Goal: Task Accomplishment & Management: Manage account settings

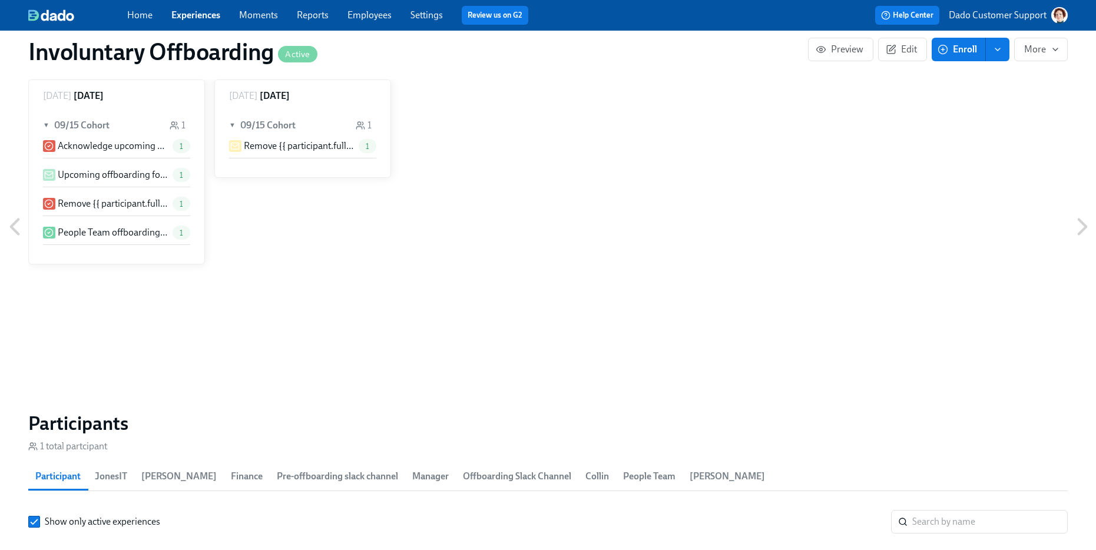
scroll to position [1091, 0]
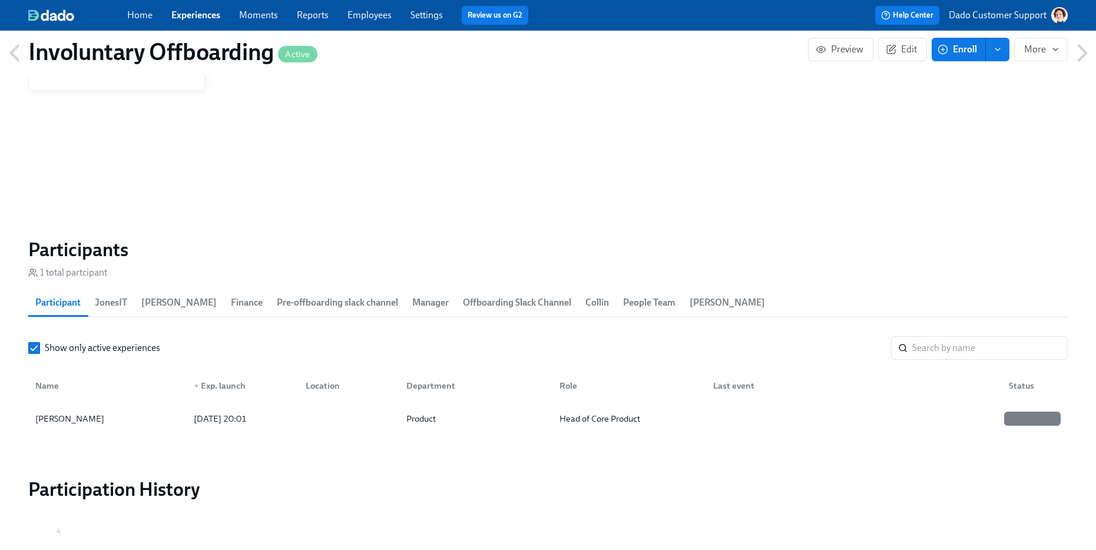
click at [374, 24] on div "Home Experiences Moments Reports Employees Settings Review us on G2" at bounding box center [362, 15] width 471 height 19
click at [368, 12] on link "Employees" at bounding box center [370, 14] width 44 height 11
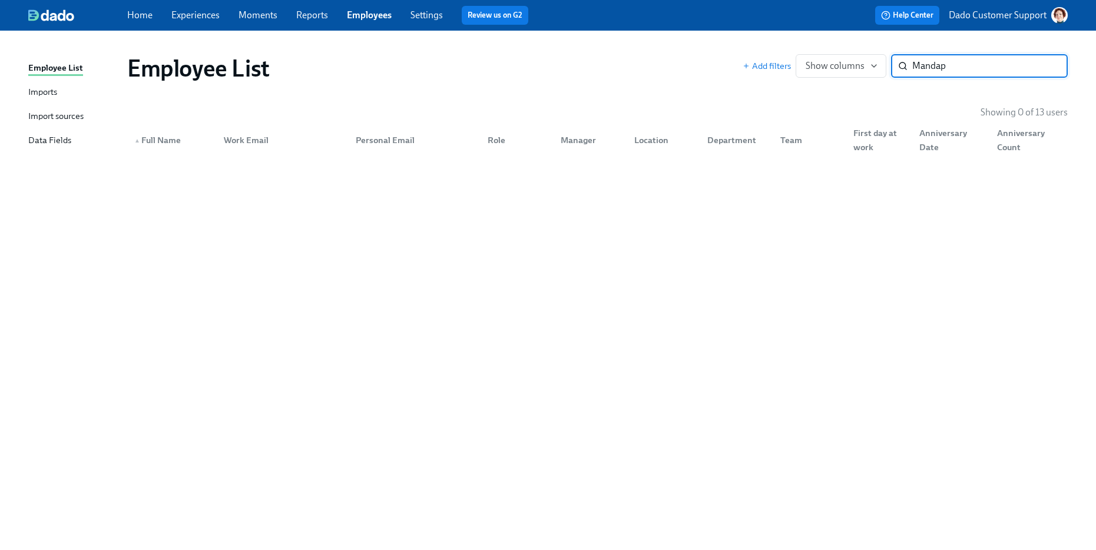
type input "Manda"
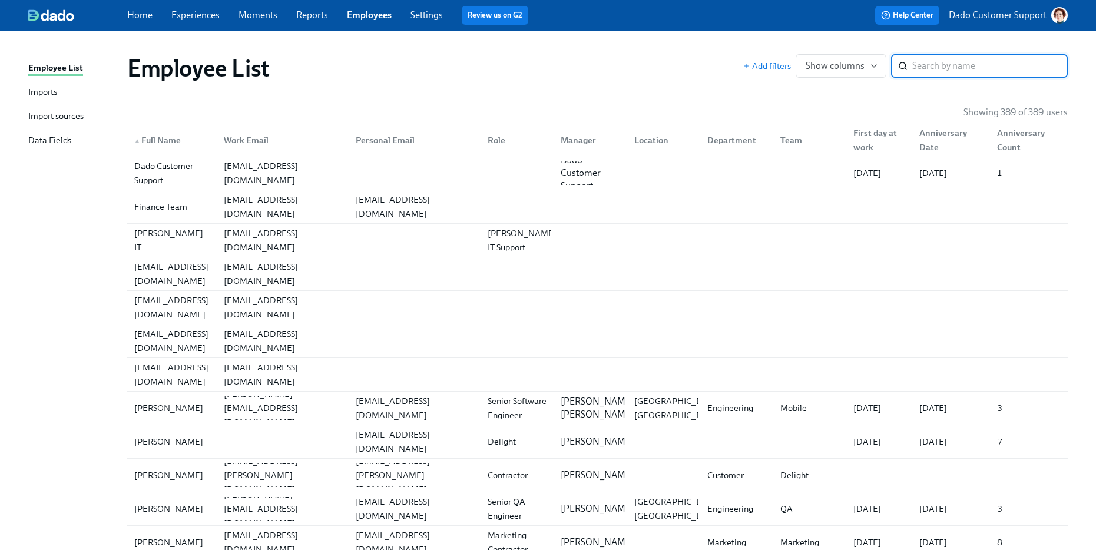
click at [969, 68] on input "search" at bounding box center [991, 66] width 156 height 24
paste input "Mandapaty"
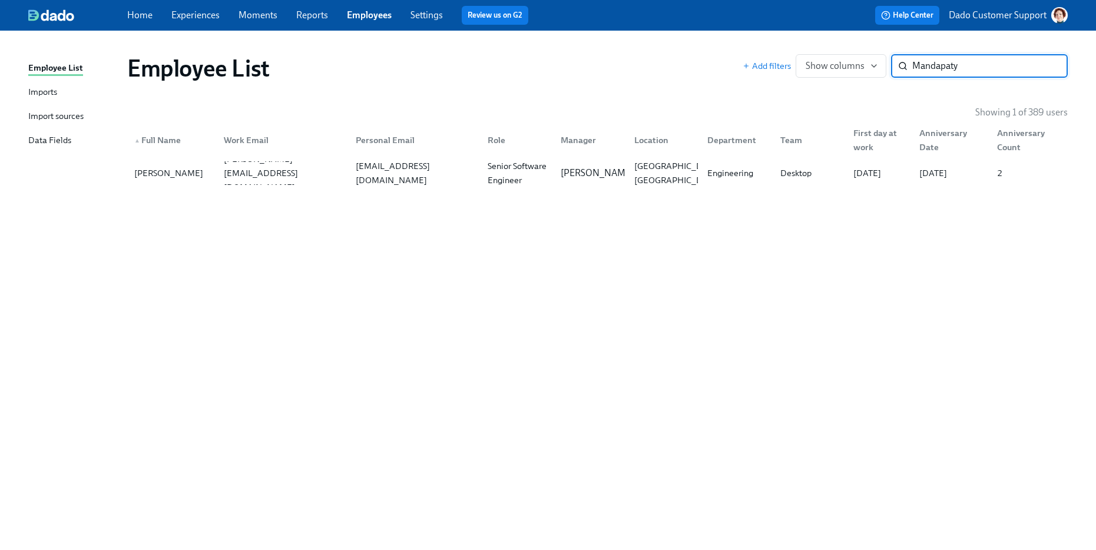
type input "Mandapaty"
click at [209, 16] on link "Experiences" at bounding box center [195, 14] width 48 height 11
click at [186, 177] on div "Nishant Mandapaty" at bounding box center [169, 173] width 78 height 14
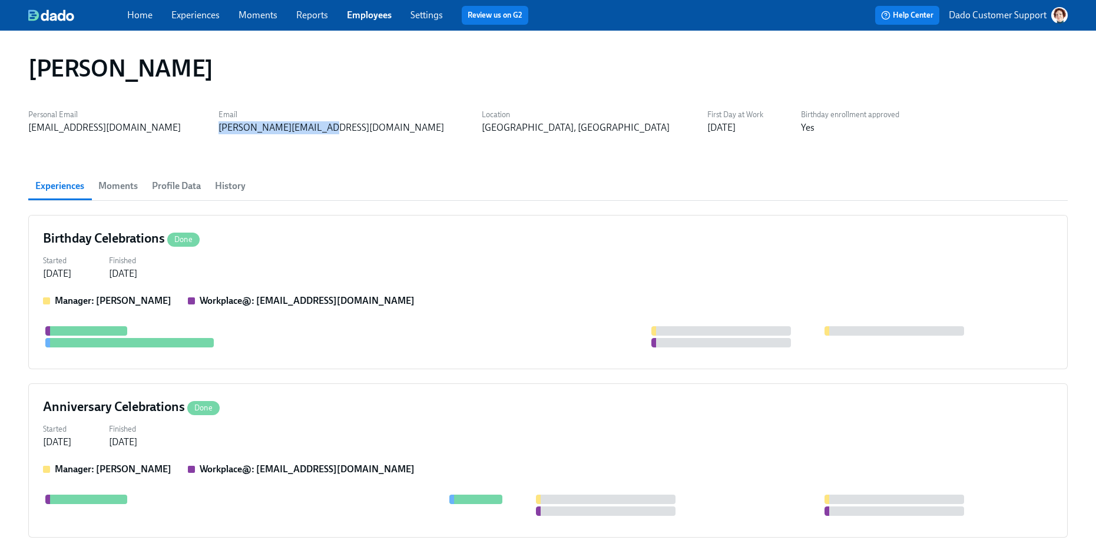
drag, startPoint x: 265, startPoint y: 130, endPoint x: 305, endPoint y: 130, distance: 40.7
click at [306, 130] on div "Personal Email nishantmandapaty@gmail.com Email nishant@superhuman.com Location…" at bounding box center [548, 120] width 1040 height 28
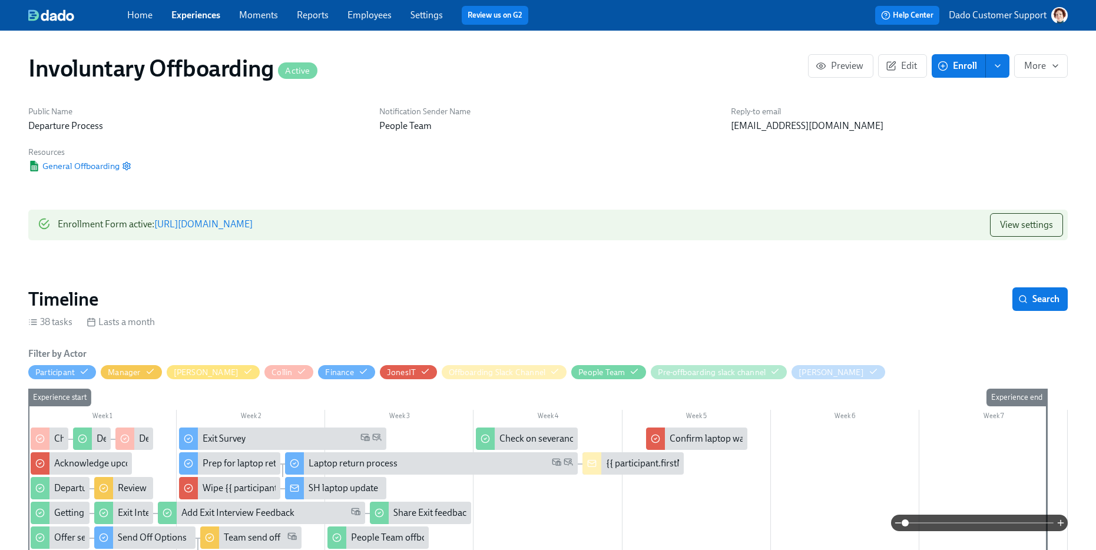
scroll to position [227, 0]
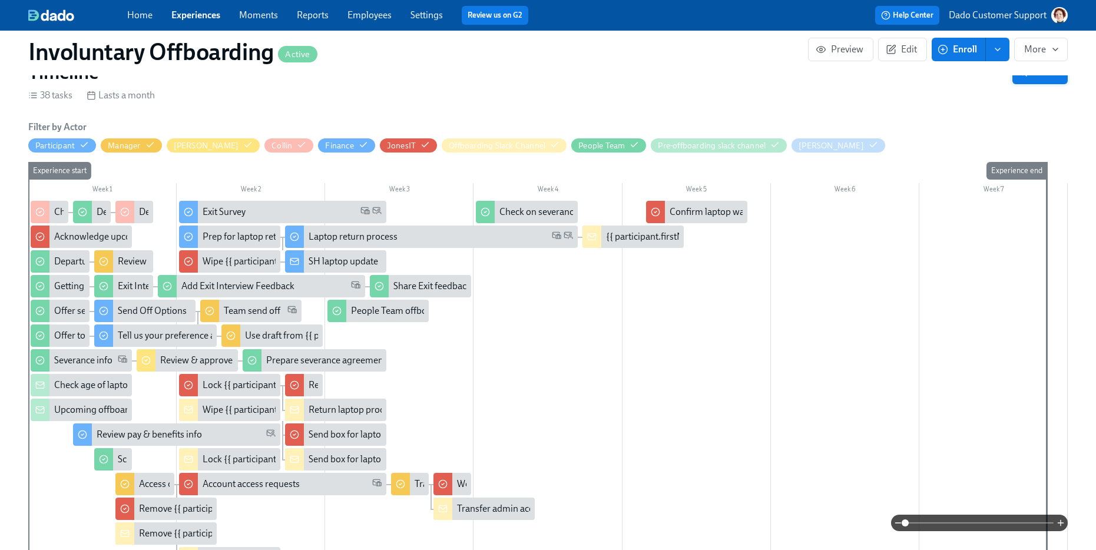
click at [1056, 81] on button "Search" at bounding box center [1040, 73] width 55 height 24
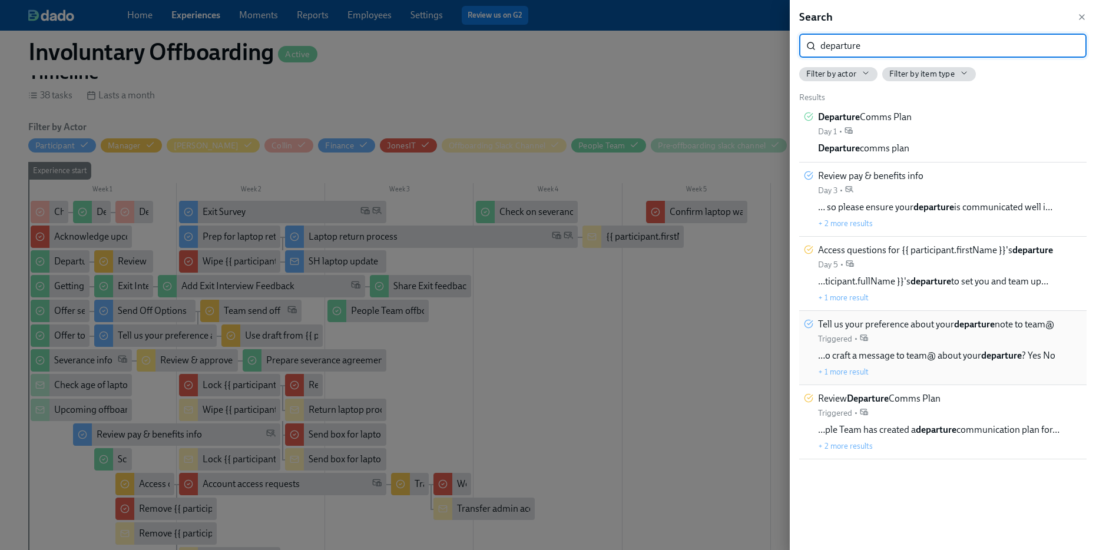
click at [952, 367] on div "…o craft a message to team@ about your departure ? Yes No + 1 more result" at bounding box center [936, 363] width 237 height 28
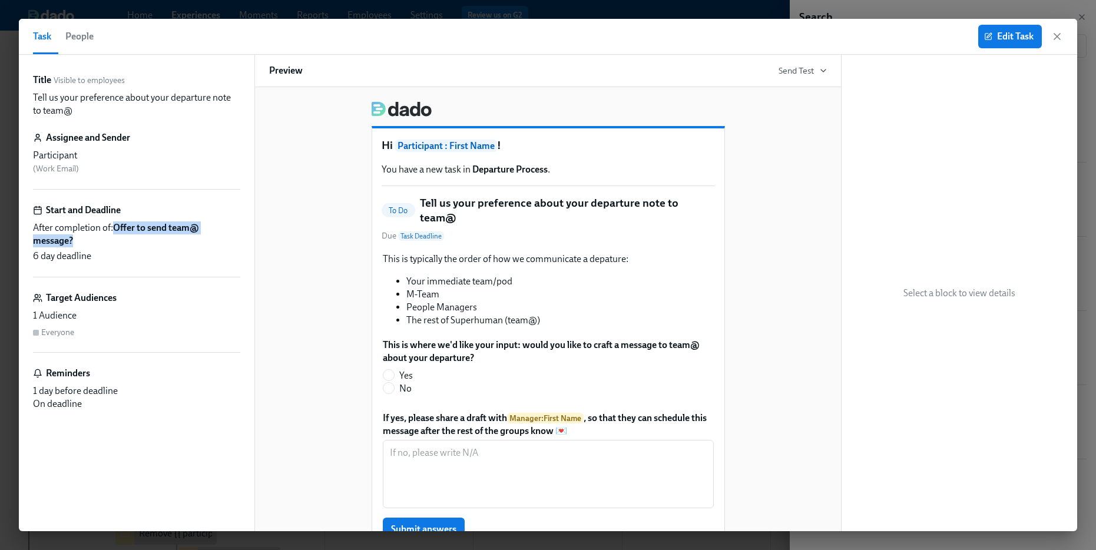
drag, startPoint x: 115, startPoint y: 225, endPoint x: 98, endPoint y: 242, distance: 23.8
click at [99, 242] on span "After completion of: Offer to send team@ message?" at bounding box center [136, 235] width 207 height 26
copy strong "Offer to send team@ message?"
click at [260, 23] on div "Task People Edit Task" at bounding box center [548, 37] width 1059 height 36
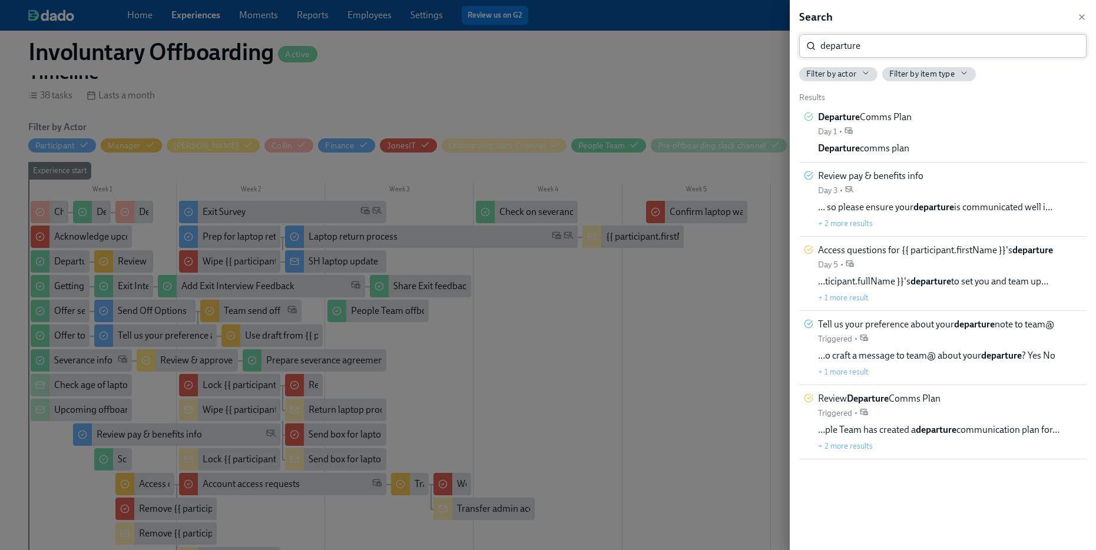
click at [893, 36] on input "departure" at bounding box center [954, 46] width 266 height 24
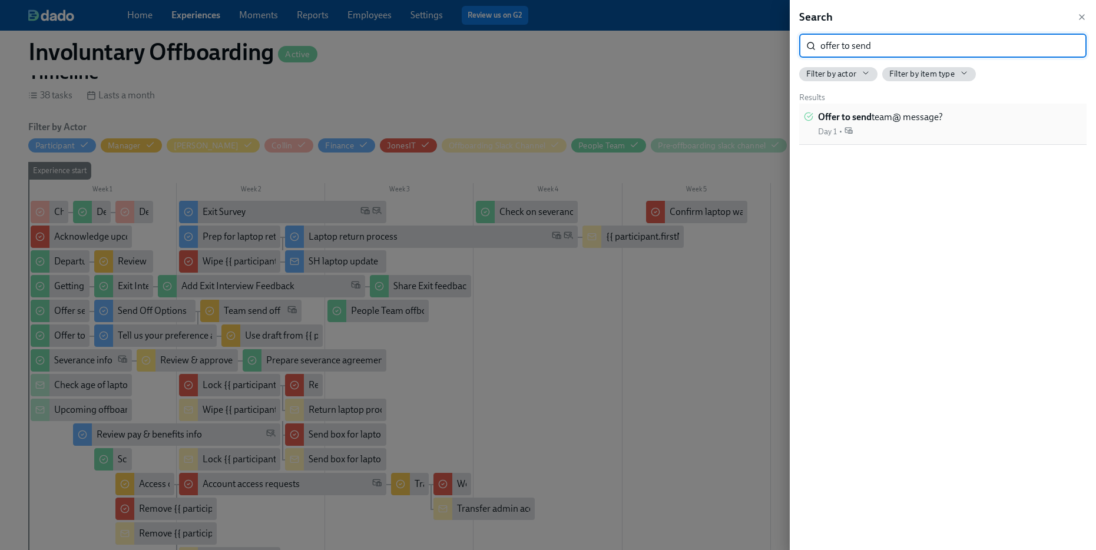
type input "offer to send"
click at [929, 117] on span "Offer to send team@ message?" at bounding box center [880, 117] width 125 height 13
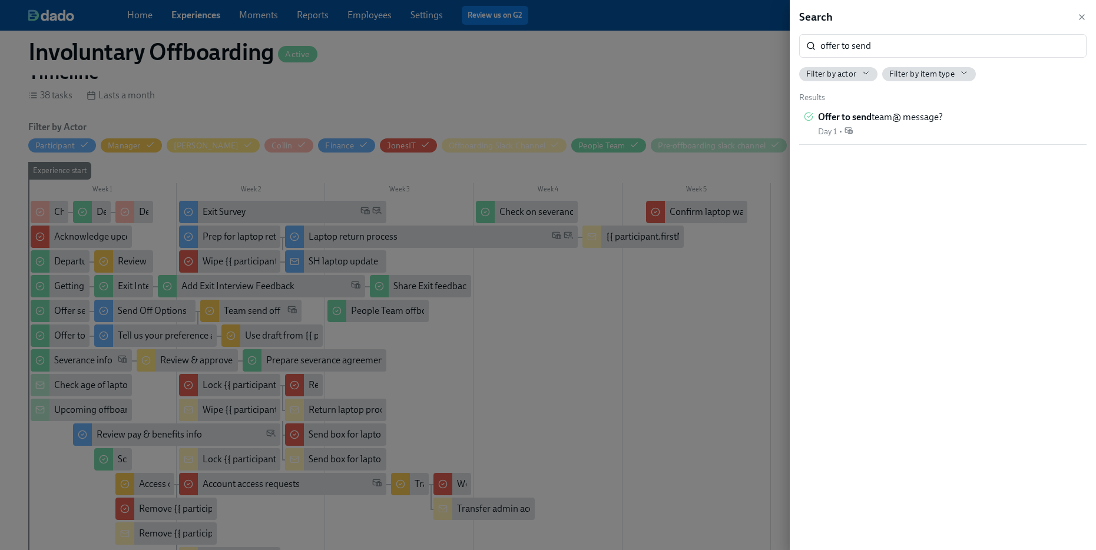
click at [32, 458] on div at bounding box center [548, 275] width 1096 height 550
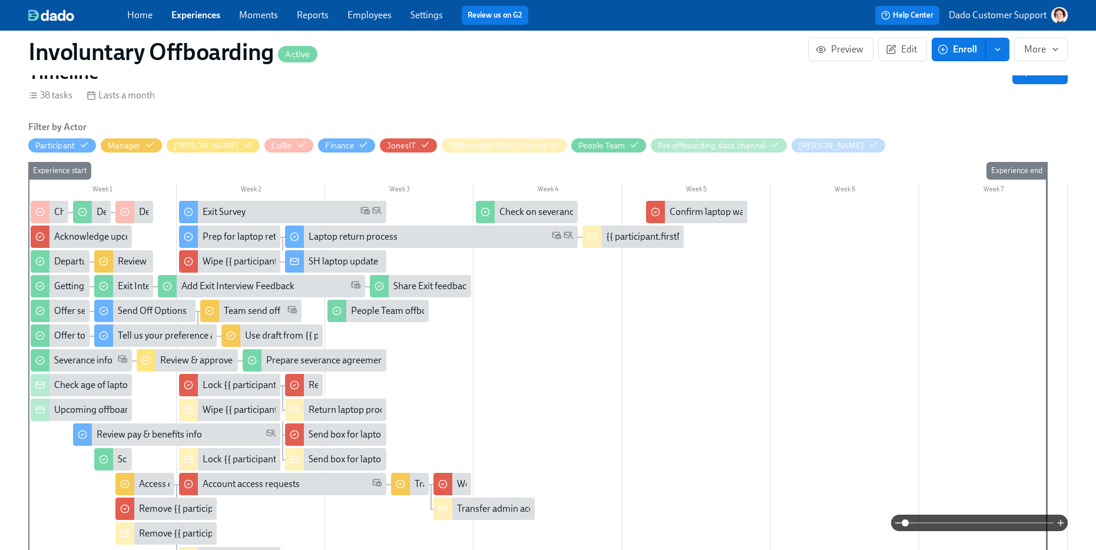
click at [986, 520] on span at bounding box center [980, 523] width 148 height 16
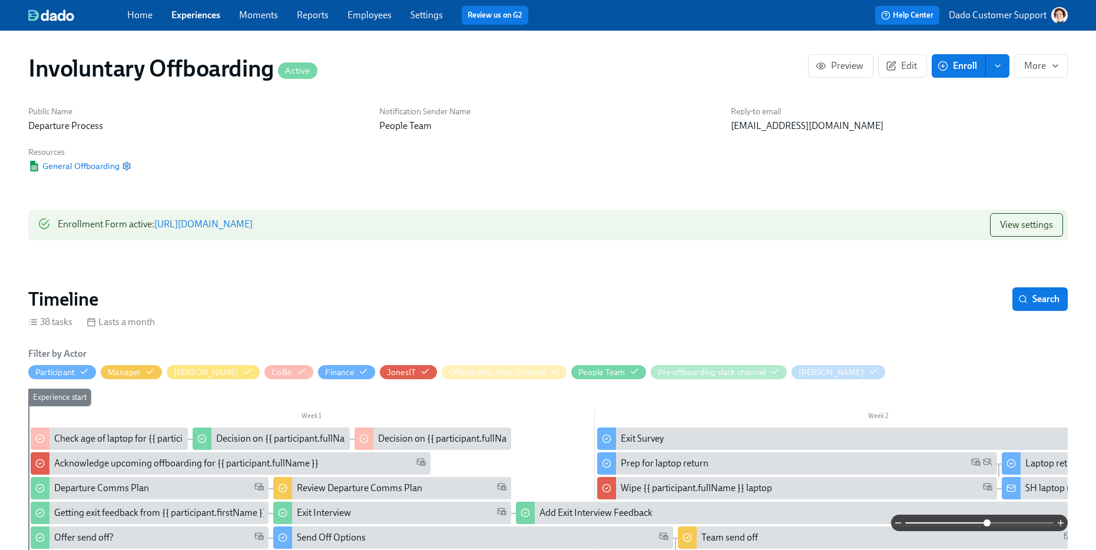
click at [376, 12] on link "Employees" at bounding box center [370, 14] width 44 height 11
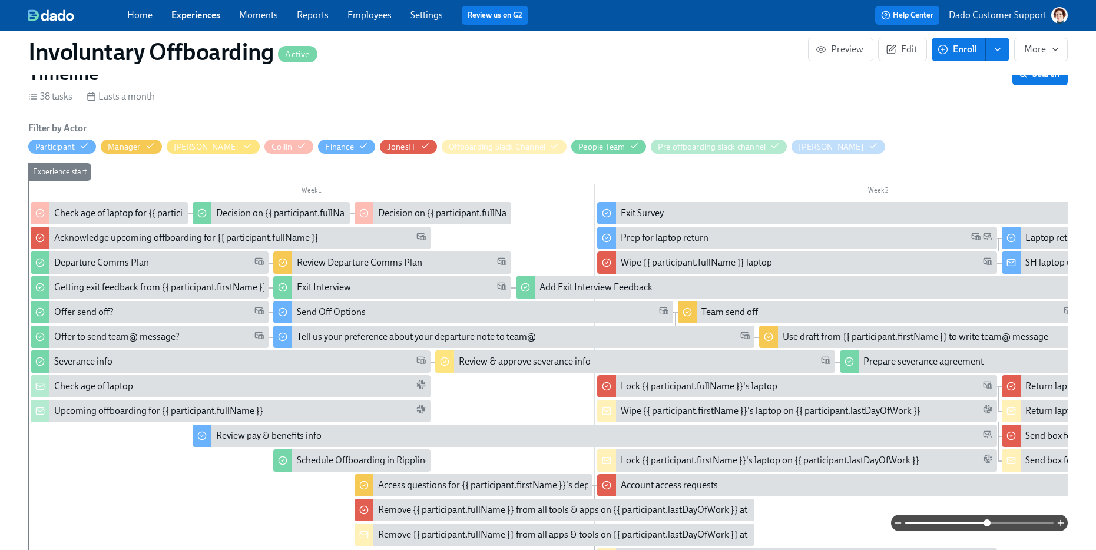
scroll to position [227, 0]
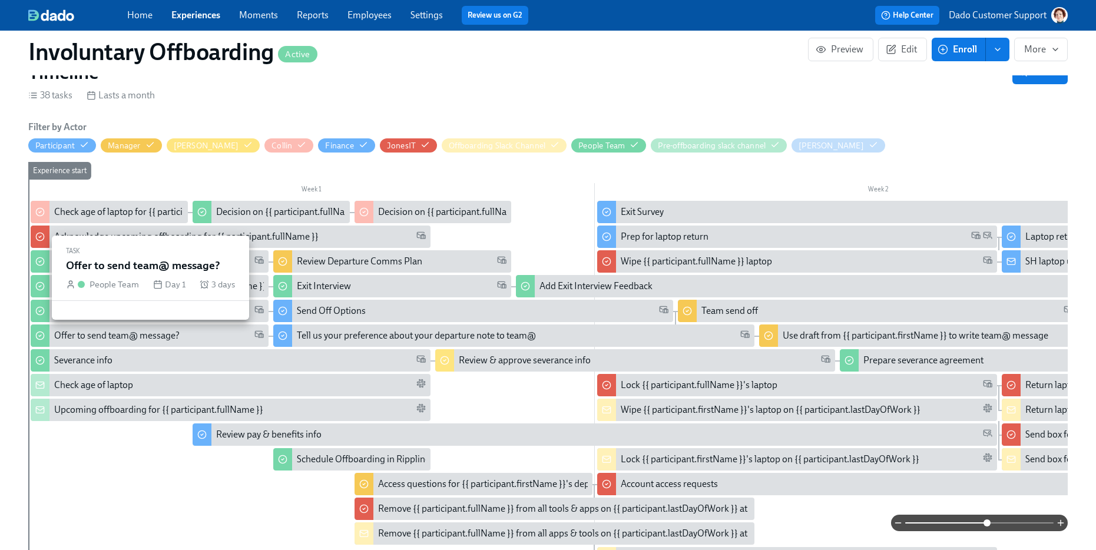
click at [92, 333] on div "Offer to send team@ message?" at bounding box center [116, 335] width 125 height 13
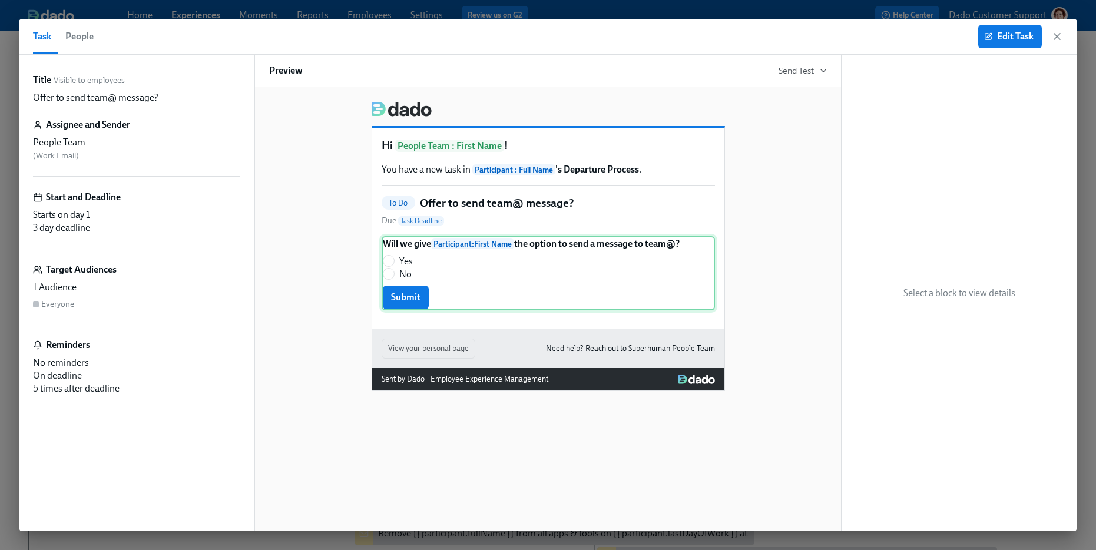
click at [405, 299] on div "Will we give Participant : First Name the option to send a message to team@? Ye…" at bounding box center [548, 273] width 333 height 74
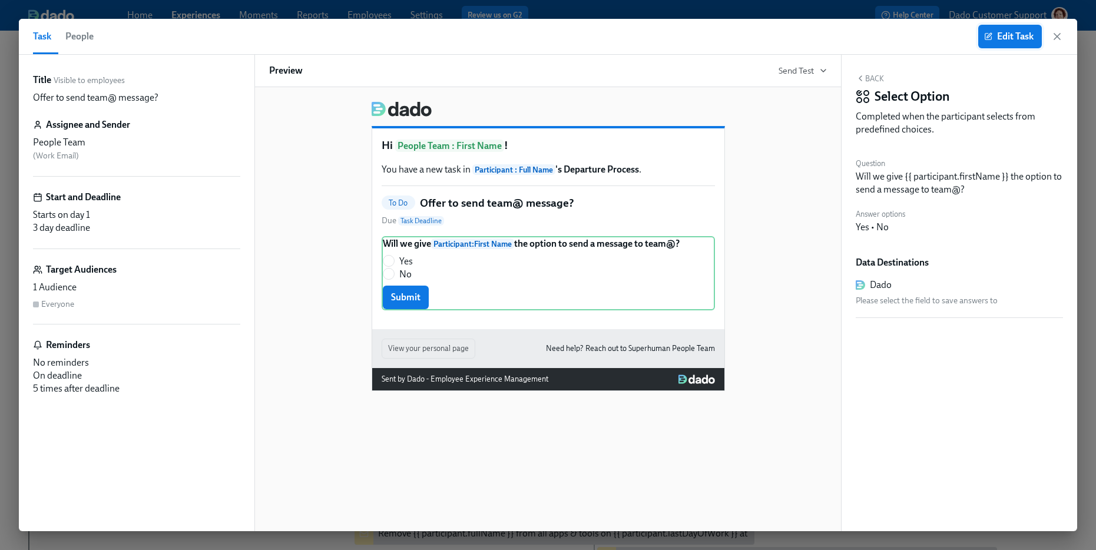
click at [1003, 31] on span "Edit Task" at bounding box center [1010, 37] width 47 height 12
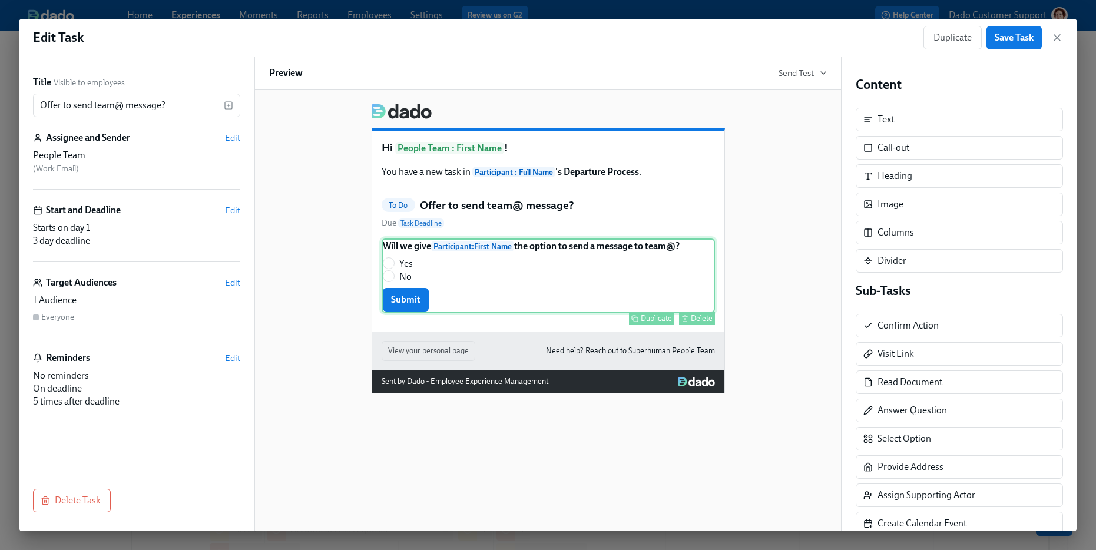
click at [469, 285] on div "Will we give Participant : First Name the option to send a message to team@? Ye…" at bounding box center [548, 276] width 333 height 74
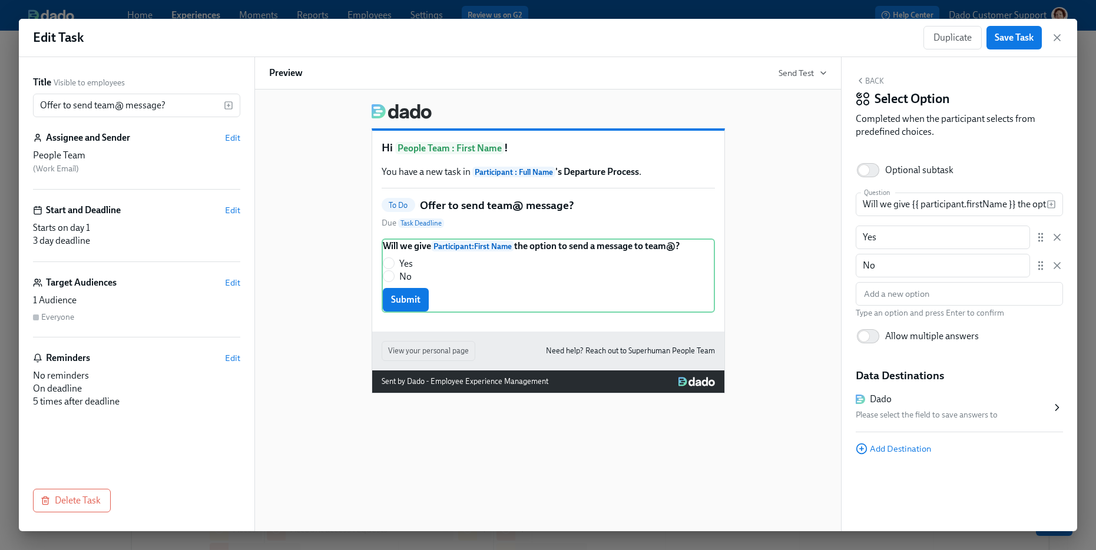
click at [963, 412] on div "Please select the field to save answers to" at bounding box center [954, 415] width 196 height 14
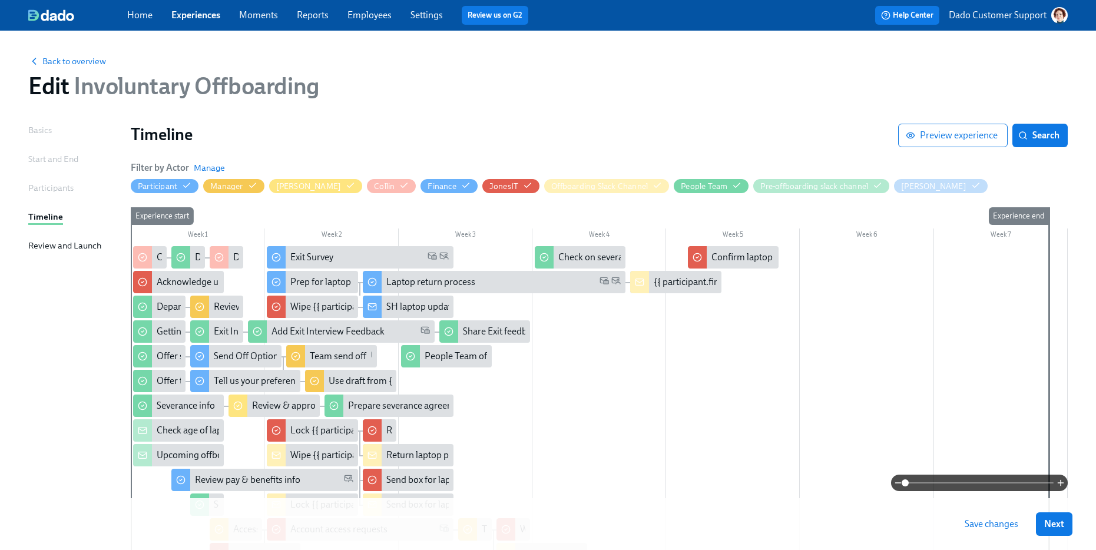
click at [61, 77] on h1 "Edit Involuntary Offboarding" at bounding box center [173, 86] width 291 height 28
click at [61, 57] on span "Back to overview" at bounding box center [67, 61] width 78 height 12
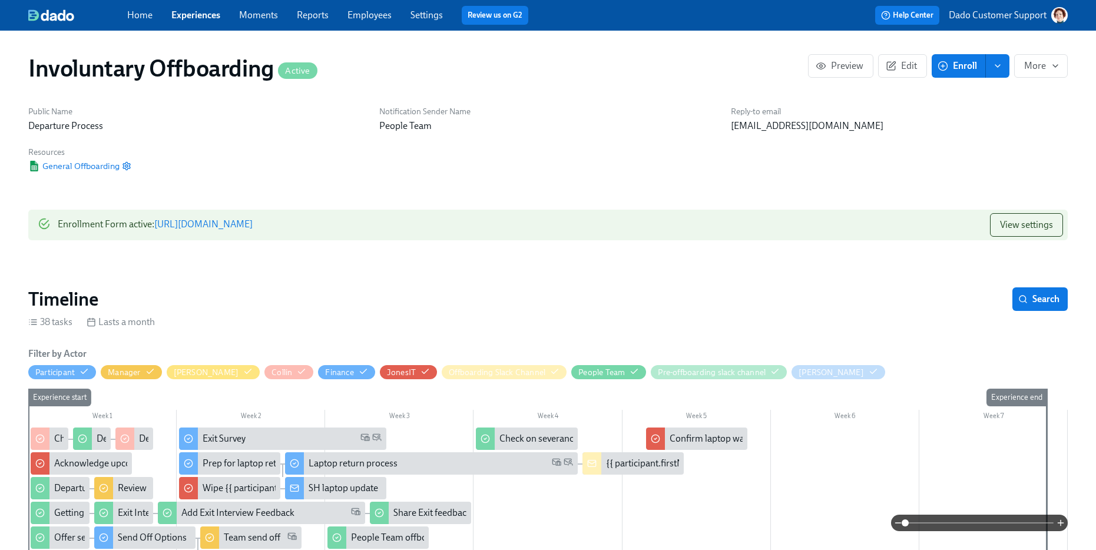
click at [1001, 6] on div "Help Center Dado Customer Support" at bounding box center [833, 15] width 471 height 19
click at [986, 18] on p "Dado Customer Support" at bounding box center [998, 15] width 98 height 13
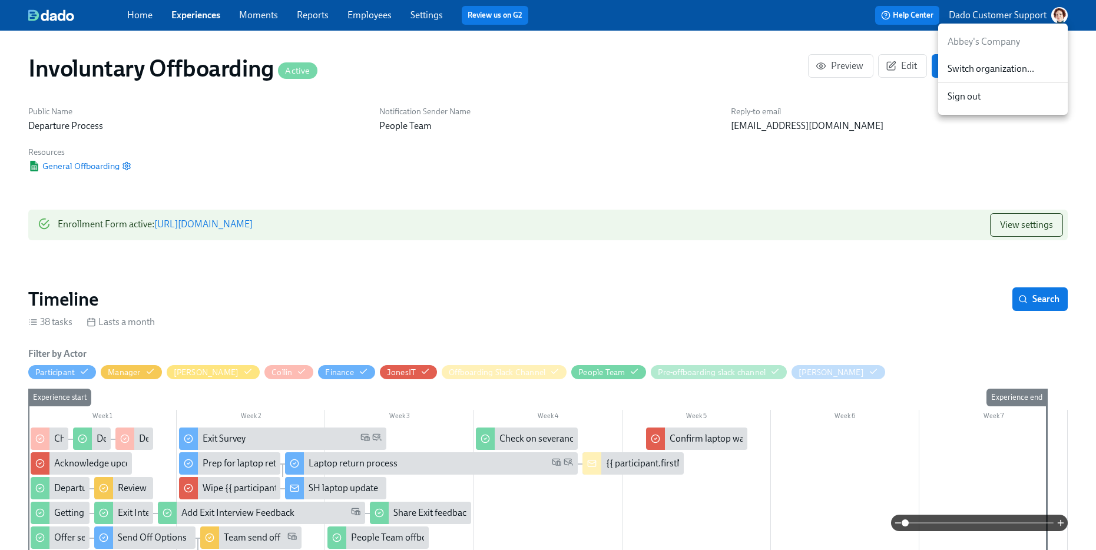
click at [977, 70] on span "Switch organization..." at bounding box center [1003, 68] width 111 height 13
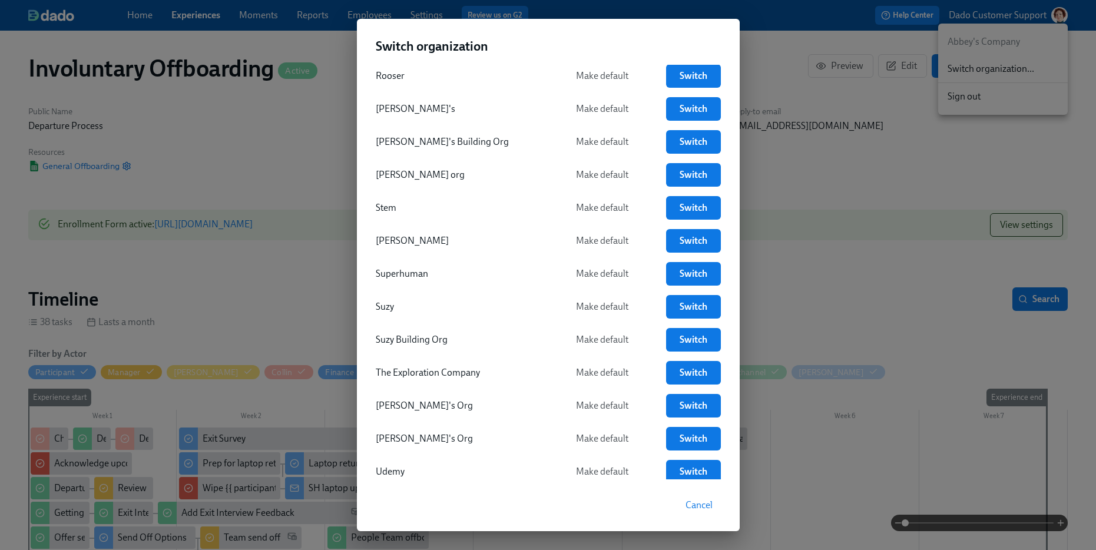
scroll to position [2803, 0]
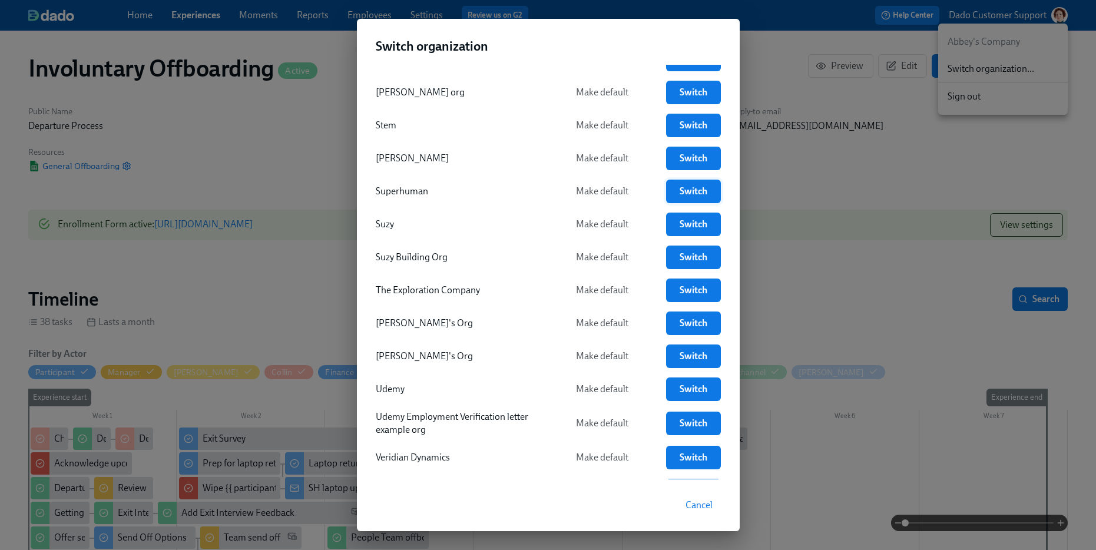
click at [688, 192] on span "Switch" at bounding box center [694, 192] width 38 height 12
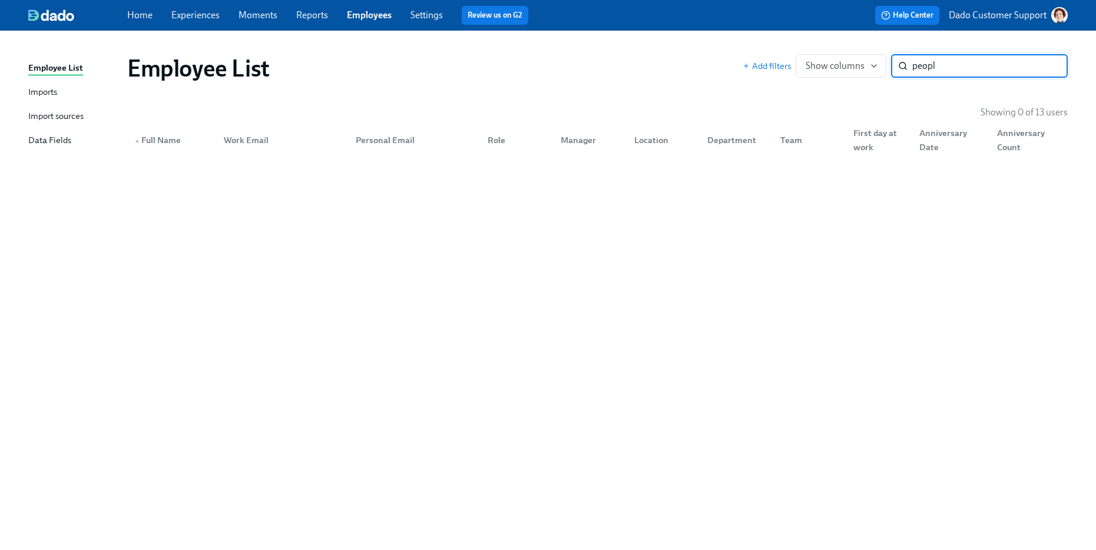
type input "people"
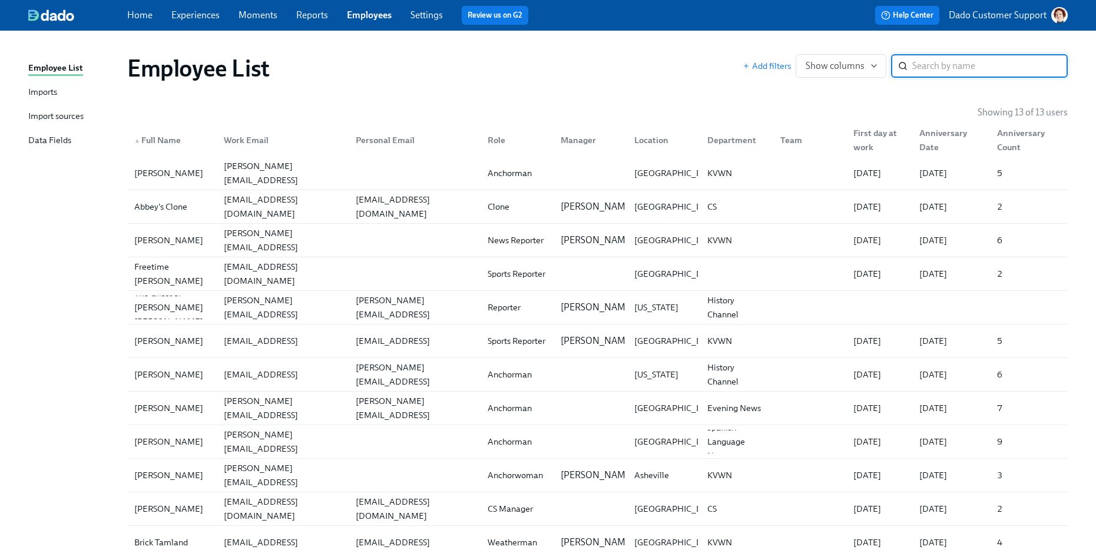
click at [1015, 15] on p "Dado Customer Support" at bounding box center [998, 15] width 98 height 13
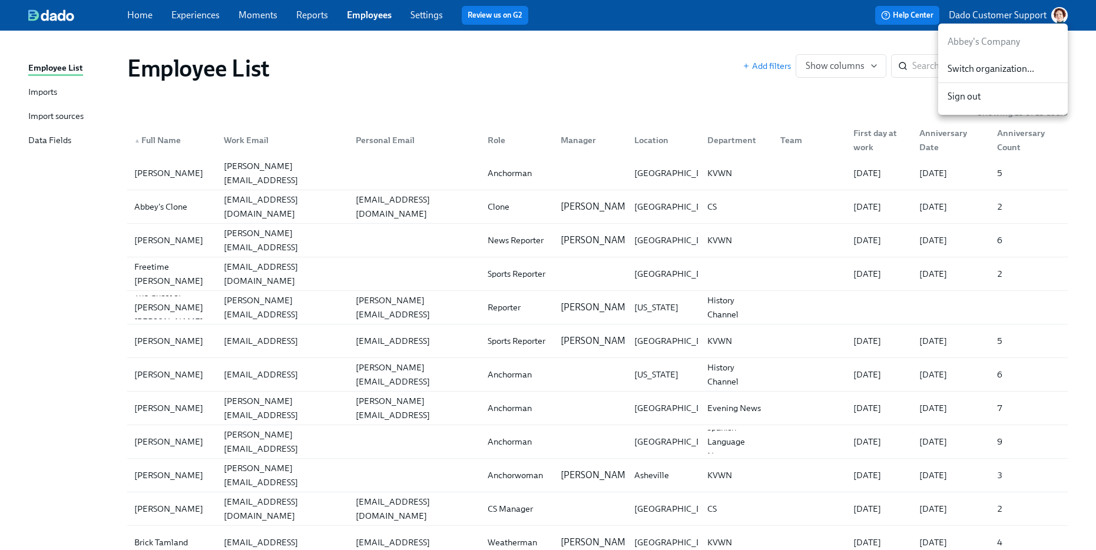
click at [993, 72] on span "Switch organization..." at bounding box center [1003, 68] width 111 height 13
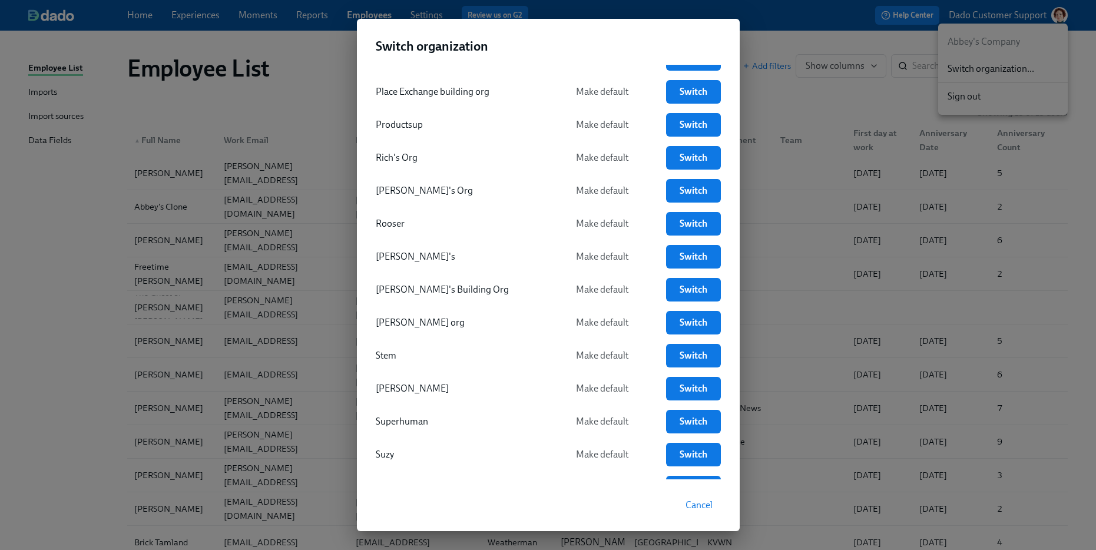
scroll to position [2580, 0]
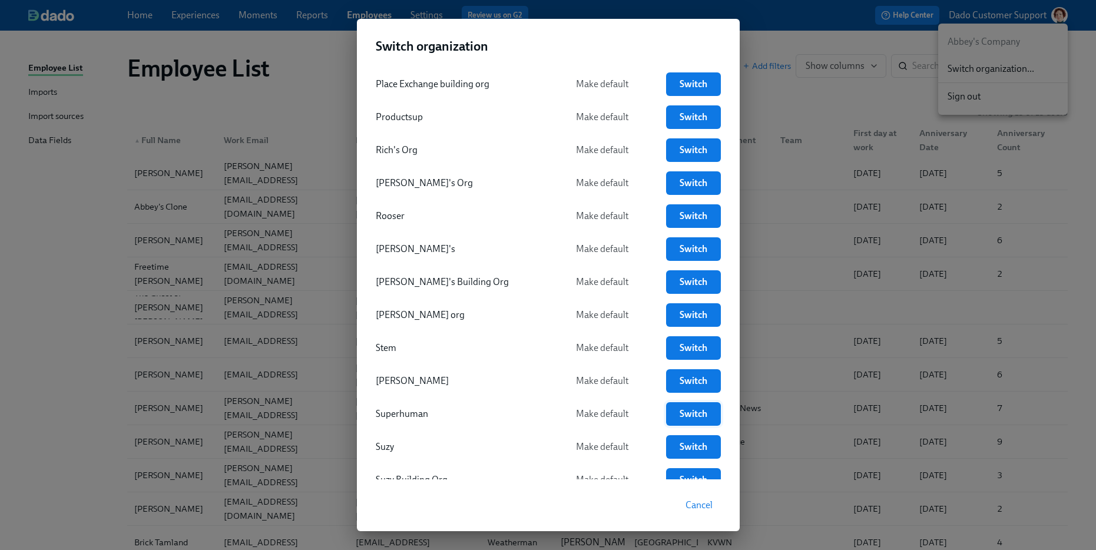
click at [679, 403] on link "Switch" at bounding box center [693, 414] width 54 height 24
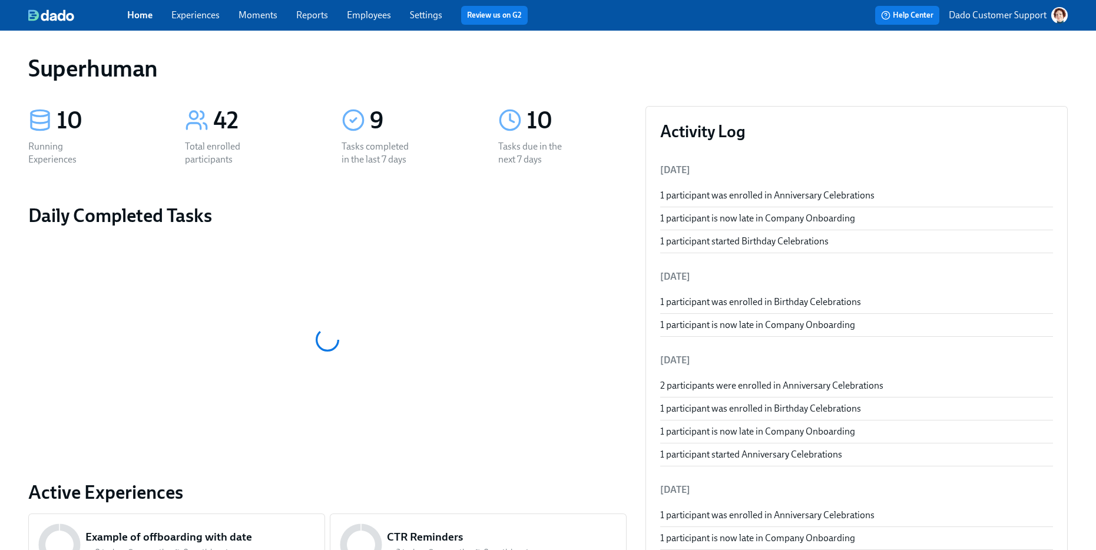
click at [200, 16] on link "Experiences" at bounding box center [195, 14] width 48 height 11
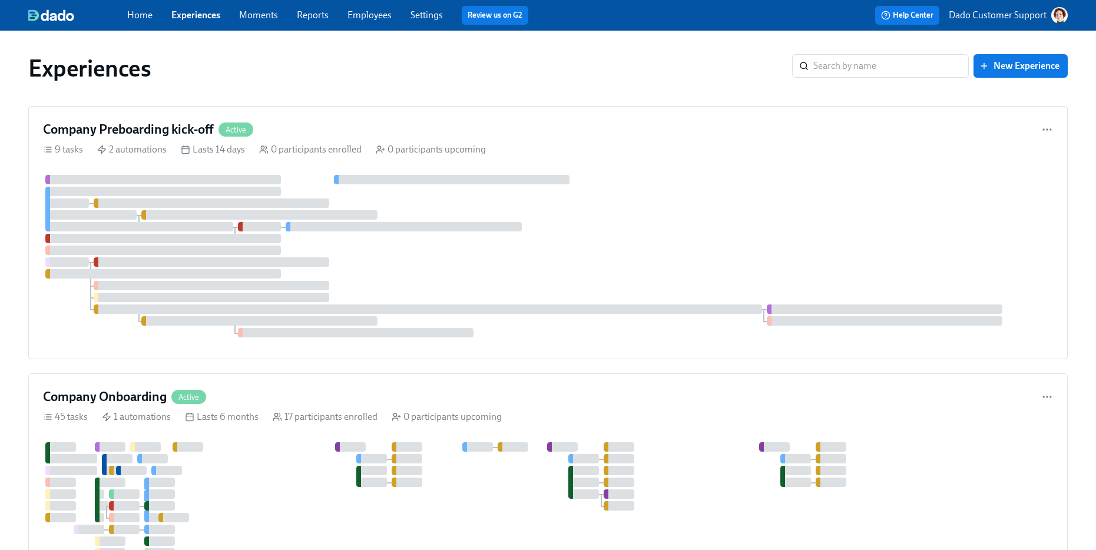
click at [361, 15] on link "Employees" at bounding box center [370, 14] width 44 height 11
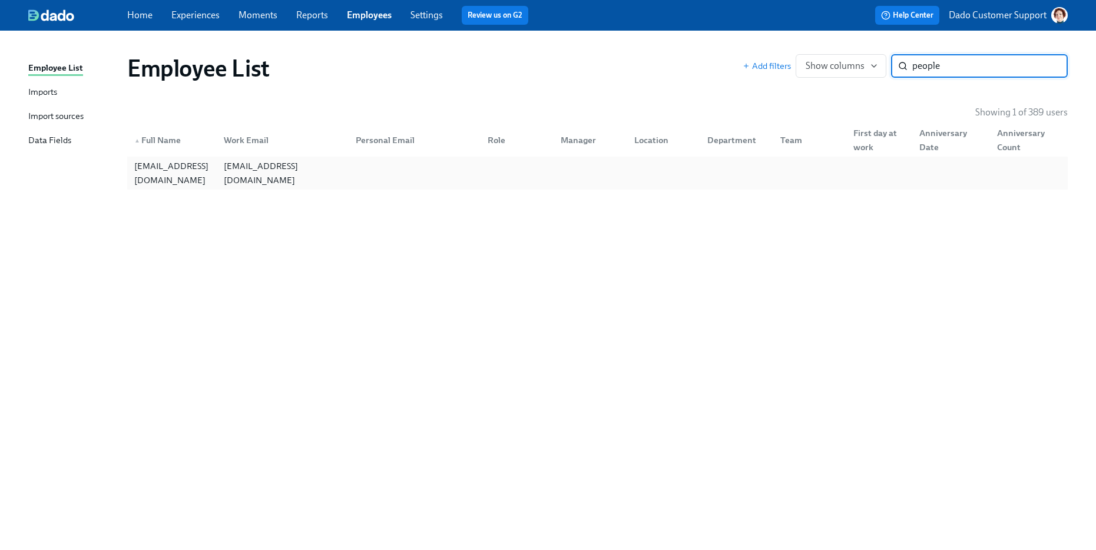
type input "people"
click at [179, 167] on div "[EMAIL_ADDRESS][DOMAIN_NAME]" at bounding box center [172, 173] width 85 height 28
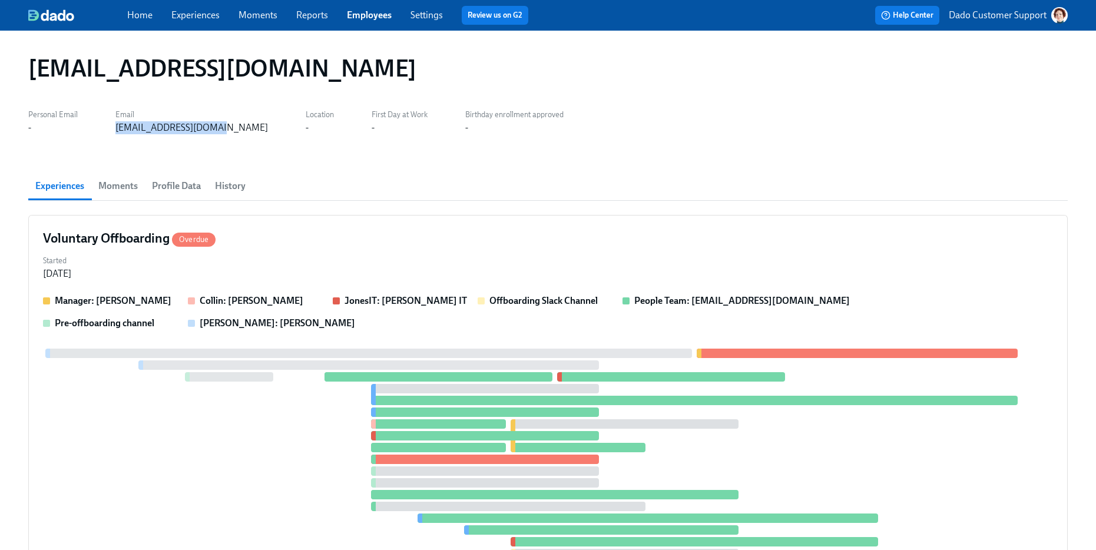
drag, startPoint x: 108, startPoint y: 132, endPoint x: 233, endPoint y: 132, distance: 124.9
click at [233, 132] on div "Personal Email - Email [EMAIL_ADDRESS][DOMAIN_NAME] Location - First Day at Wor…" at bounding box center [548, 120] width 1040 height 28
copy div "[EMAIL_ADDRESS][DOMAIN_NAME]"
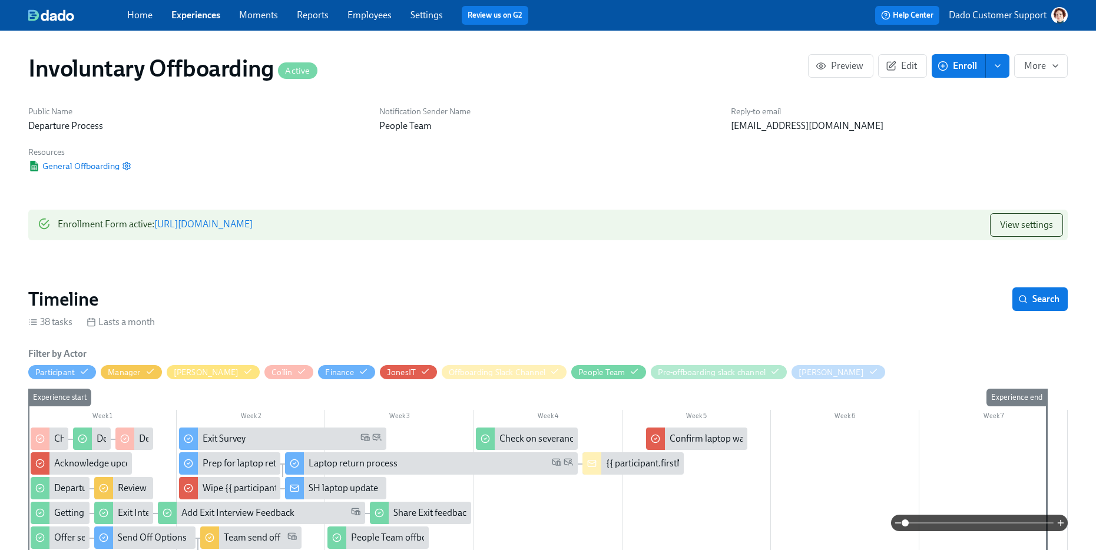
click at [234, 171] on div "Public Name Departure Process Notification Sender Name People Team Reply-to ema…" at bounding box center [548, 139] width 1054 height 80
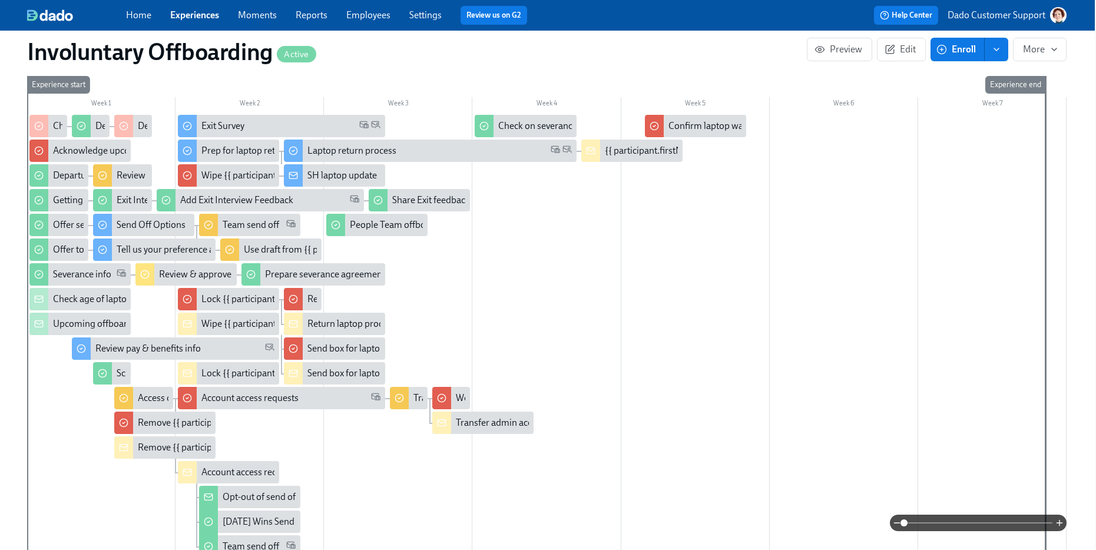
scroll to position [310, 1]
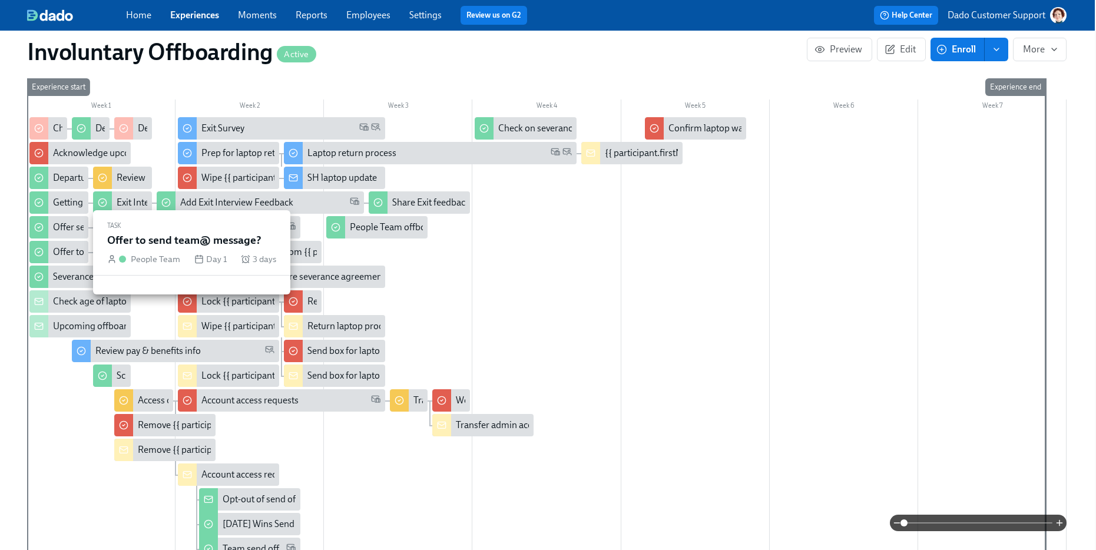
click at [66, 247] on div "Offer to send team@ message?" at bounding box center [115, 252] width 125 height 13
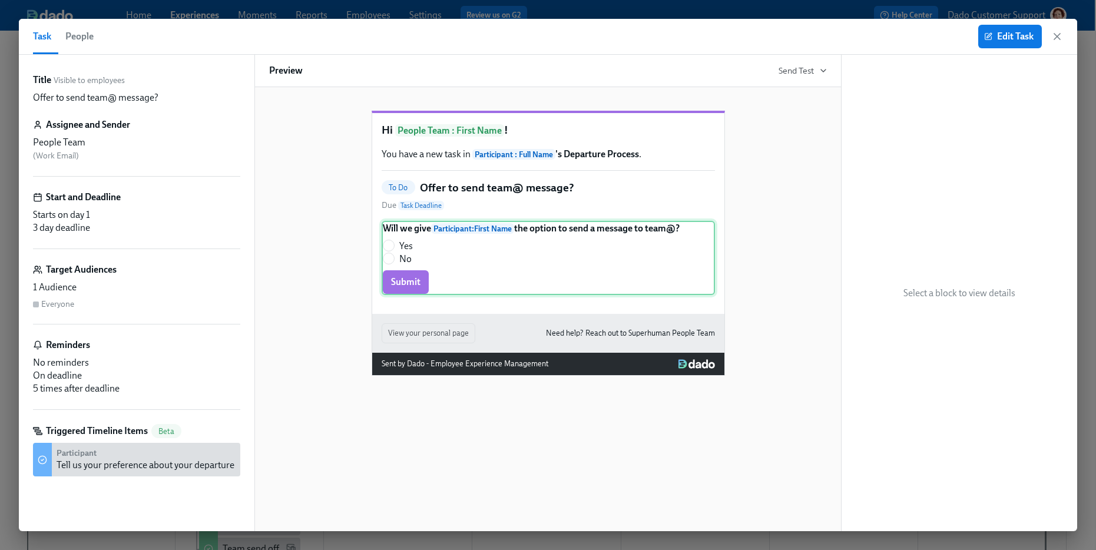
click at [500, 262] on div "Will we give Participant : First Name the option to send a message to team@? Ye…" at bounding box center [548, 258] width 333 height 74
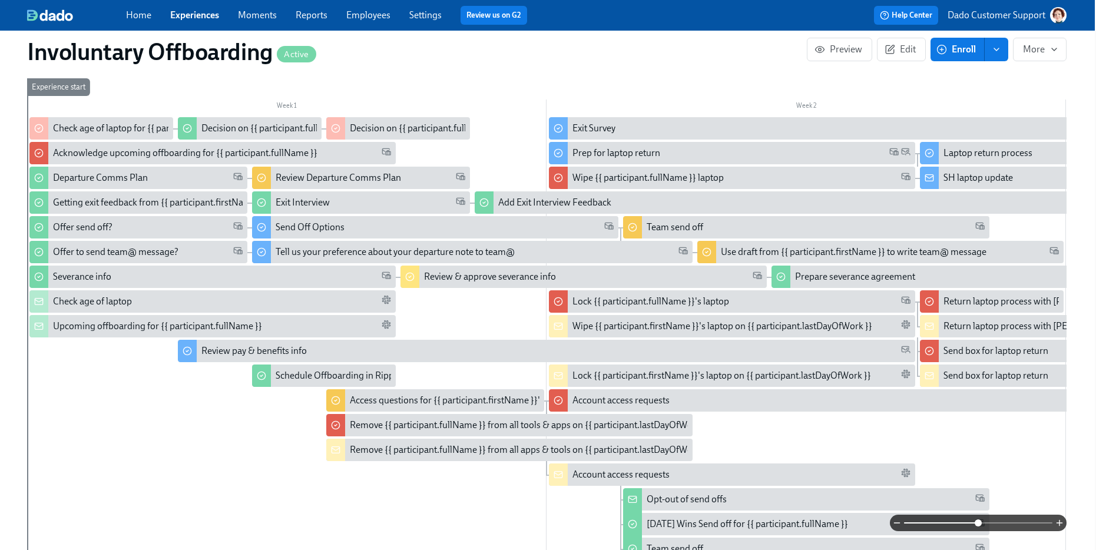
click at [980, 520] on span at bounding box center [978, 523] width 148 height 16
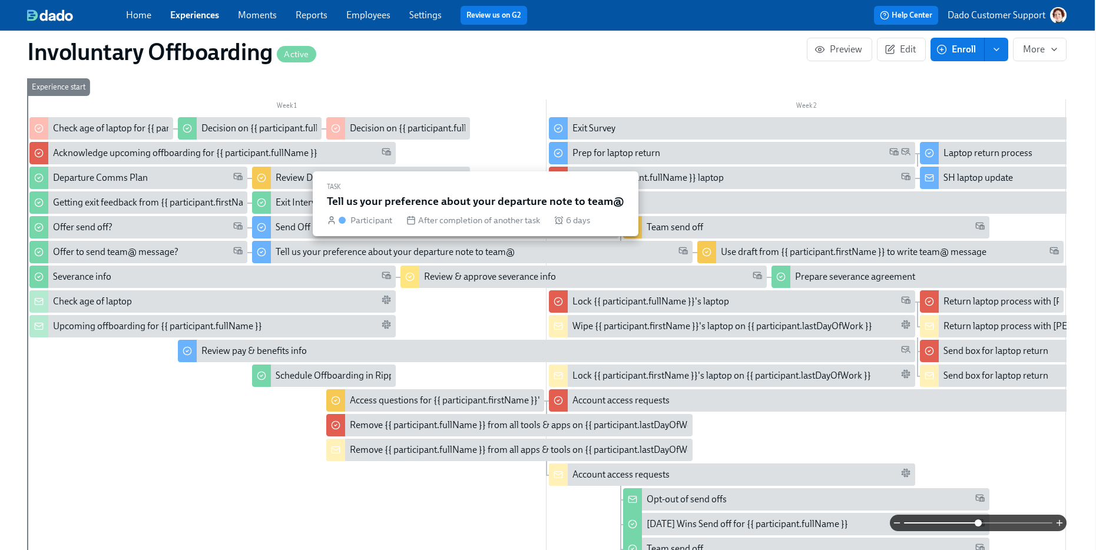
click at [549, 249] on div "Tell us your preference about your departure note to team@" at bounding box center [482, 252] width 412 height 13
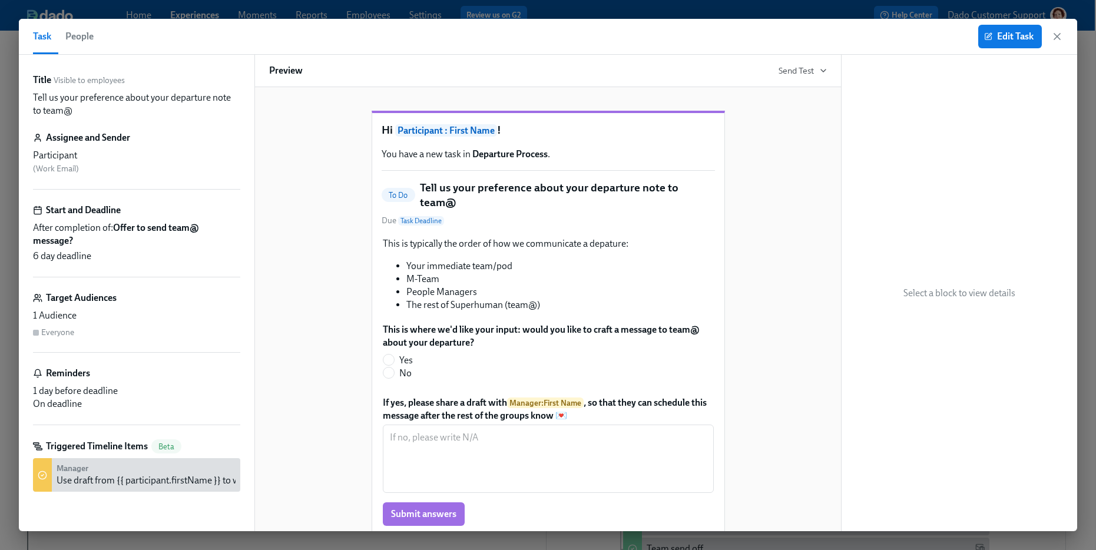
click at [104, 466] on div "Manager Use draft from {{ participant.firstName }} to write team@ message" at bounding box center [190, 475] width 266 height 24
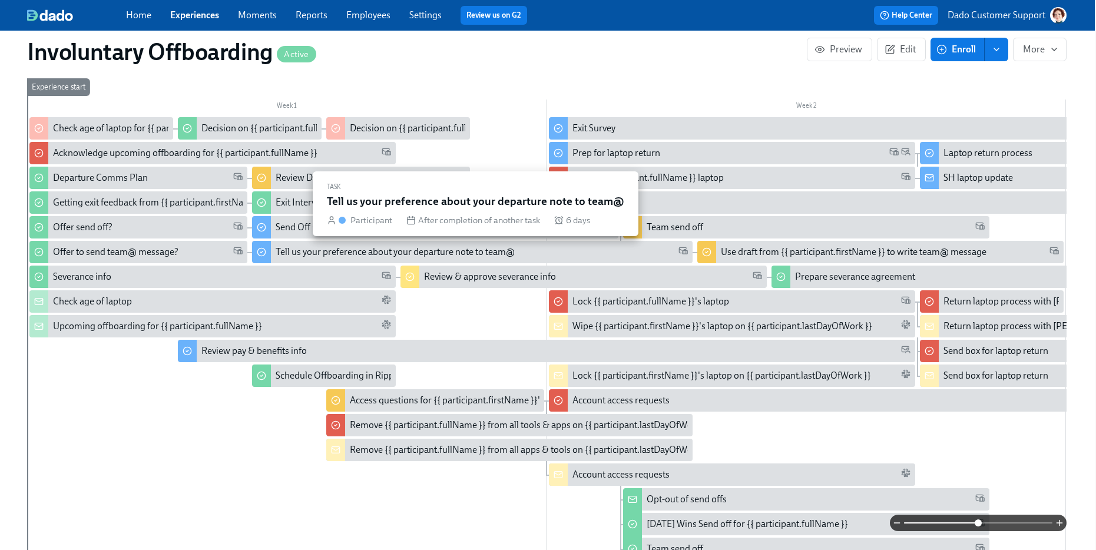
click at [288, 256] on div "Tell us your preference about your departure note to team@" at bounding box center [395, 252] width 239 height 13
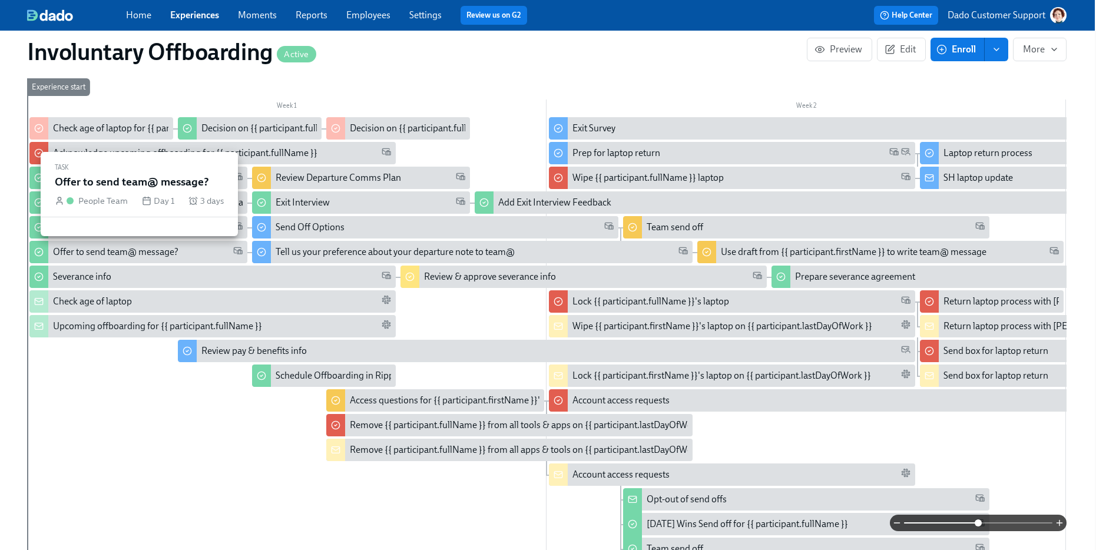
click at [78, 253] on div "Offer to send team@ message?" at bounding box center [115, 252] width 125 height 13
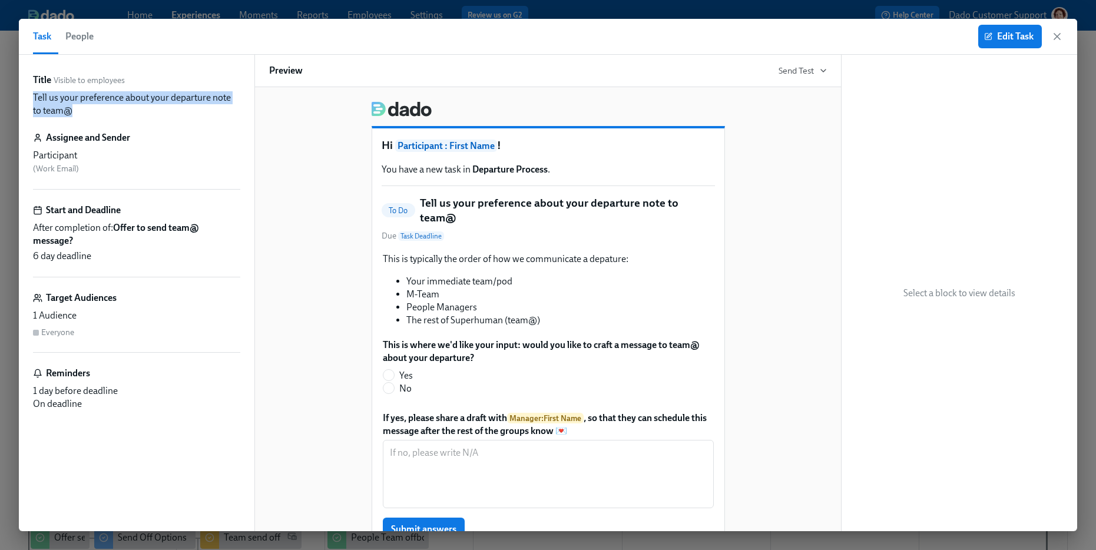
drag, startPoint x: 31, startPoint y: 96, endPoint x: 75, endPoint y: 114, distance: 47.8
click at [75, 114] on div "Title Visible to employees Tell us your preference about your departure note to…" at bounding box center [137, 293] width 236 height 477
copy p "Tell us your preference about your departure note to team@"
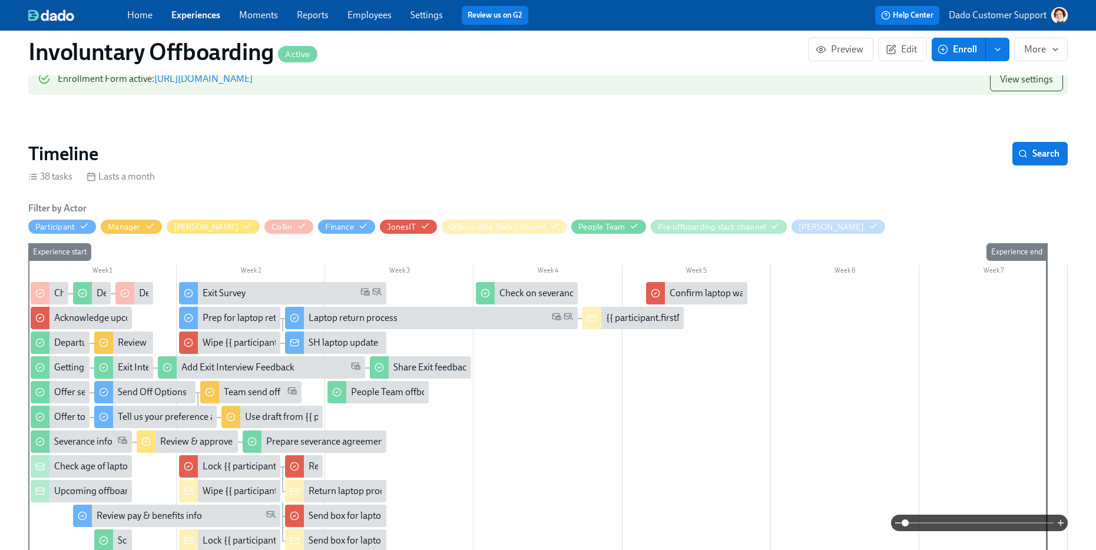
scroll to position [147, 0]
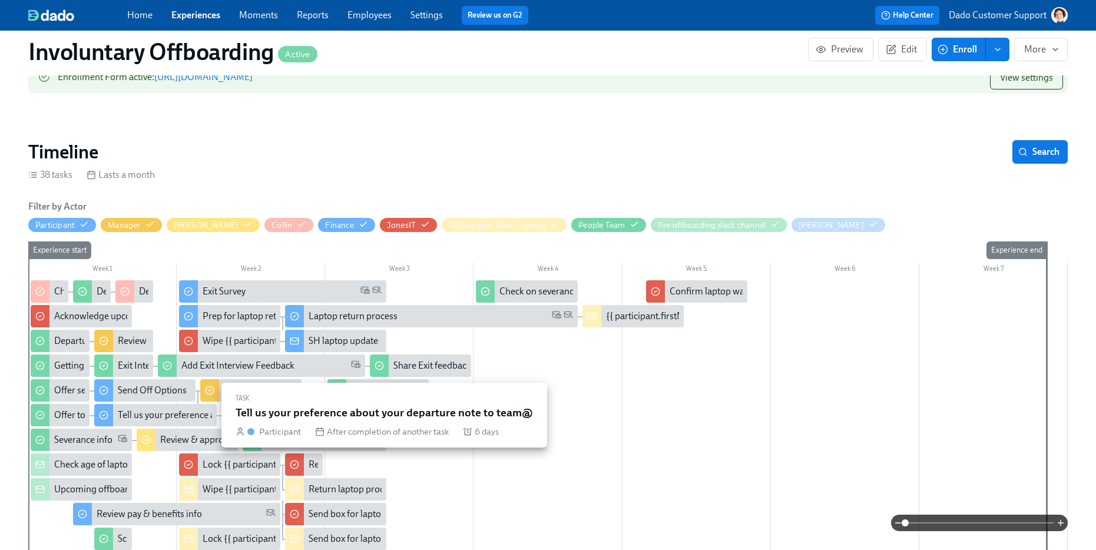
click at [122, 412] on div "Tell us your preference about your departure note to team@" at bounding box center [237, 415] width 239 height 13
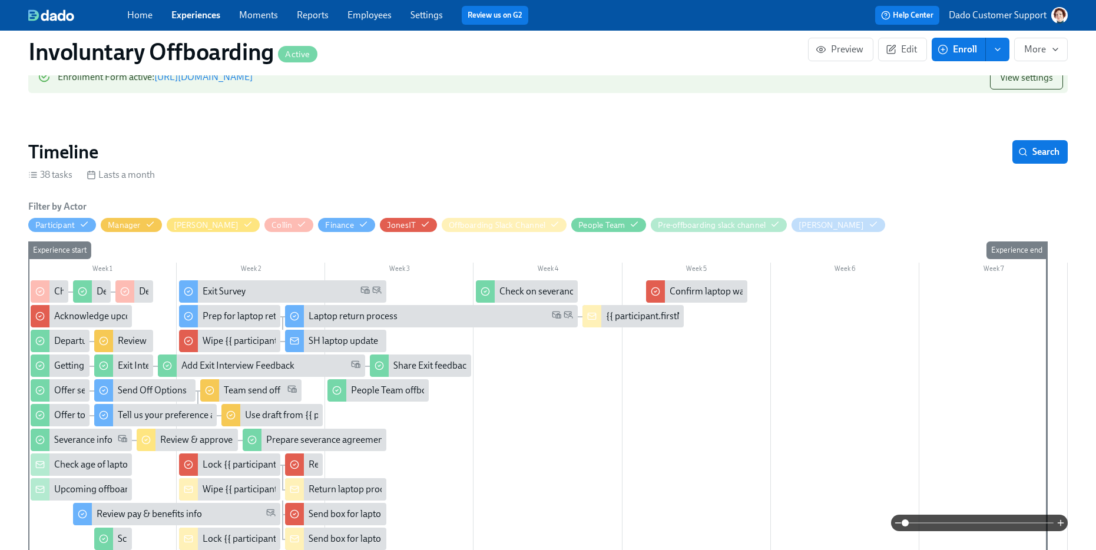
drag, startPoint x: 104, startPoint y: 11, endPoint x: 123, endPoint y: 176, distance: 166.1
click at [0, 0] on div "Home Experiences Moments Reports Employees Settings Review us on G2 Help Center…" at bounding box center [548, 15] width 1096 height 31
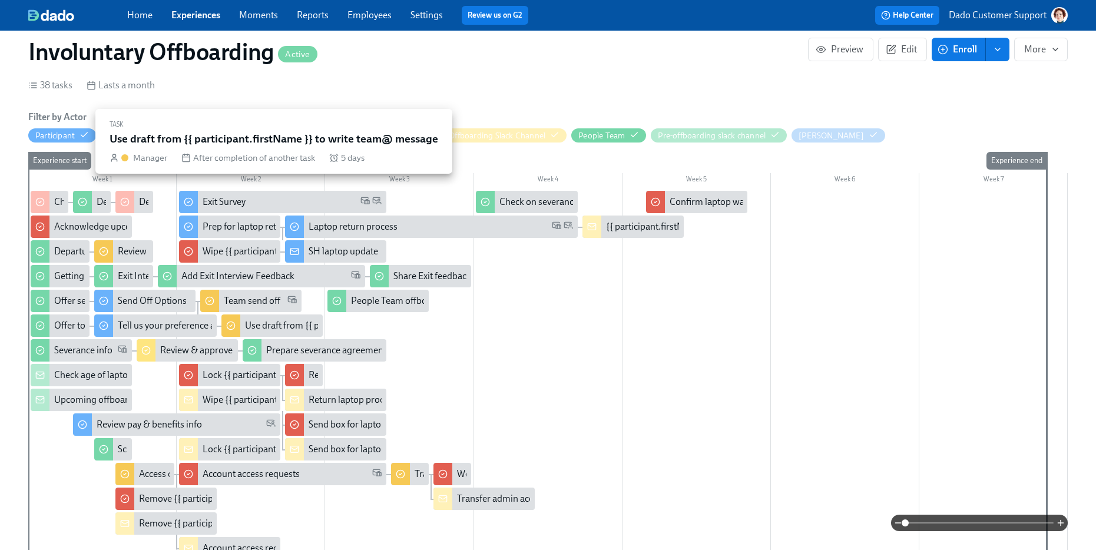
scroll to position [237, 0]
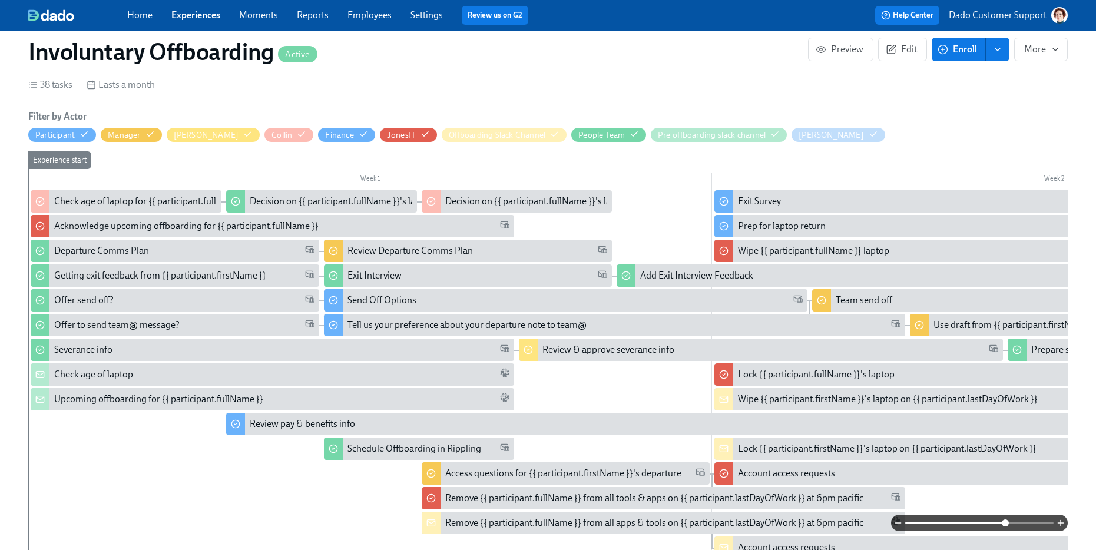
click at [1006, 518] on span at bounding box center [980, 523] width 148 height 16
click at [845, 39] on button "Preview" at bounding box center [840, 50] width 65 height 24
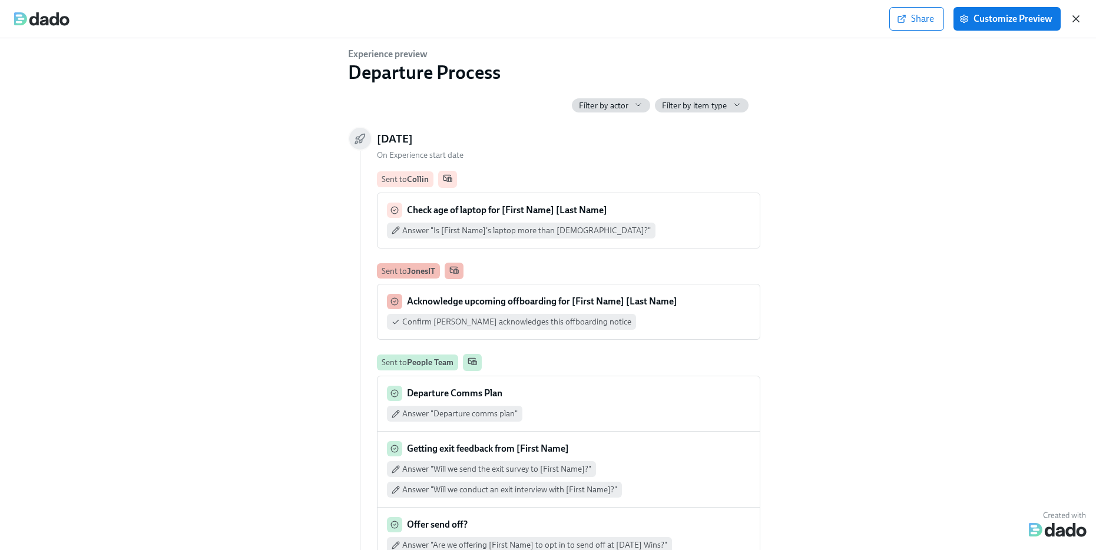
click at [1073, 13] on icon "button" at bounding box center [1077, 19] width 12 height 12
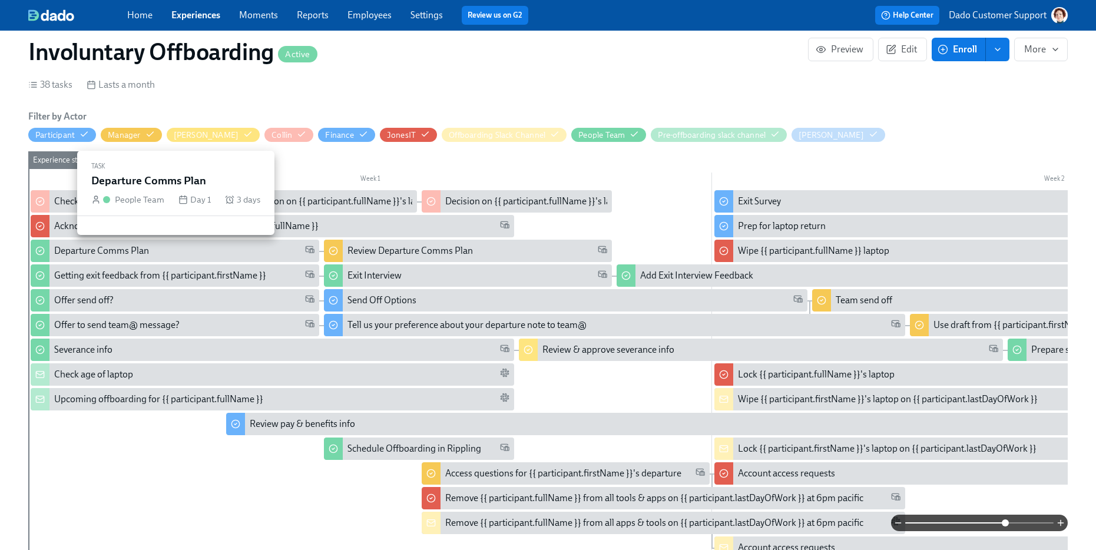
click at [144, 249] on div "Departure Comms Plan" at bounding box center [101, 251] width 95 height 13
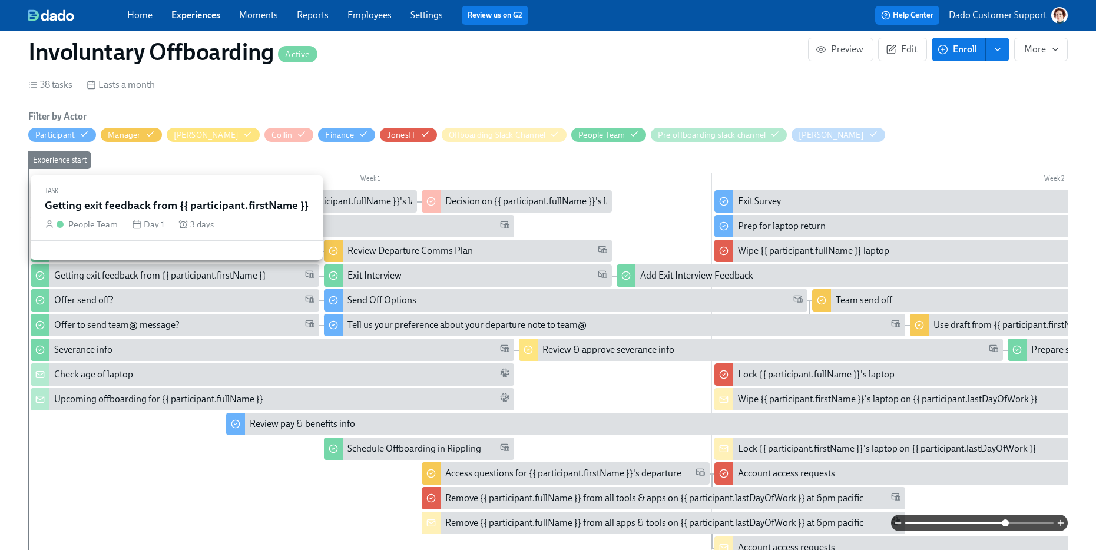
click at [270, 277] on div "Getting exit feedback from {{ participant.firstName }}" at bounding box center [184, 275] width 260 height 13
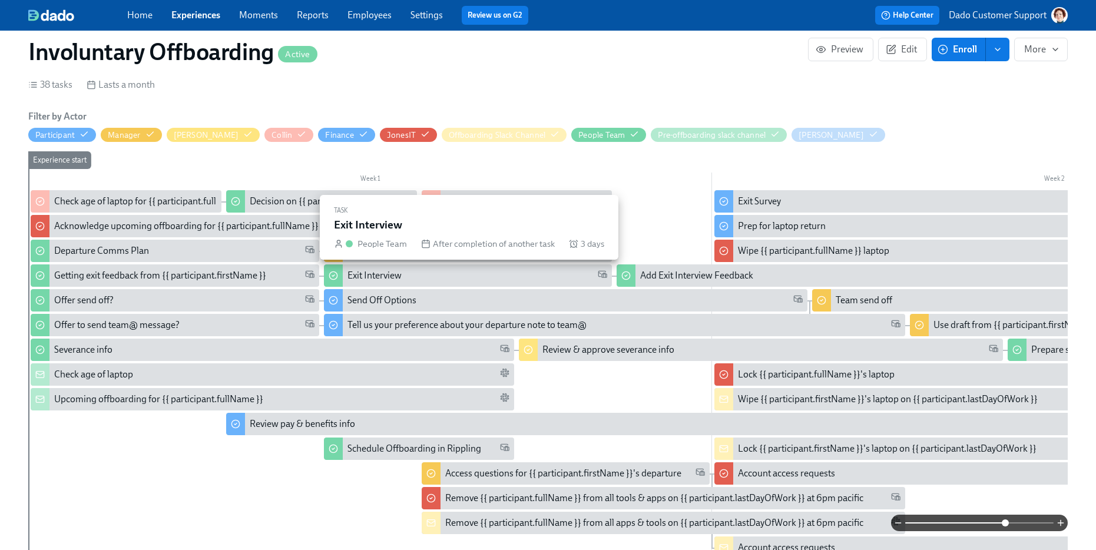
click at [359, 279] on div "Exit Interview" at bounding box center [375, 275] width 54 height 13
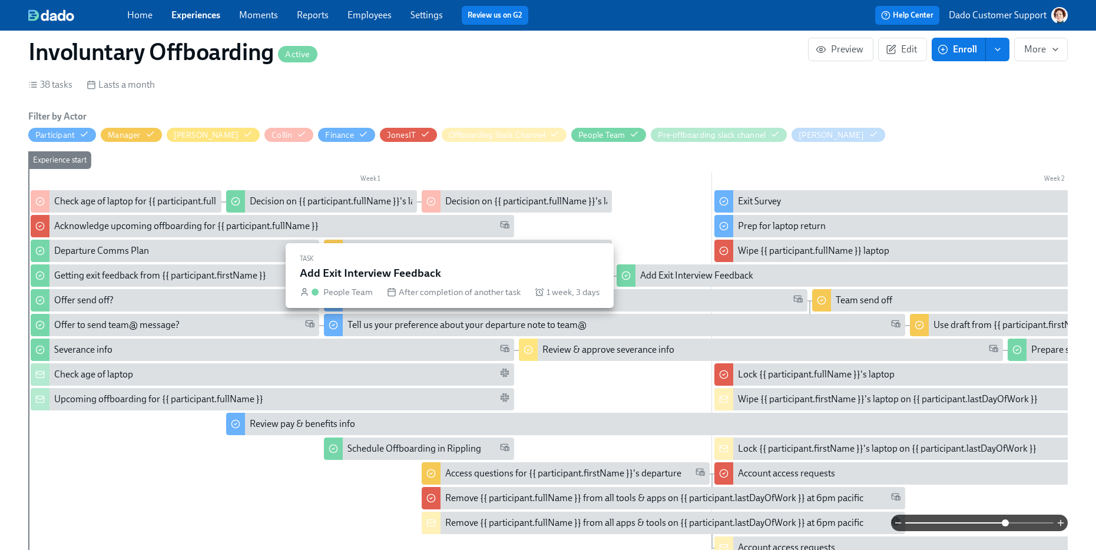
click at [674, 280] on div "Add Exit Interview Feedback" at bounding box center [696, 275] width 113 height 13
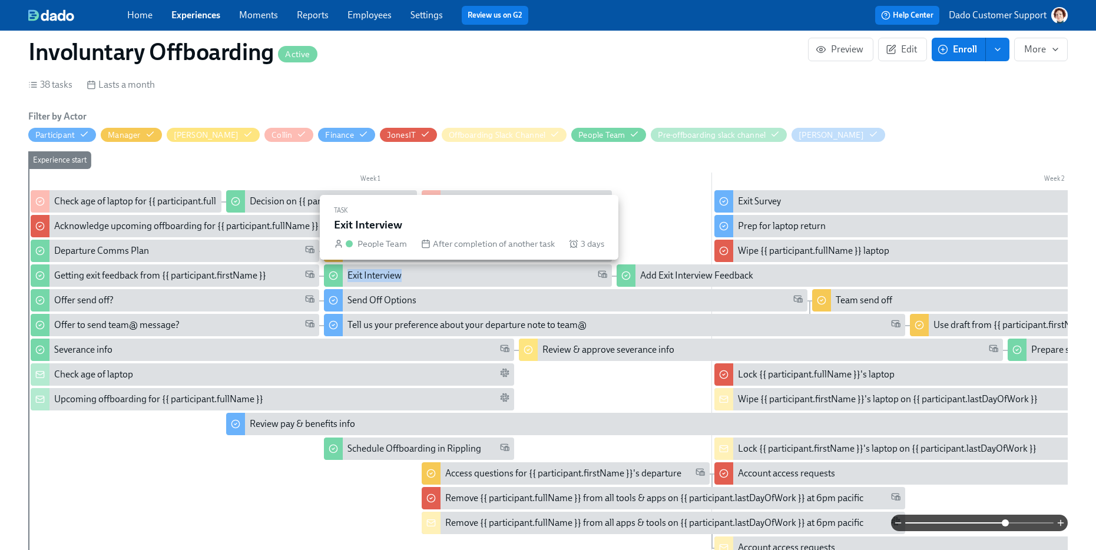
click at [399, 269] on div "Exit Interview" at bounding box center [375, 275] width 54 height 13
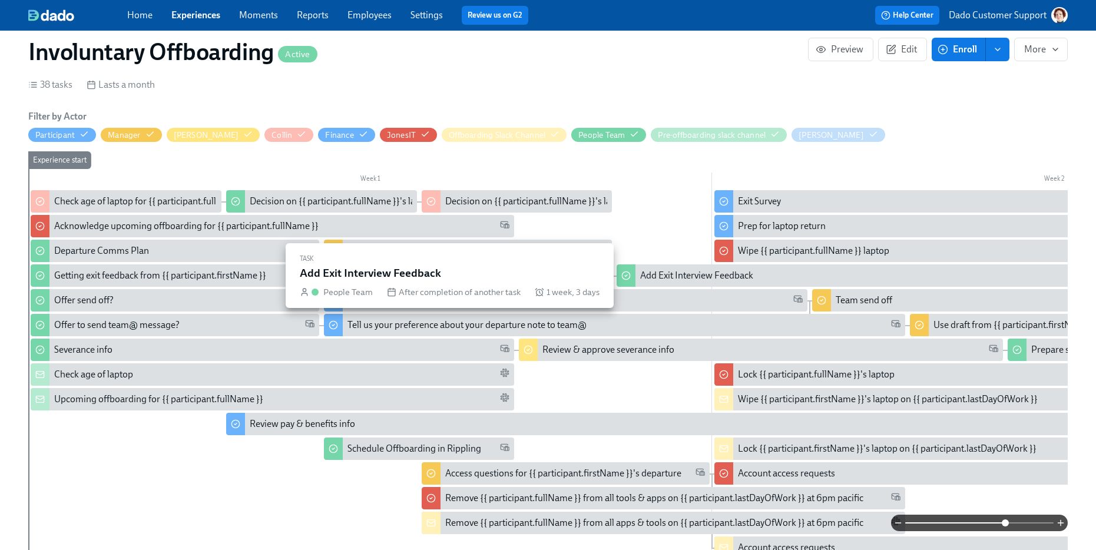
click at [688, 269] on div "Add Exit Interview Feedback" at bounding box center [696, 275] width 113 height 13
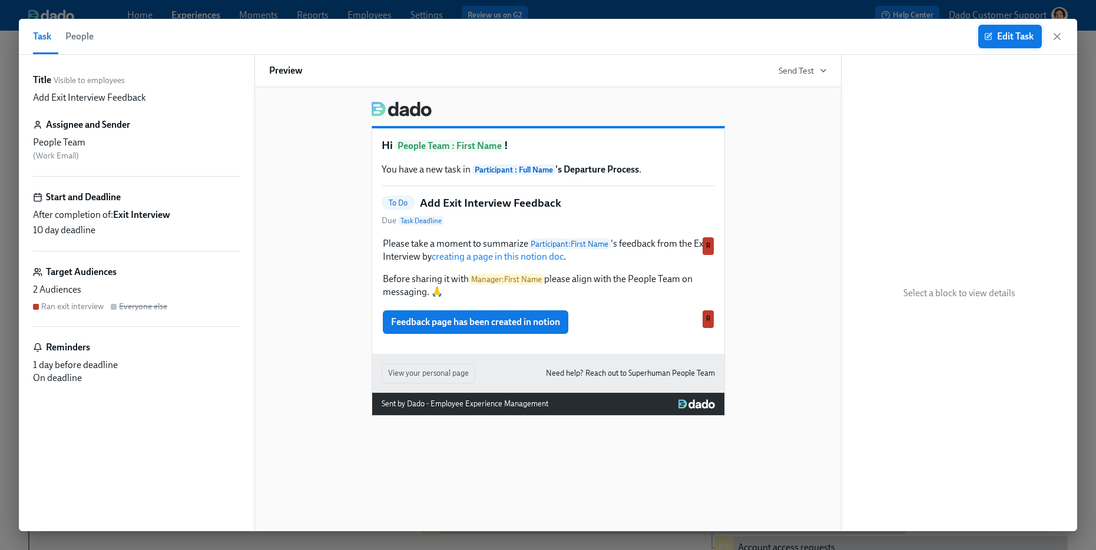
click at [980, 35] on button "Edit Task" at bounding box center [1011, 37] width 64 height 24
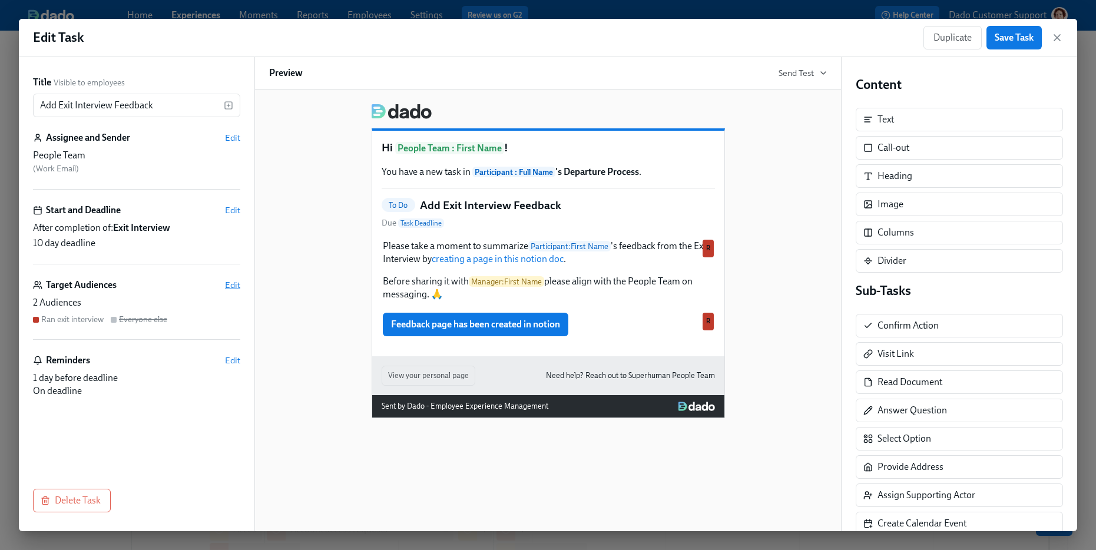
click at [237, 280] on span "Edit" at bounding box center [232, 285] width 15 height 12
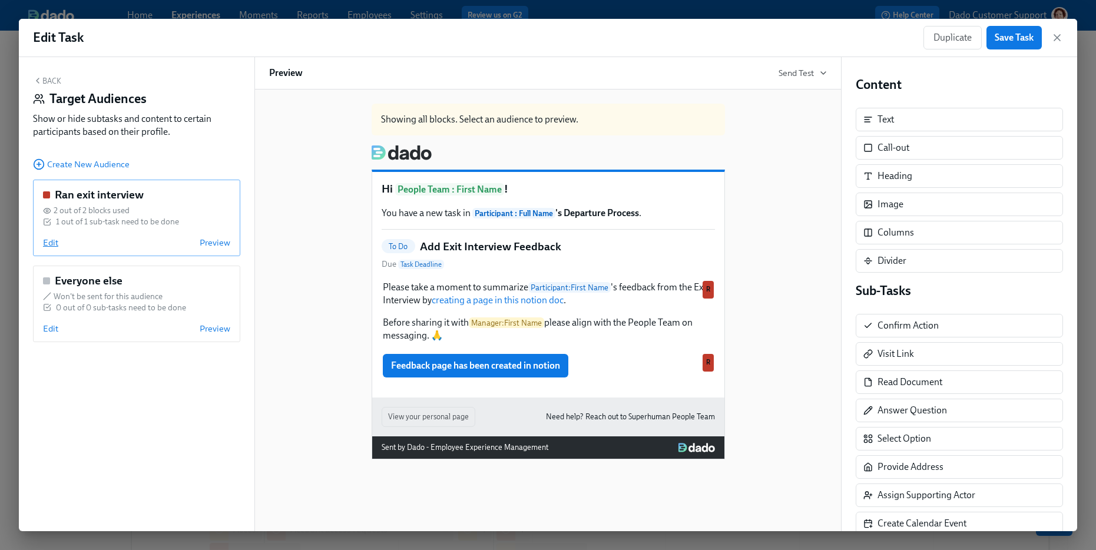
click at [50, 243] on span "Edit" at bounding box center [50, 243] width 15 height 12
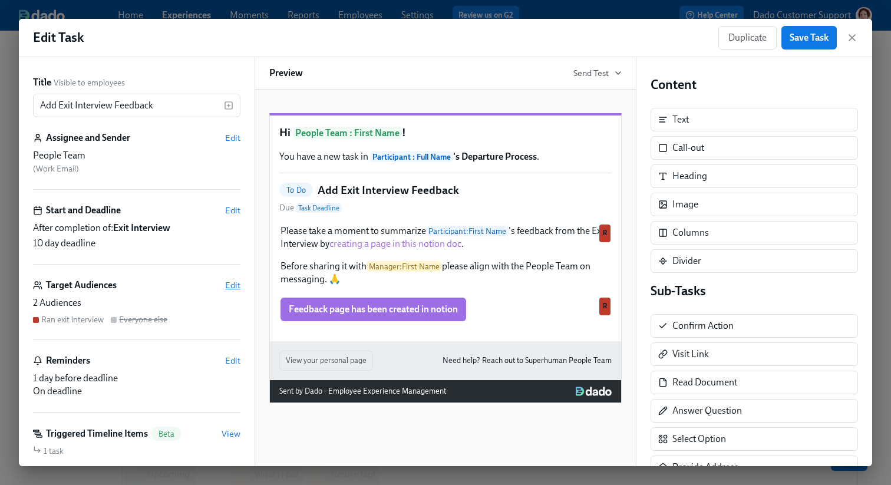
click at [230, 281] on span "Edit" at bounding box center [232, 285] width 15 height 12
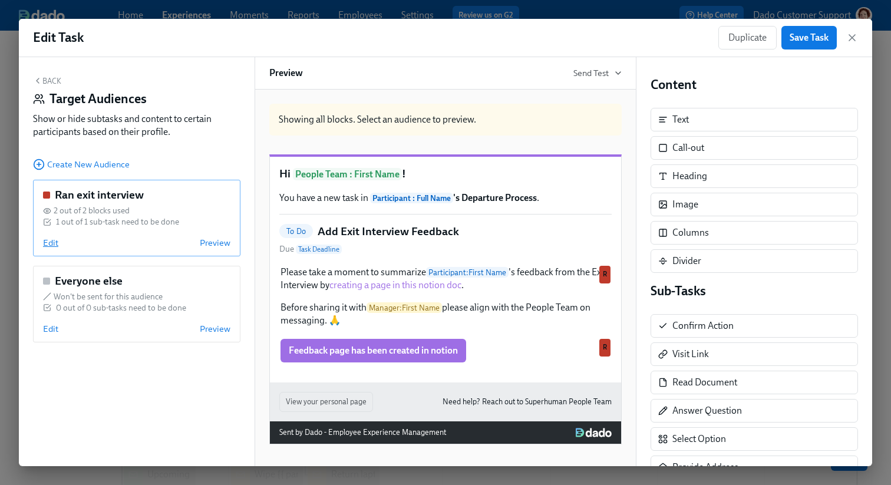
click at [45, 247] on span "Edit" at bounding box center [50, 243] width 15 height 12
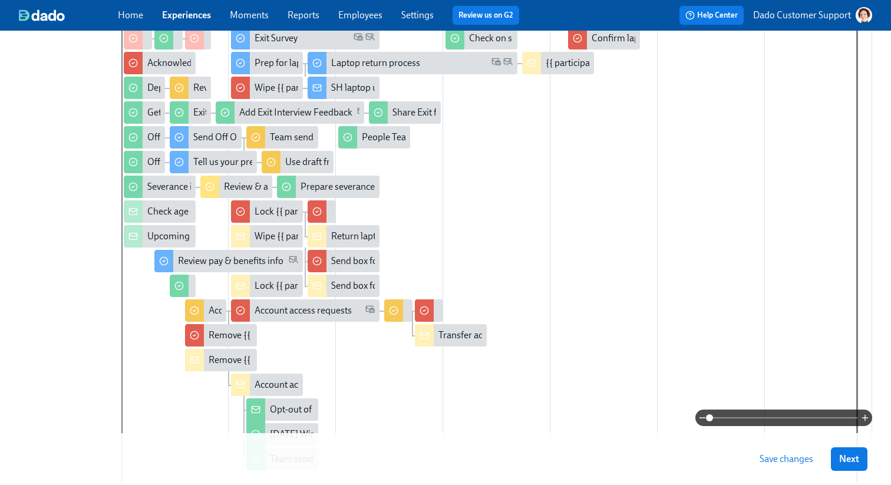
scroll to position [237, 0]
click at [155, 111] on div "Getting exit feedback from {{ participant.firstName }}" at bounding box center [253, 113] width 212 height 13
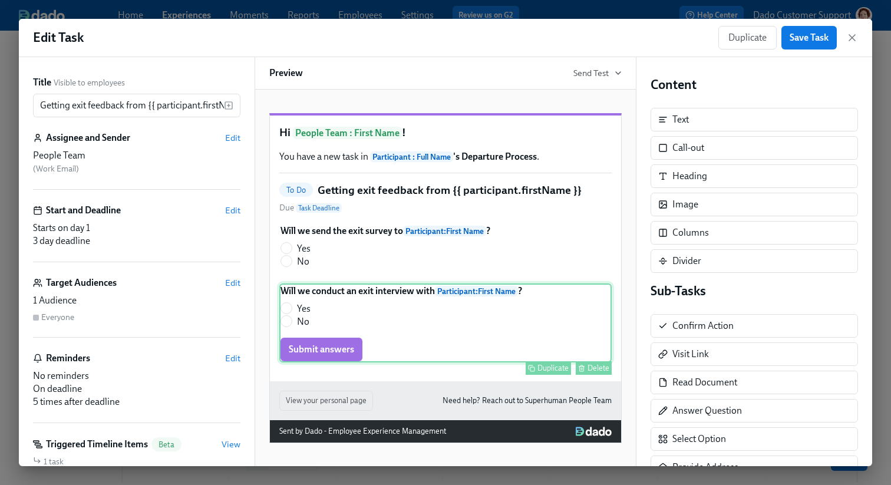
click at [312, 316] on div "Will we conduct an exit interview with Participant : First Name ? Yes No Submit…" at bounding box center [445, 322] width 332 height 79
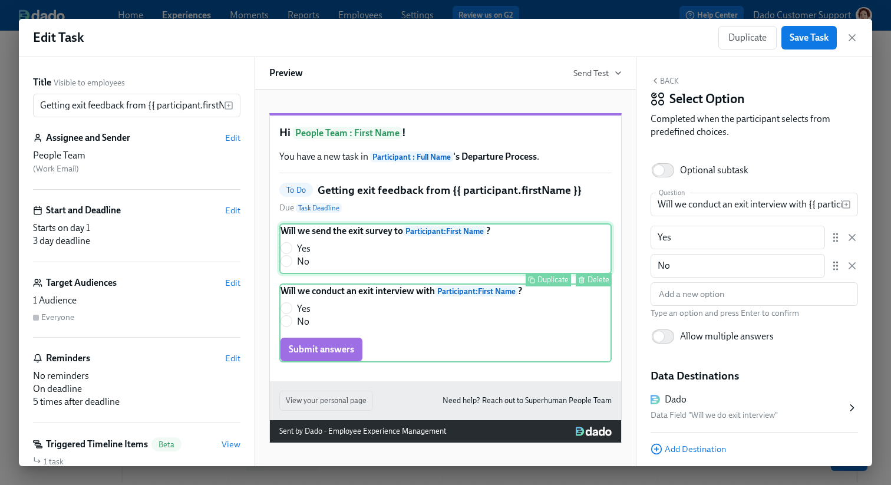
scroll to position [7, 0]
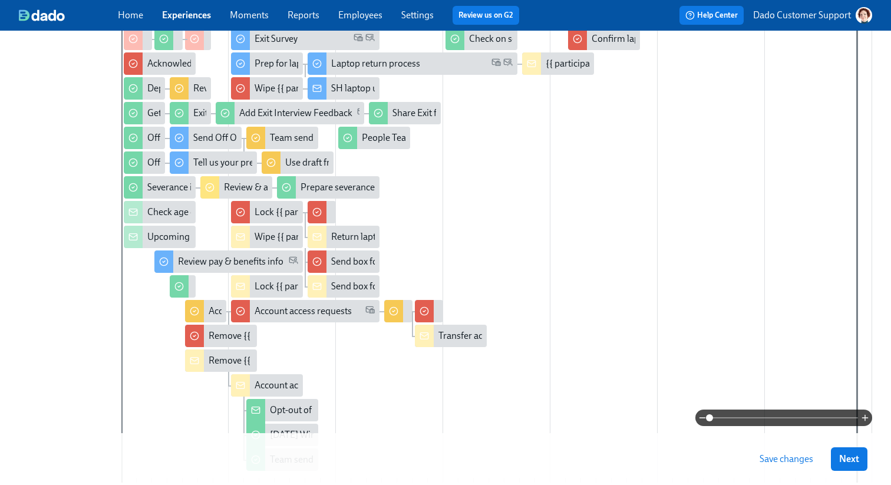
click at [804, 420] on span at bounding box center [783, 417] width 148 height 16
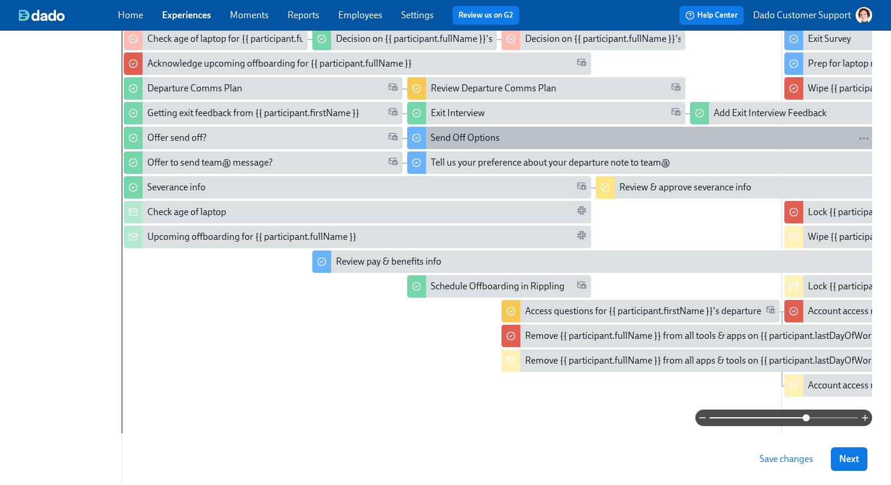
click at [445, 137] on div "Send Off Options" at bounding box center [465, 137] width 69 height 13
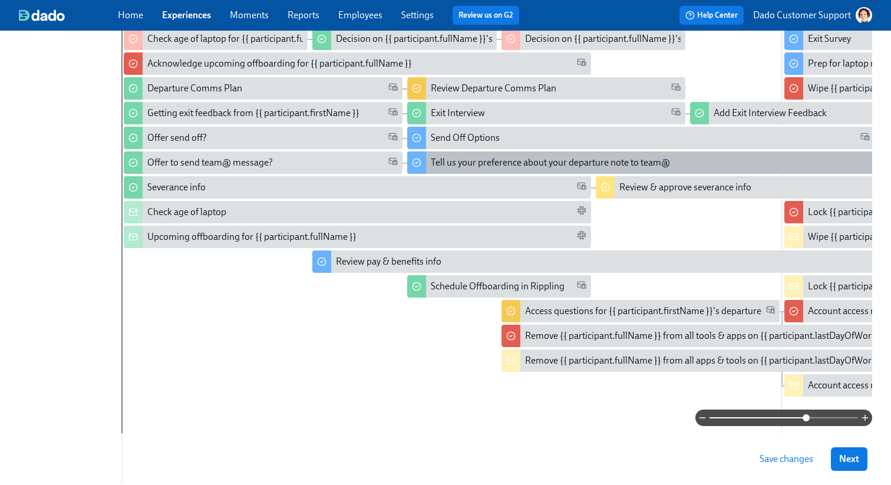
click at [434, 156] on div "Tell us your preference about your departure note to team@" at bounding box center [687, 162] width 561 height 22
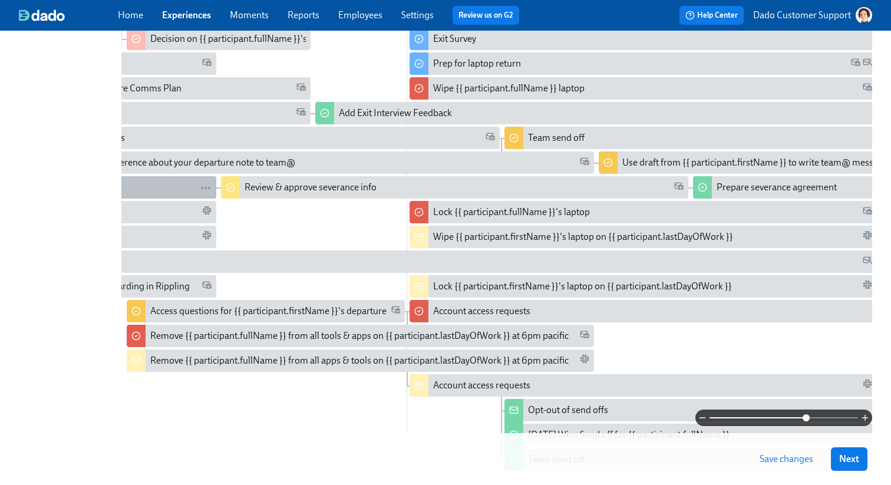
scroll to position [0, 523]
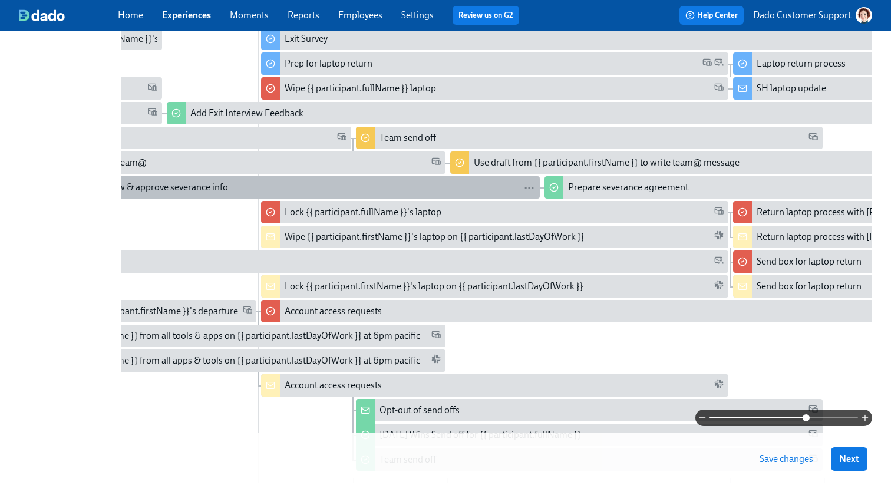
click at [236, 190] on div "Review & approve severance info" at bounding box center [315, 187] width 439 height 13
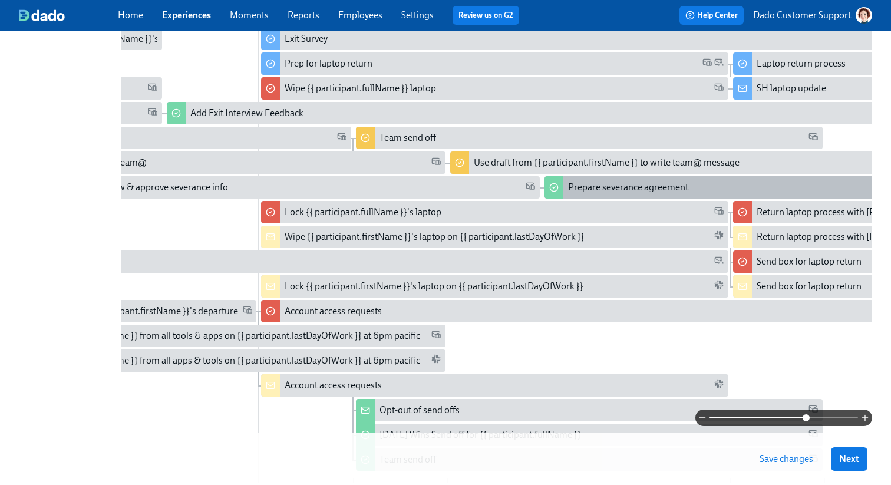
click at [597, 191] on div "Prepare severance agreement" at bounding box center [628, 187] width 120 height 13
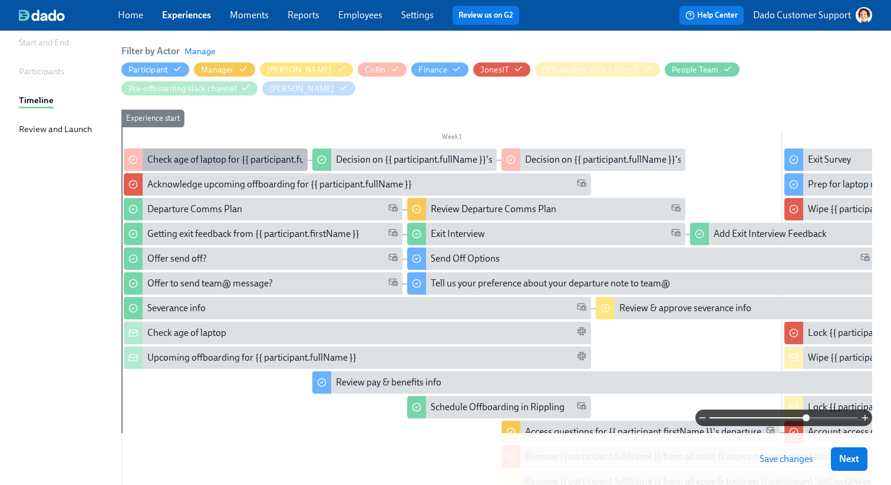
click at [218, 167] on div "Check age of laptop for {{ participant.fullName }}" at bounding box center [216, 159] width 184 height 22
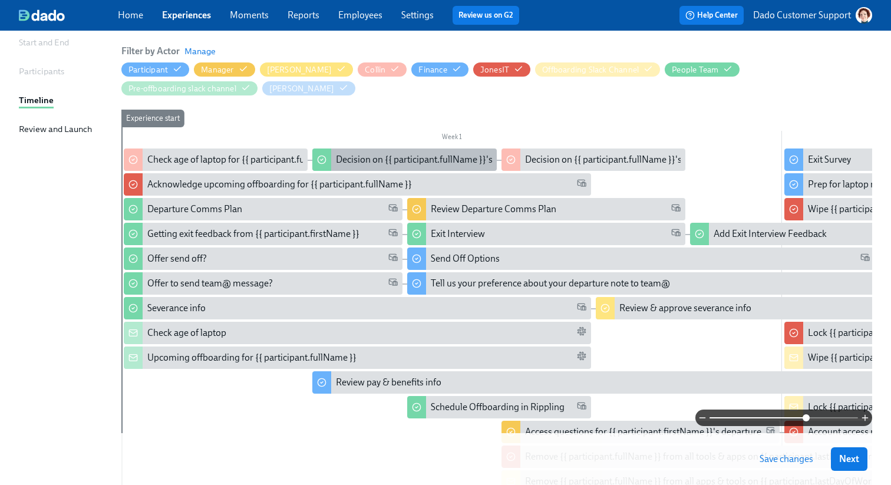
click at [401, 163] on div "Decision on {{ participant.fullName }}'s laptop" at bounding box center [428, 159] width 184 height 13
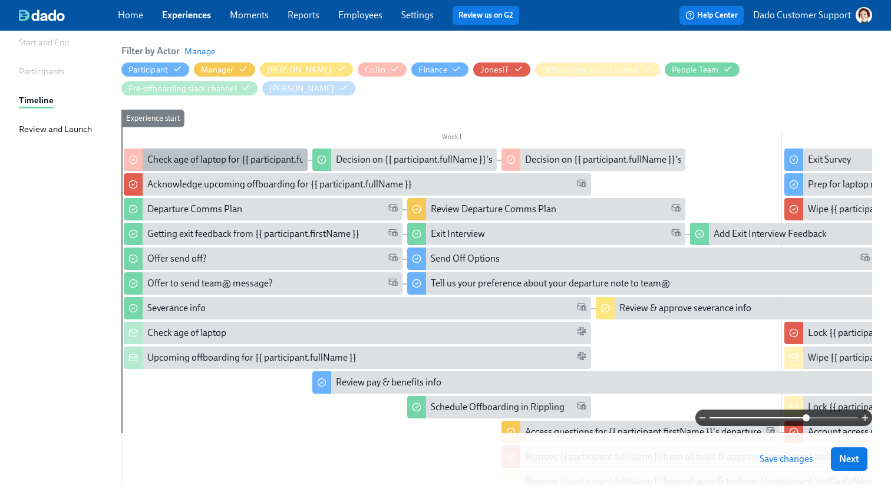
click at [213, 156] on div "Check age of laptop for {{ participant.fullName }}" at bounding box center [245, 159] width 196 height 13
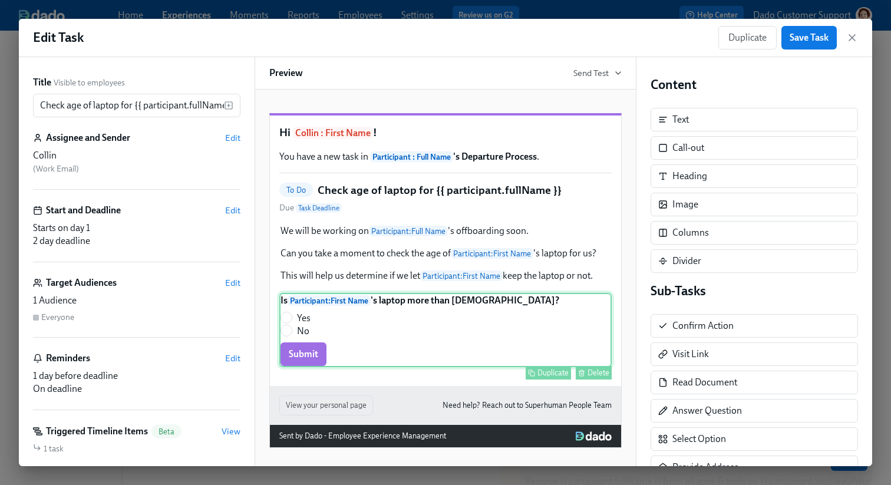
click at [318, 364] on div "Is Participant : First Name 's laptop more than 3 years old? Yes No Submit Dupl…" at bounding box center [445, 330] width 332 height 74
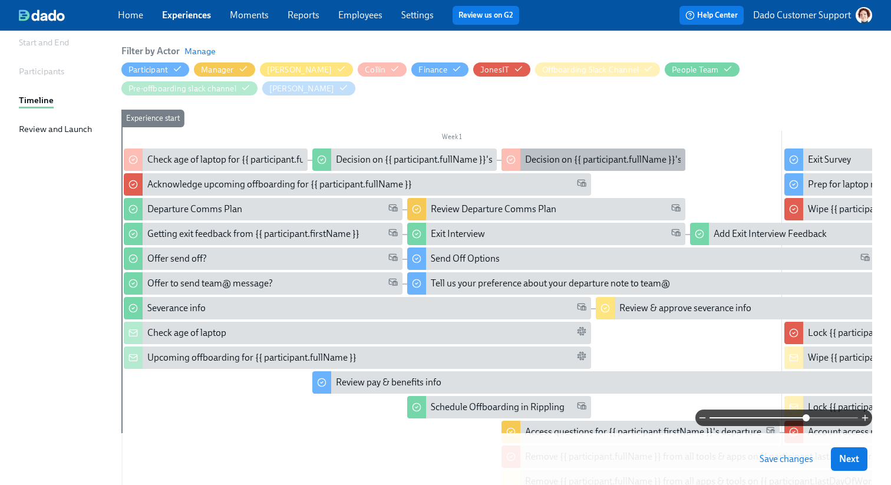
click at [552, 169] on div "Decision on {{ participant.fullName }}'s laptop" at bounding box center [593, 159] width 184 height 22
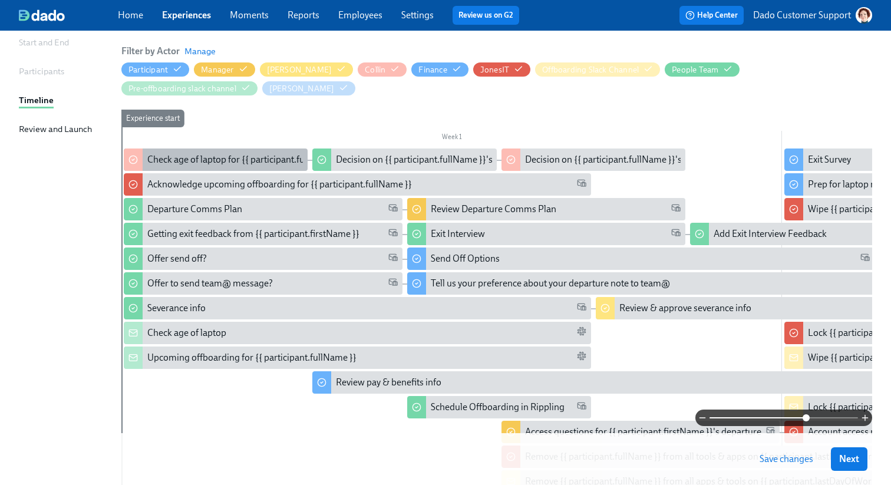
click at [201, 163] on div "Check age of laptop for {{ participant.fullName }}" at bounding box center [245, 159] width 196 height 13
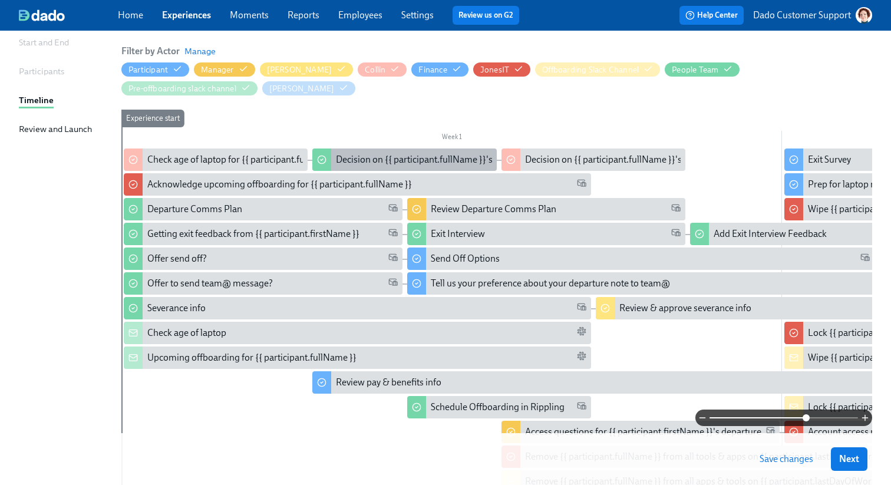
click at [348, 157] on div "Decision on {{ participant.fullName }}'s laptop" at bounding box center [428, 159] width 184 height 13
click at [359, 151] on div "Decision on {{ participant.fullName }}'s laptop" at bounding box center [404, 159] width 184 height 22
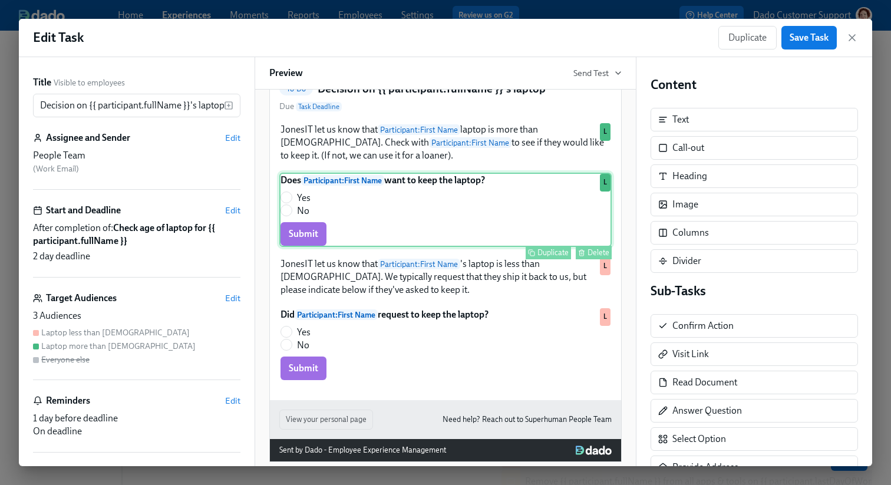
scroll to position [129, 0]
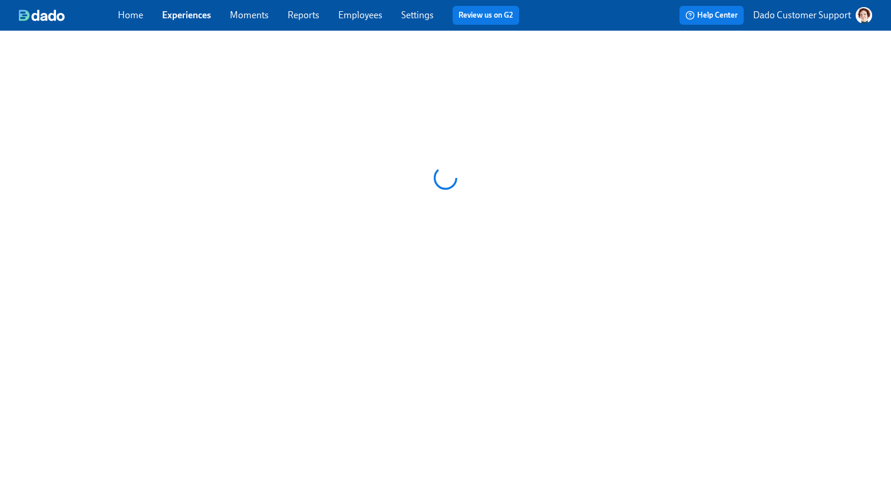
click at [362, 12] on link "Employees" at bounding box center [360, 14] width 44 height 11
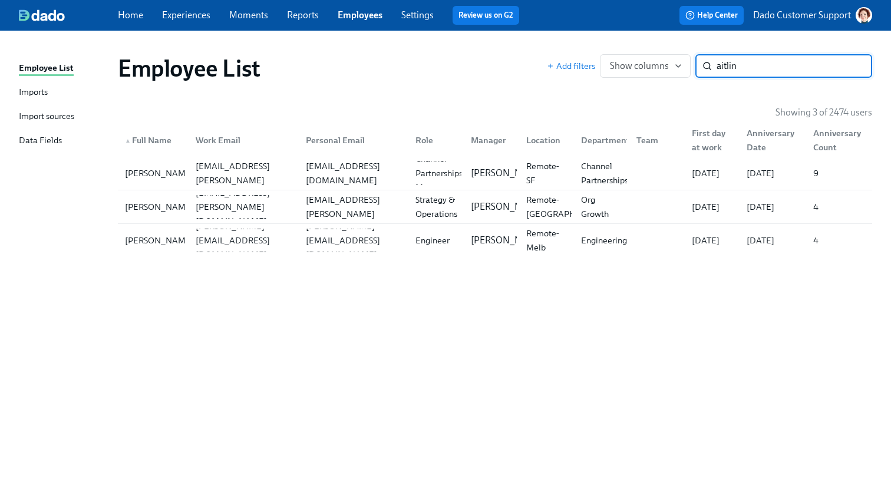
type input "kaitlin"
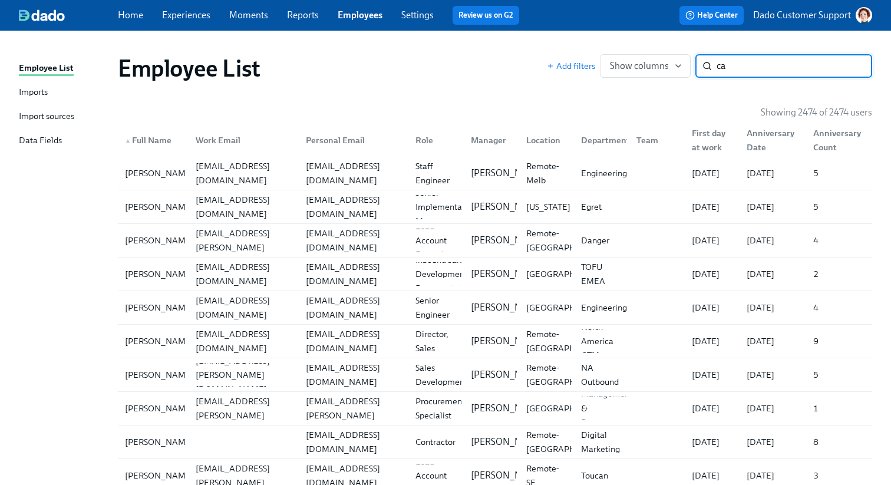
type input "cai"
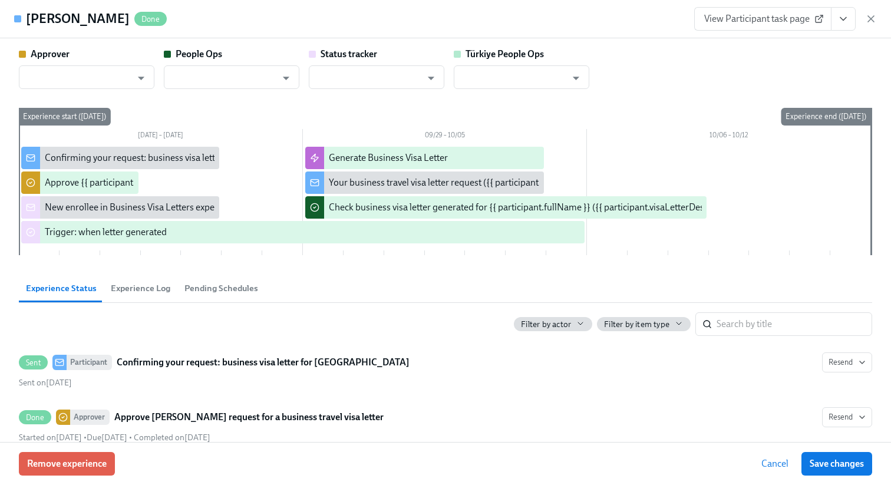
scroll to position [0, 627]
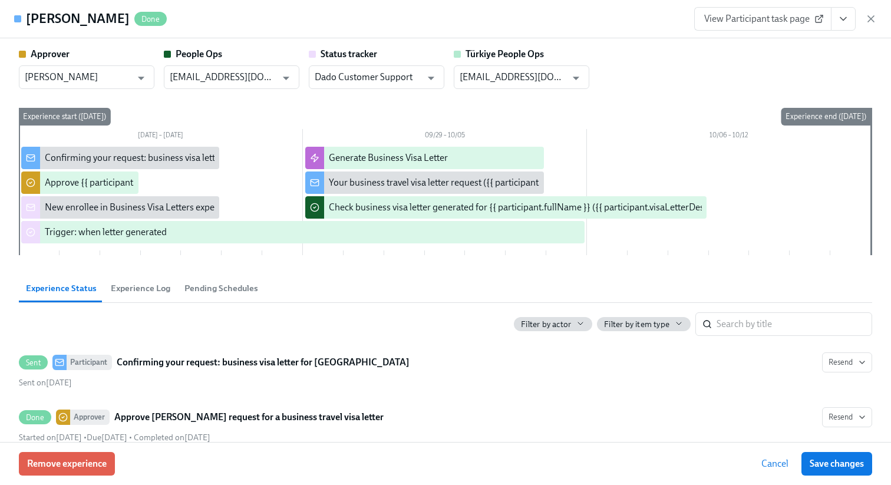
type input "[PERSON_NAME]"
type input "[EMAIL_ADDRESS][DOMAIN_NAME]"
type input "Dado Customer Support"
type input "[EMAIL_ADDRESS][DOMAIN_NAME]"
type input "[PERSON_NAME]"
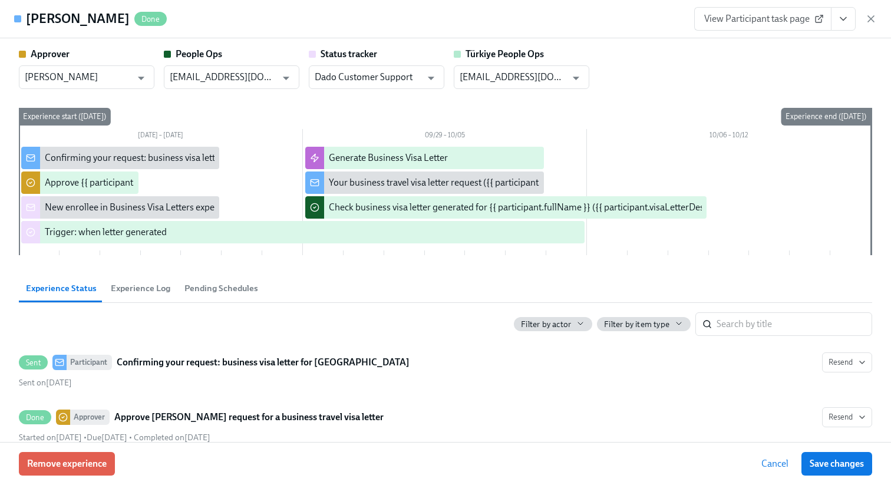
type input "[EMAIL_ADDRESS][DOMAIN_NAME]"
type input "Dado Customer Support"
type input "[EMAIL_ADDRESS][DOMAIN_NAME]"
click at [867, 19] on icon "button" at bounding box center [871, 19] width 12 height 12
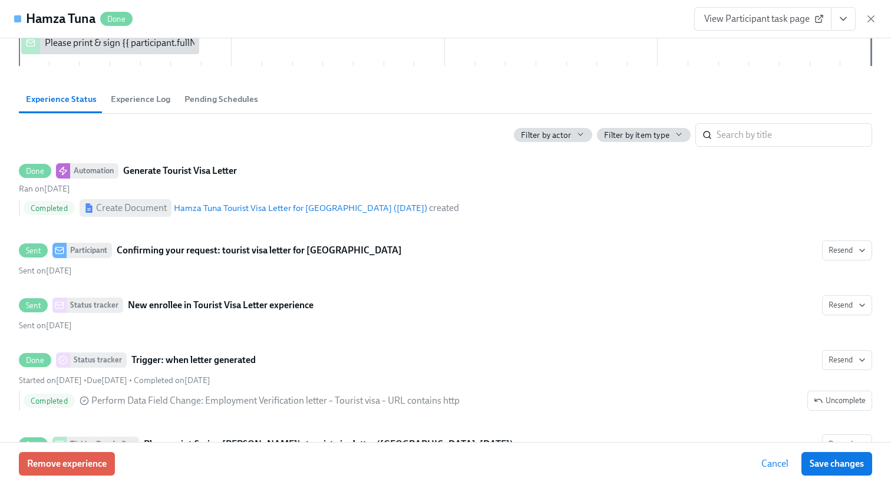
scroll to position [263, 0]
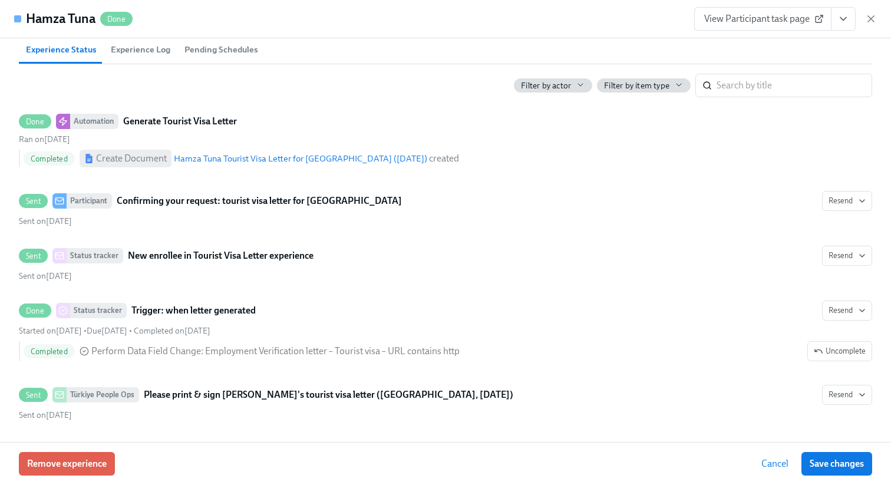
click at [138, 51] on span "Experience Log" at bounding box center [141, 50] width 60 height 14
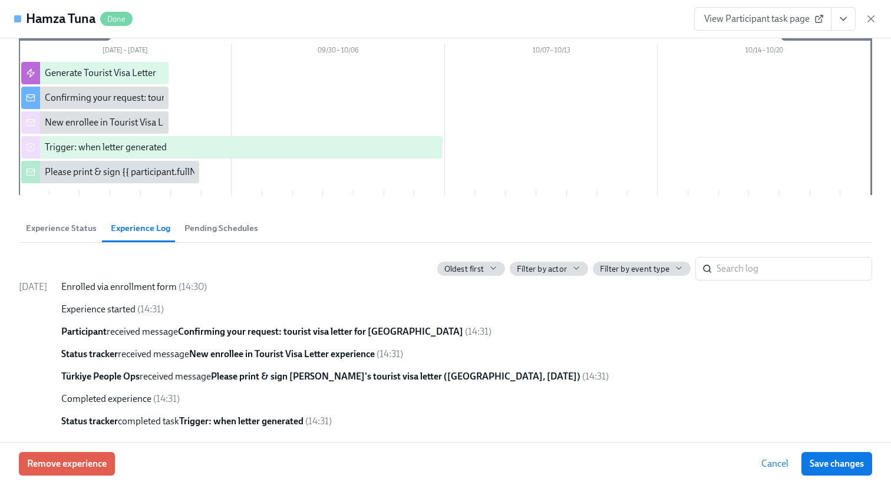
scroll to position [0, 0]
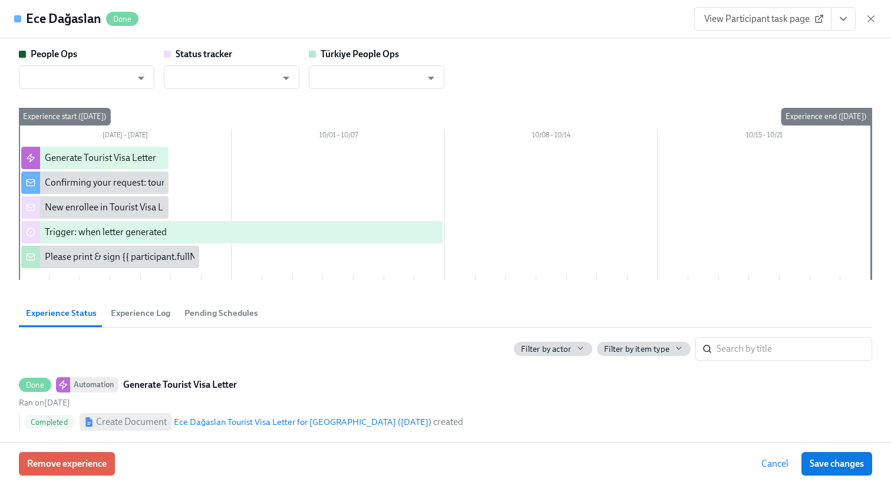
type input "[EMAIL_ADDRESS][DOMAIN_NAME]"
type input "Dado Customer Support"
type input "[EMAIL_ADDRESS][DOMAIN_NAME]"
type input "Dado Customer Support"
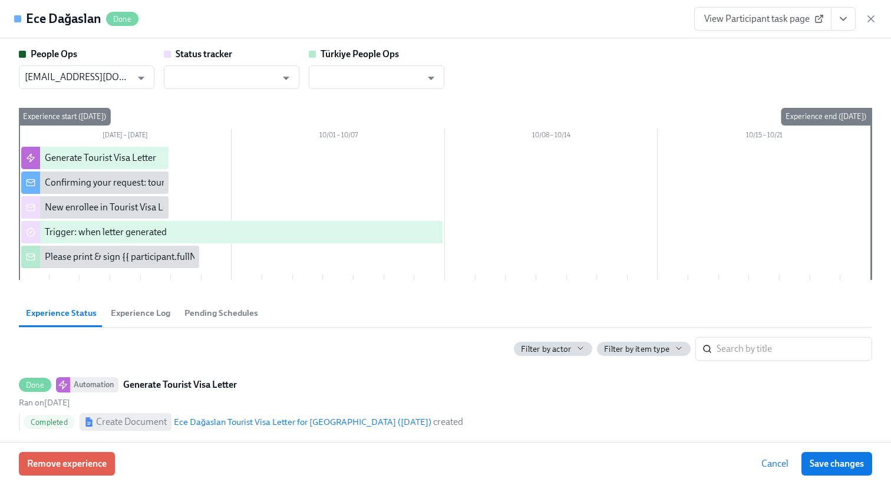
type input "[EMAIL_ADDRESS][DOMAIN_NAME]"
type input "Dado Customer Support"
type input "[EMAIL_ADDRESS][DOMAIN_NAME]"
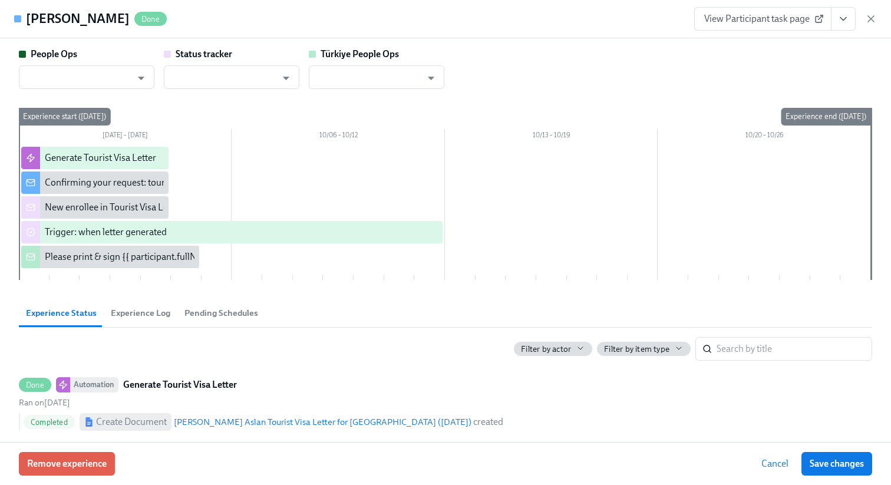
type input "[EMAIL_ADDRESS][DOMAIN_NAME]"
type input "Dado Customer Support"
type input "[EMAIL_ADDRESS][DOMAIN_NAME]"
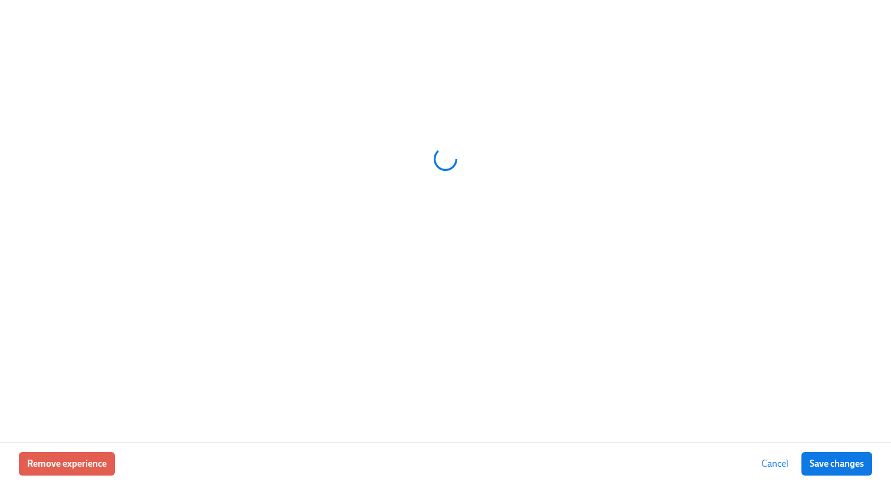
scroll to position [0, 813]
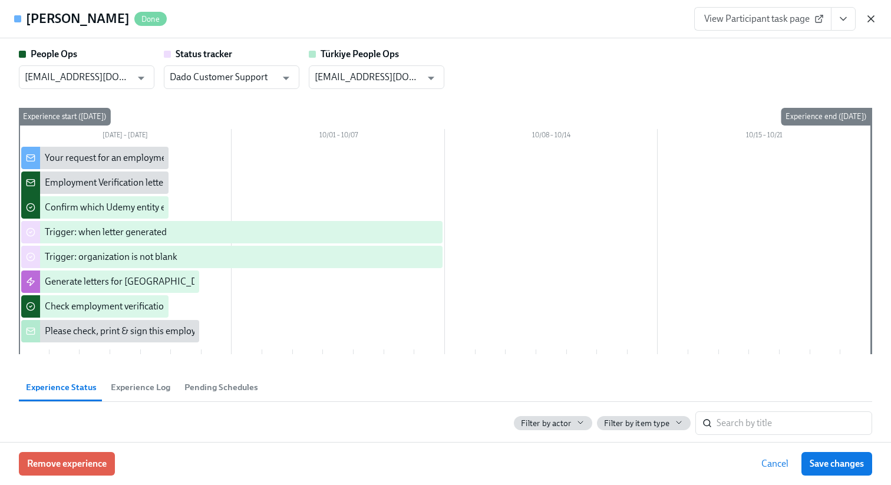
click at [875, 20] on icon "button" at bounding box center [871, 19] width 12 height 12
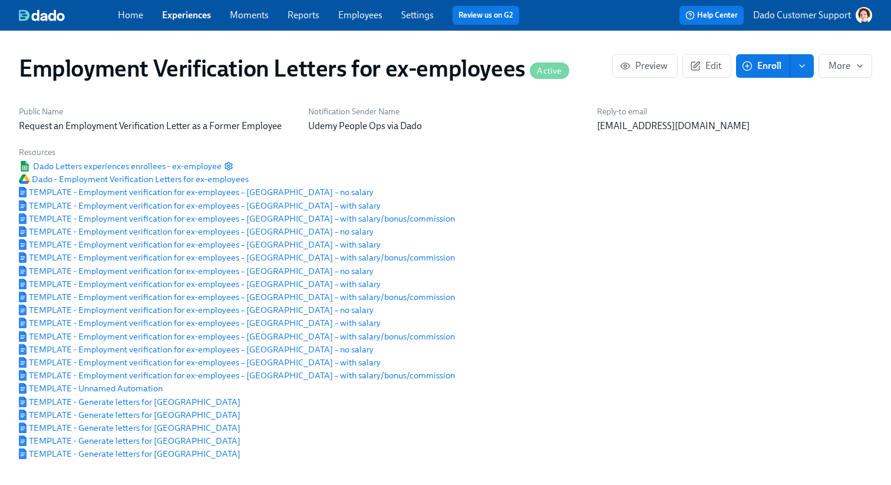
scroll to position [0, 813]
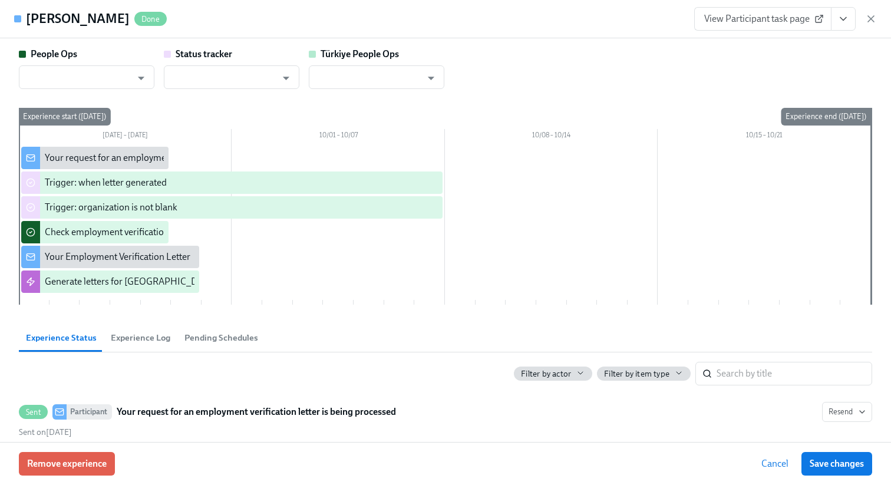
scroll to position [0, 811]
type input "[EMAIL_ADDRESS][DOMAIN_NAME]"
type input "Dado Customer Support"
type input "[EMAIL_ADDRESS][DOMAIN_NAME]"
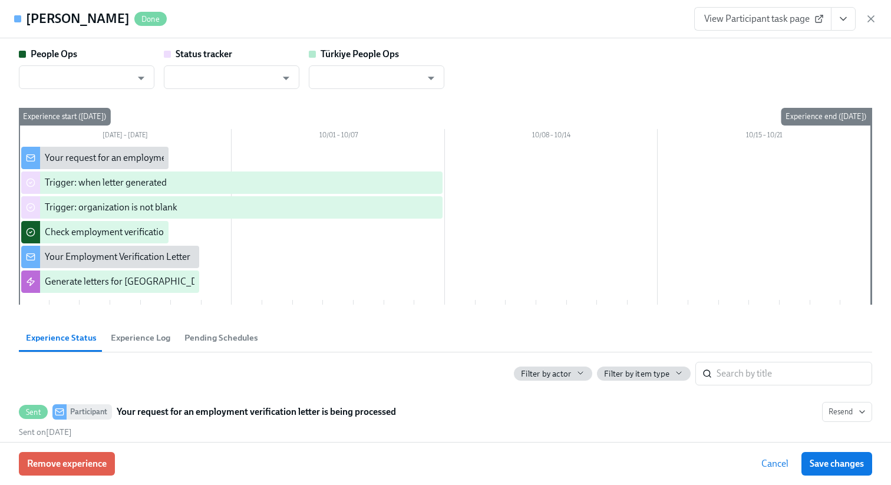
type input "Dado Customer Support"
type input "[EMAIL_ADDRESS][DOMAIN_NAME]"
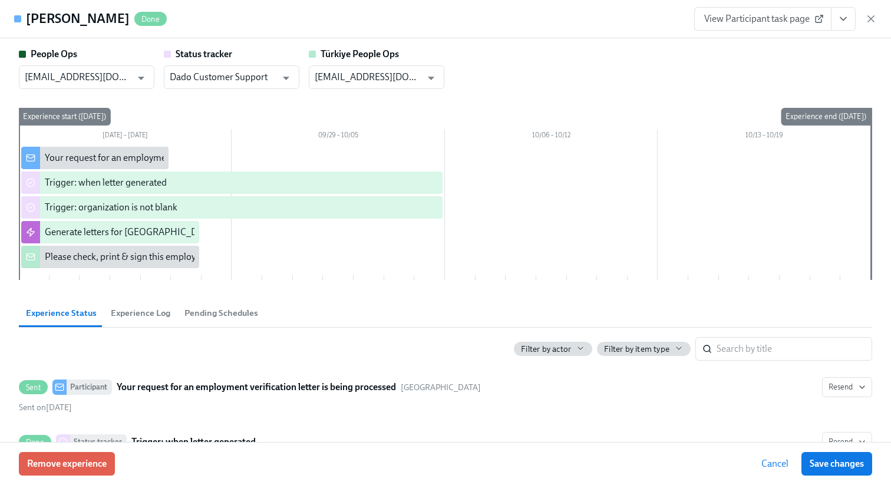
type input "[EMAIL_ADDRESS][DOMAIN_NAME]"
type input "Dado Customer Support"
type input "[EMAIL_ADDRESS][DOMAIN_NAME]"
type input "Dado Customer Support"
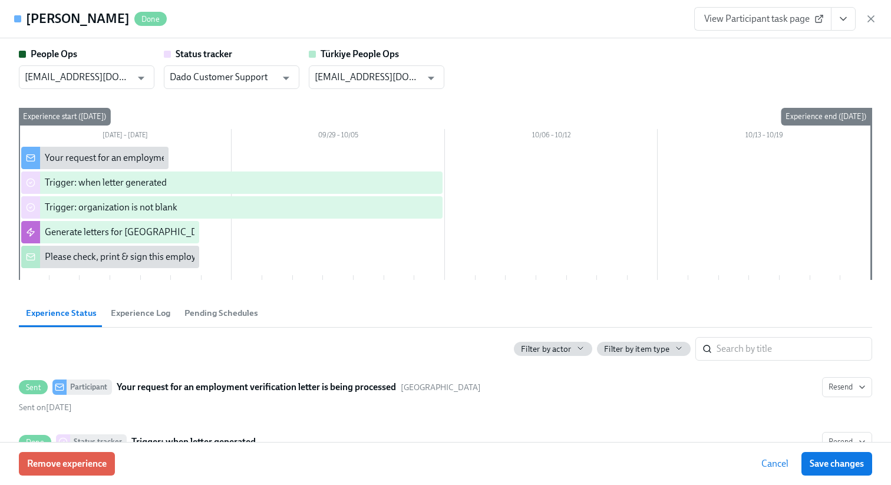
type input "people@udemy.com"
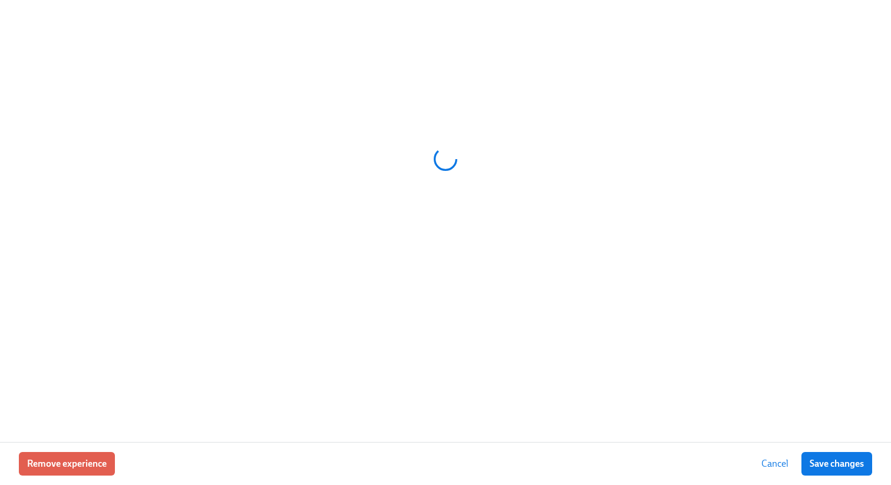
scroll to position [0, 441]
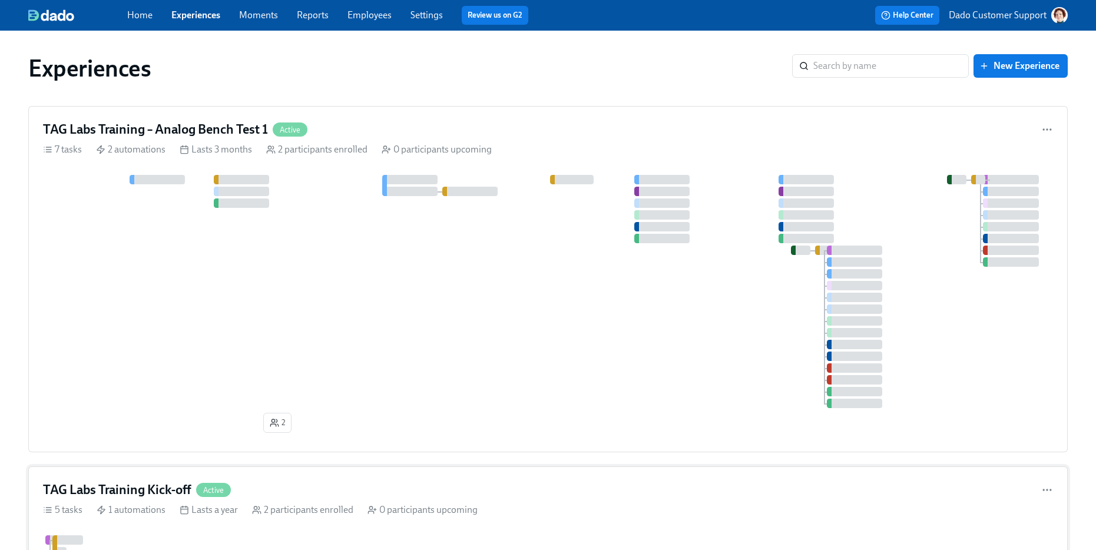
click at [218, 505] on div "Lasts a year" at bounding box center [209, 510] width 58 height 13
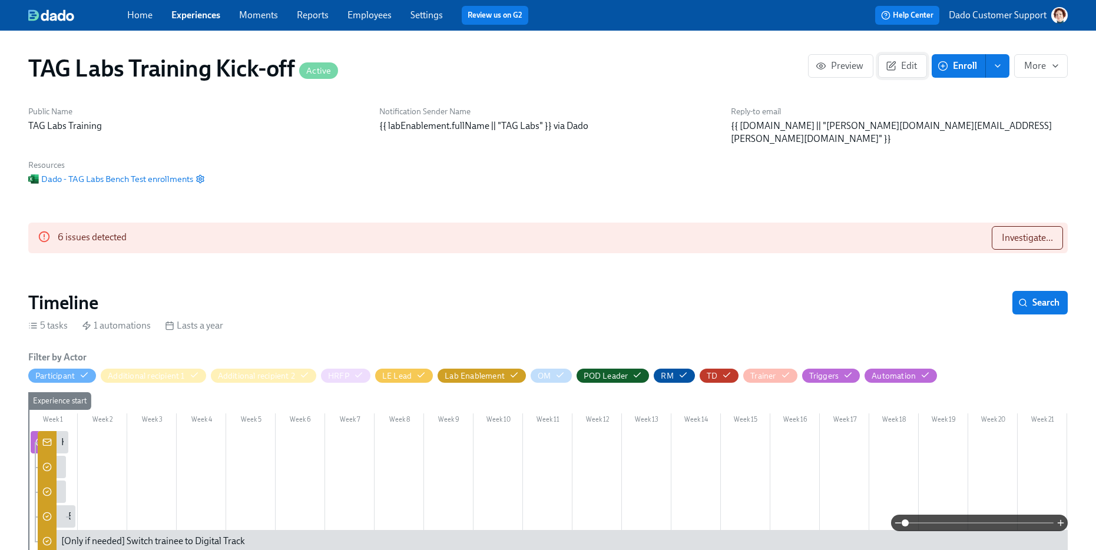
click at [906, 65] on span "Edit" at bounding box center [902, 66] width 29 height 12
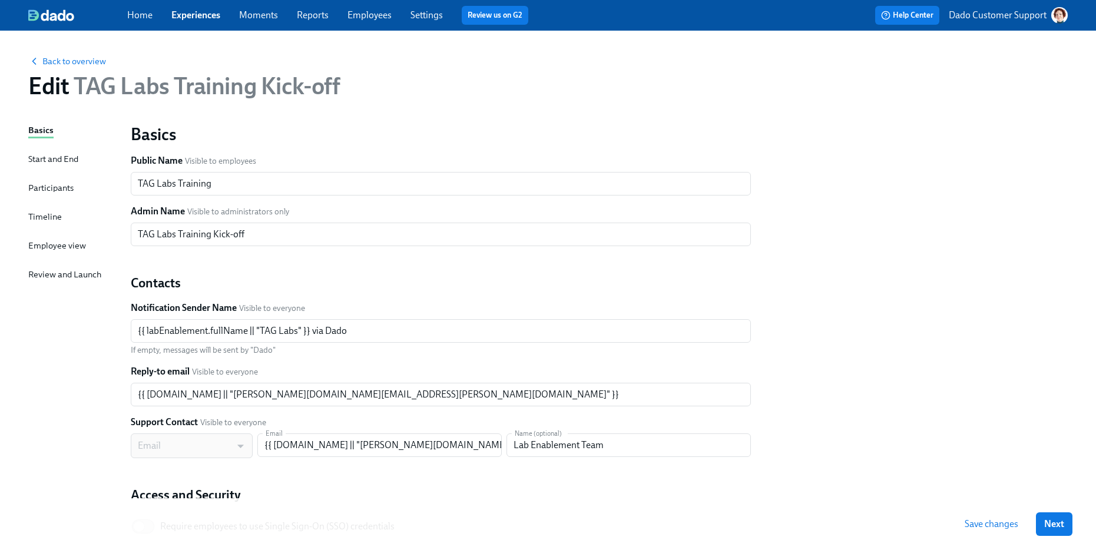
click at [35, 215] on div "Timeline" at bounding box center [45, 216] width 34 height 13
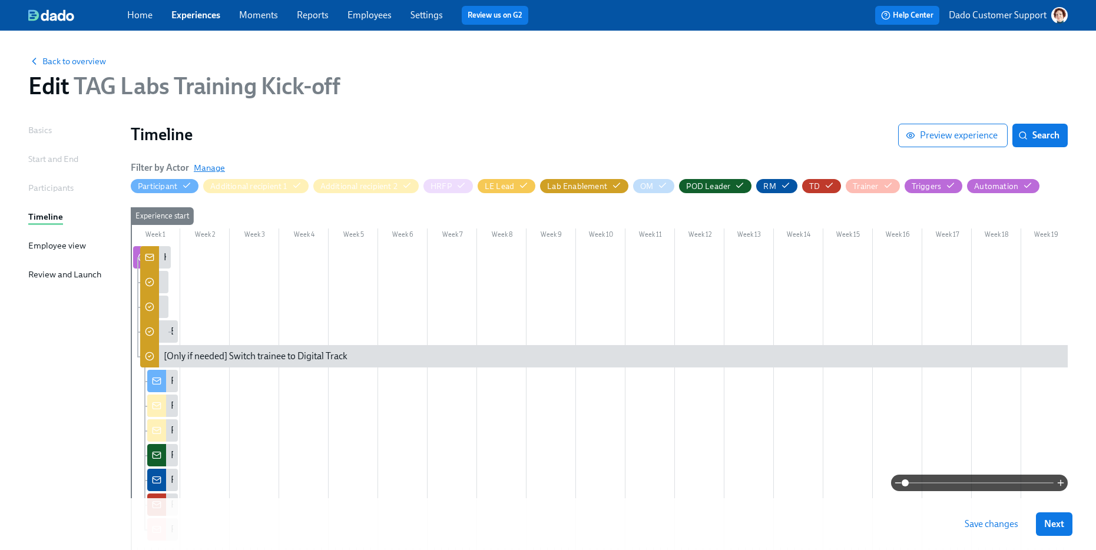
click at [210, 164] on span "Manage" at bounding box center [209, 168] width 31 height 12
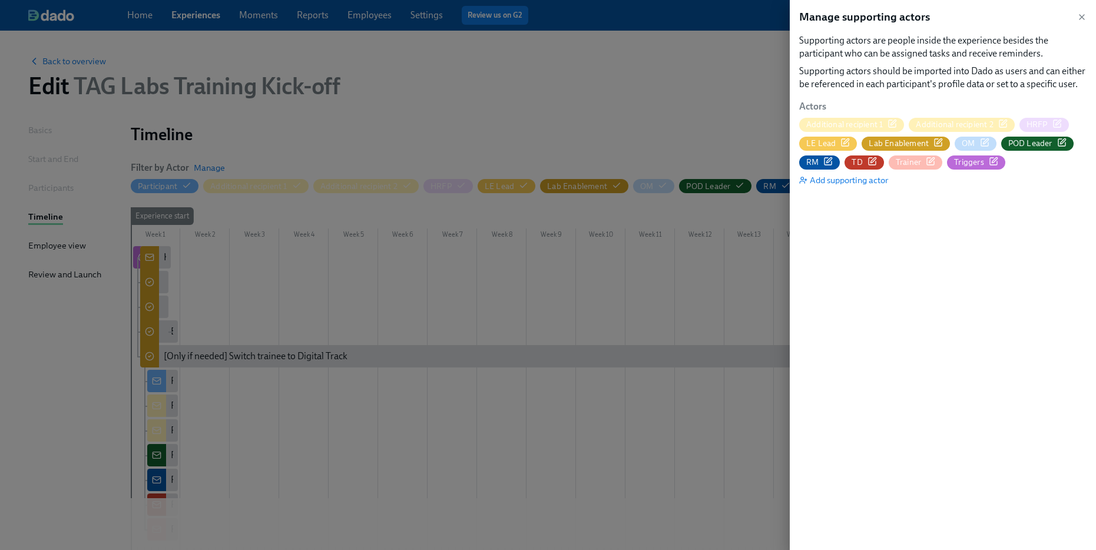
click at [939, 141] on icon "button" at bounding box center [938, 142] width 9 height 9
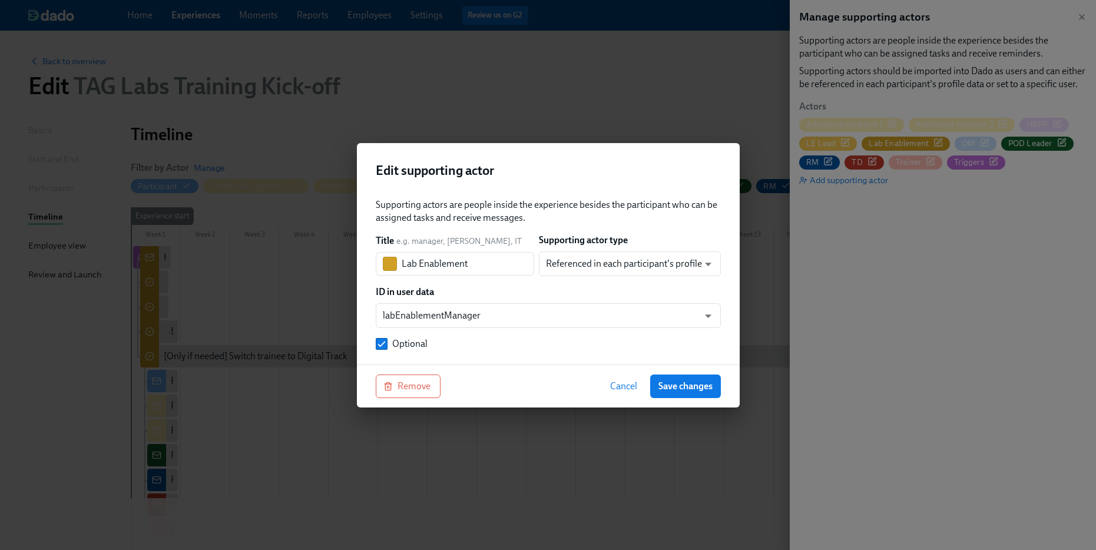
click at [615, 249] on div "Supporting actor type Referenced in each participant's profile user ​" at bounding box center [630, 255] width 182 height 42
click at [583, 273] on body "Home Experiences Moments Reports Employees Settings Review us on G2 Help Center…" at bounding box center [548, 327] width 1096 height 654
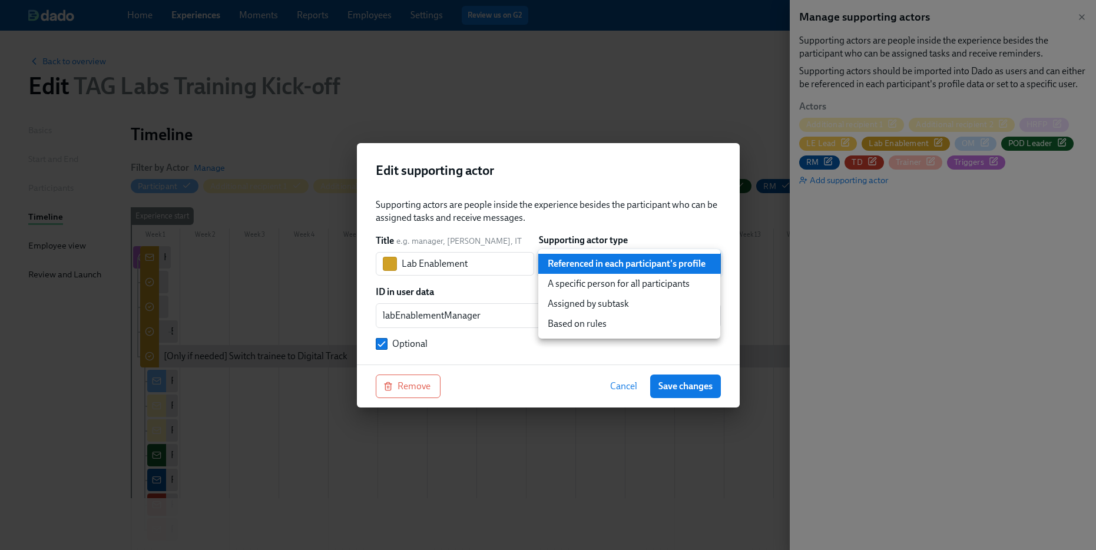
click at [573, 326] on li "Based on rules" at bounding box center [630, 324] width 182 height 20
type input "ruleBasedUser"
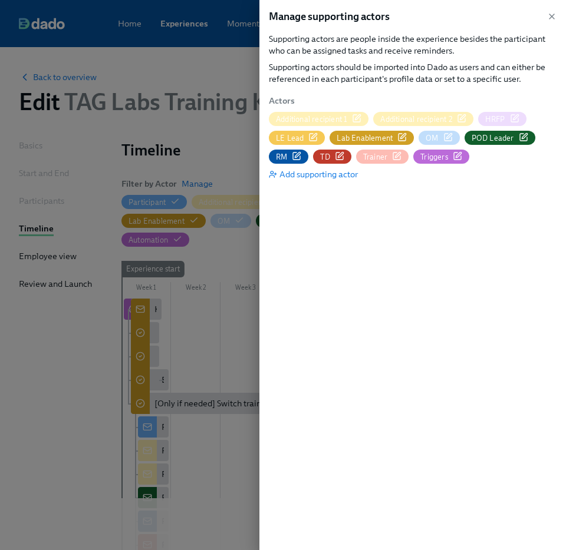
click at [215, 85] on div at bounding box center [283, 275] width 566 height 550
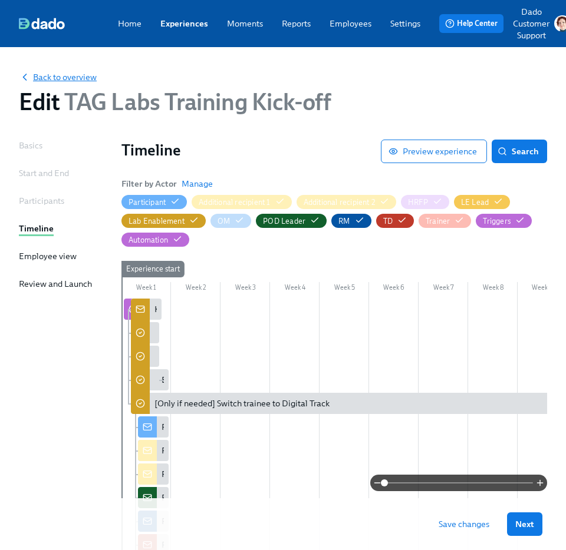
click at [64, 79] on span "Back to overview" at bounding box center [58, 77] width 78 height 12
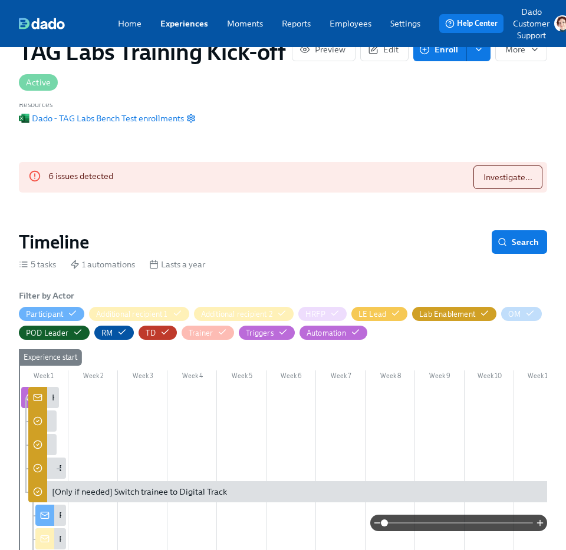
scroll to position [304, 0]
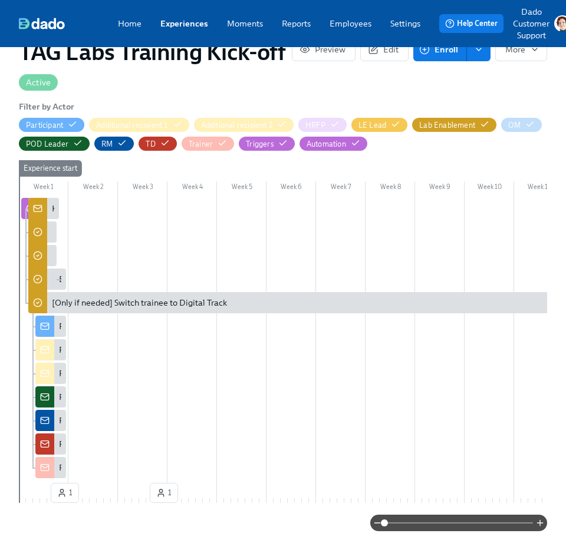
click at [52, 203] on div "Kicking off the training automation for {{ participant.fullName }}" at bounding box center [173, 209] width 242 height 12
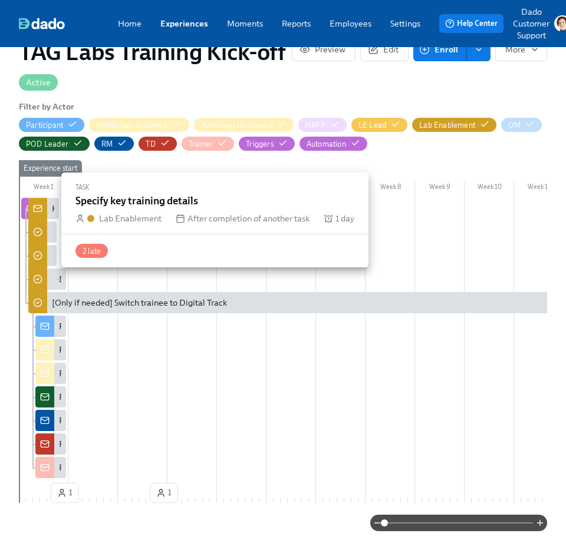
click at [38, 227] on icon at bounding box center [37, 231] width 9 height 9
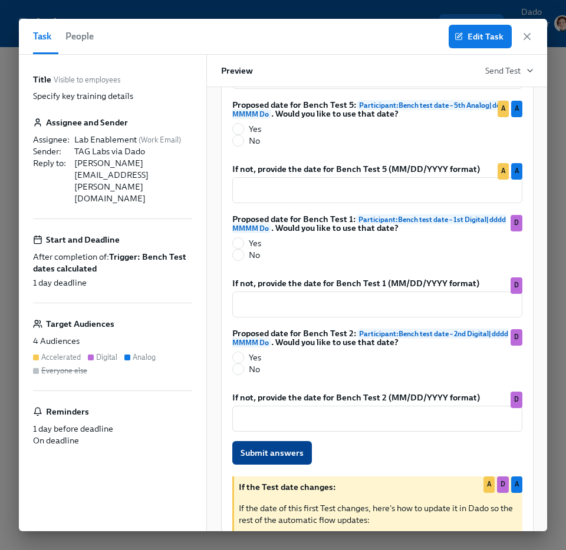
scroll to position [1174, 0]
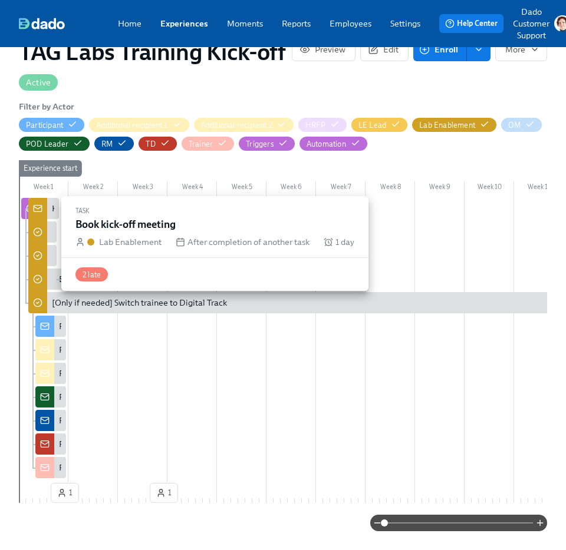
click at [39, 249] on div at bounding box center [37, 256] width 19 height 26
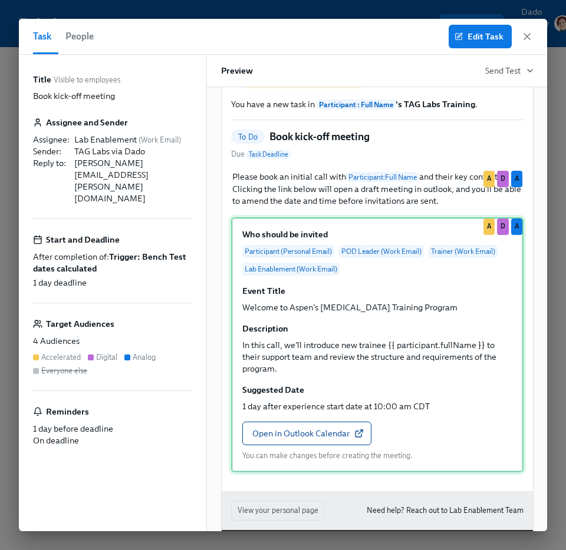
scroll to position [109, 0]
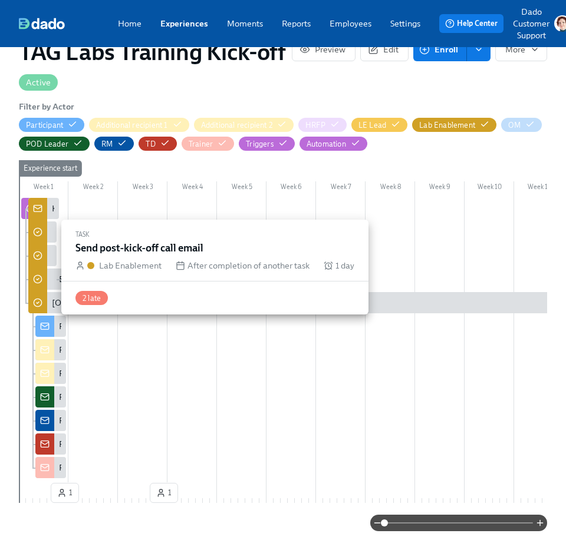
click at [45, 266] on div at bounding box center [37, 279] width 19 height 26
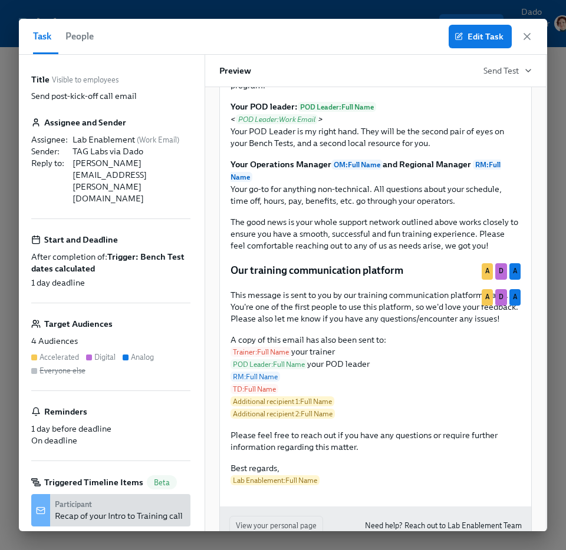
scroll to position [1348, 0]
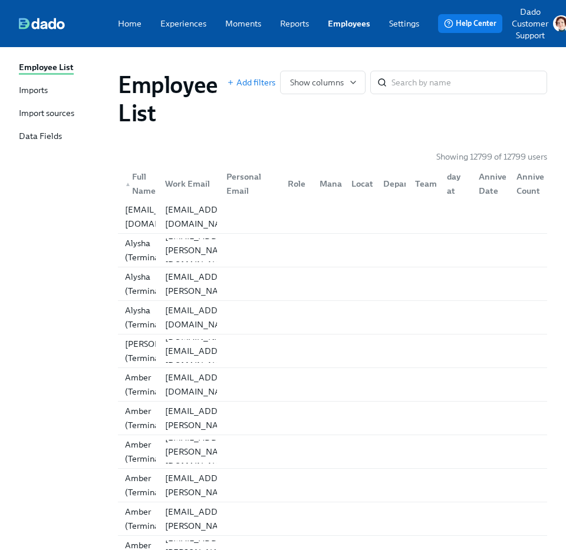
scroll to position [0, 22]
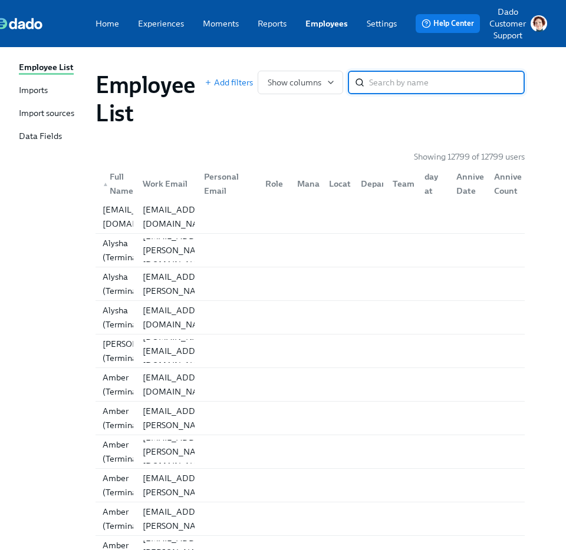
click at [418, 84] on input "search" at bounding box center [447, 83] width 156 height 24
paste input "[PERSON_NAME]"
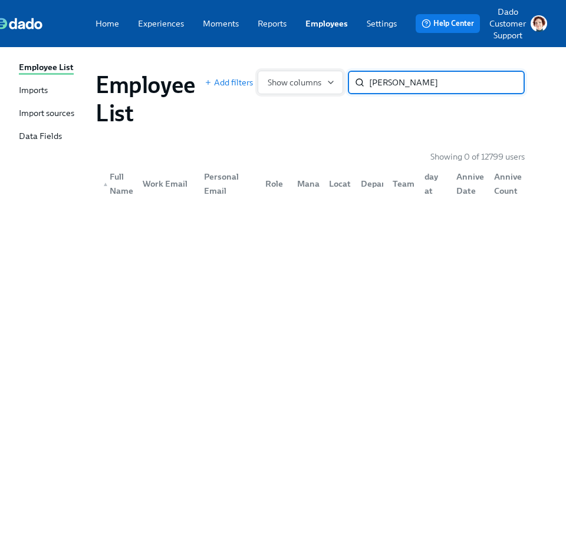
drag, startPoint x: 387, startPoint y: 83, endPoint x: 281, endPoint y: 81, distance: 106.1
click at [285, 83] on div "Add filters Show columns [PERSON_NAME] ​" at bounding box center [364, 83] width 320 height 24
click at [408, 83] on input "[PERSON_NAME]" at bounding box center [447, 83] width 156 height 24
type input "[PERSON_NAME]"
click at [264, 169] on div "▲ Full Name Work Email Personal Email Role Manager Location Department Team Fir…" at bounding box center [309, 182] width 429 height 38
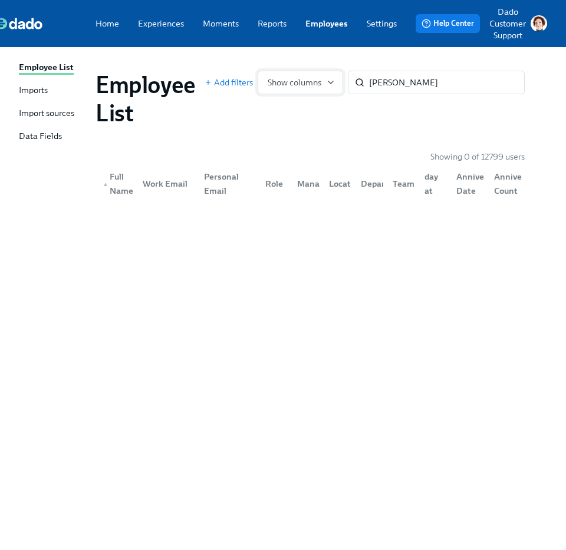
click at [292, 70] on div "Employee List Add filters Show columns [PERSON_NAME] ​" at bounding box center [310, 98] width 448 height 75
click at [292, 82] on span "Show columns" at bounding box center [299, 83] width 65 height 12
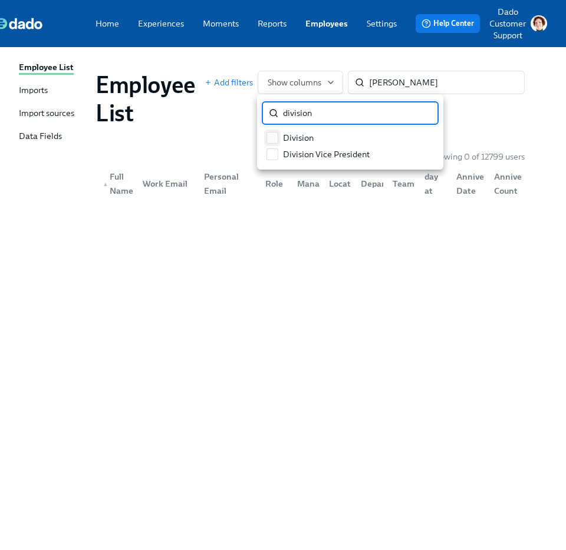
type input "division"
click at [273, 139] on input "Division" at bounding box center [272, 138] width 11 height 11
checkbox input "true"
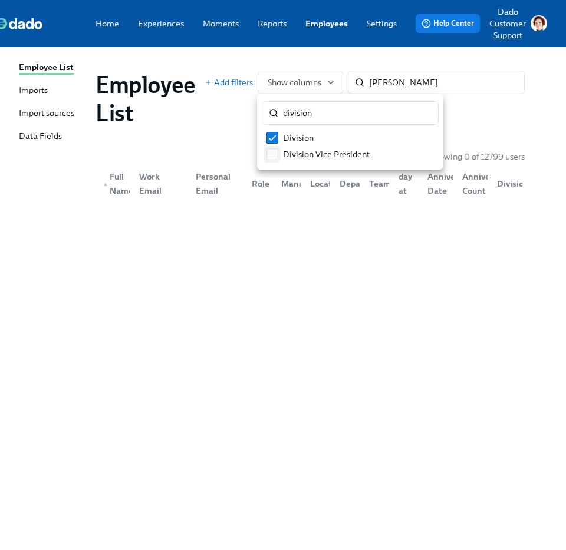
click at [273, 149] on input "Division Vice President" at bounding box center [272, 154] width 11 height 11
checkbox input "true"
click at [202, 150] on div at bounding box center [283, 275] width 566 height 550
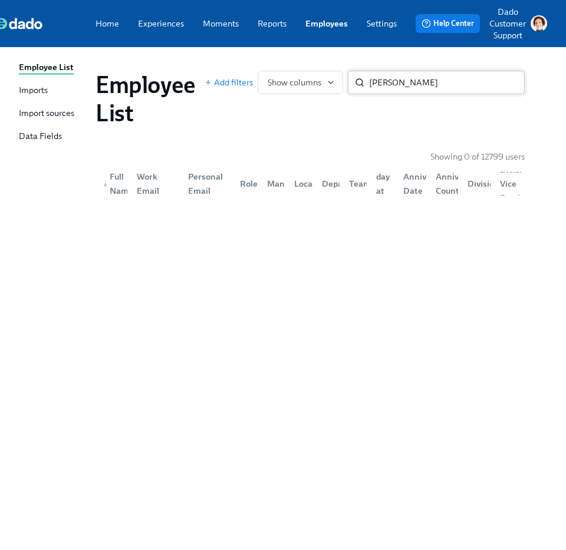
click at [511, 85] on input "[PERSON_NAME]" at bounding box center [447, 83] width 156 height 24
click at [508, 82] on input "[PERSON_NAME]" at bounding box center [447, 83] width 156 height 24
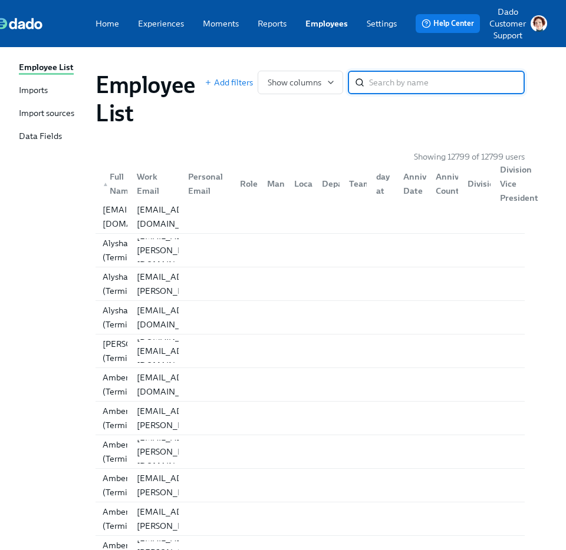
click at [510, 181] on div "Division Vice President" at bounding box center [519, 184] width 48 height 42
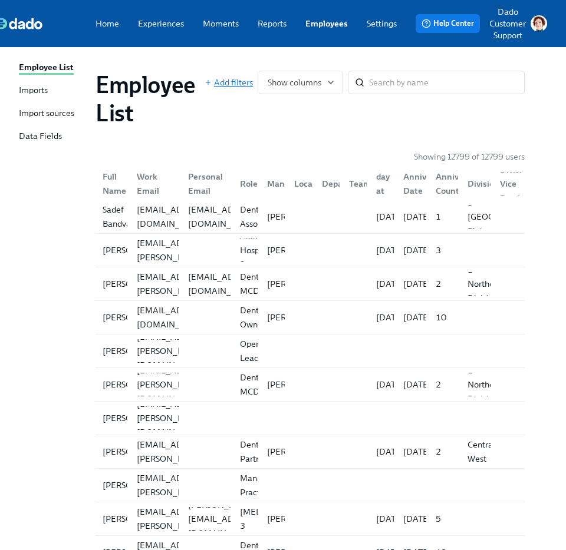
click at [212, 84] on span "Add filters" at bounding box center [228, 83] width 48 height 12
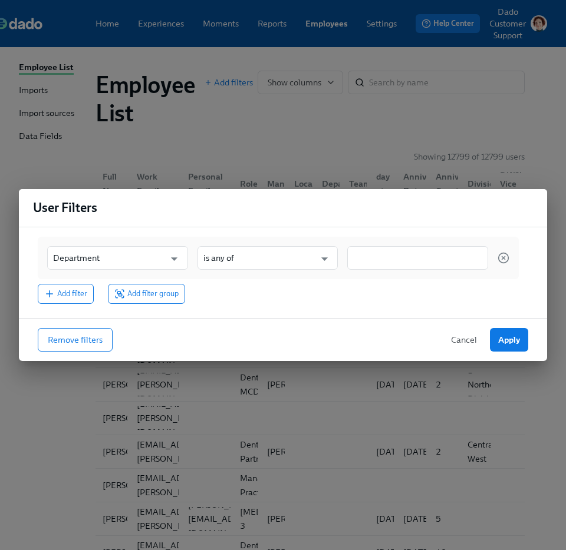
click at [109, 239] on div "Department ​ is any of ​" at bounding box center [278, 258] width 481 height 42
click at [105, 260] on input "Department" at bounding box center [109, 258] width 112 height 24
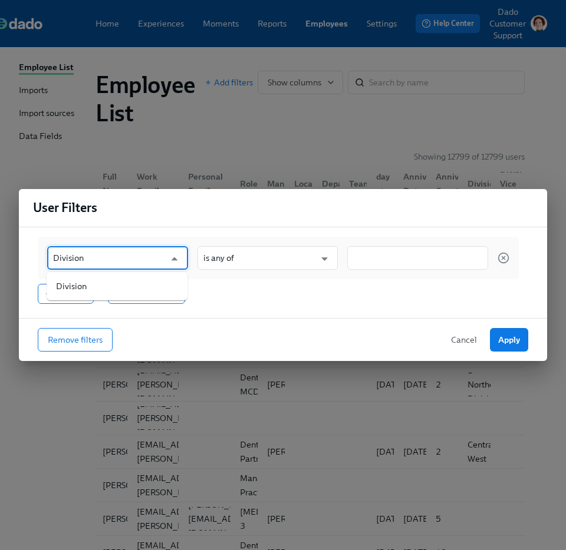
click at [100, 276] on ul "Division" at bounding box center [117, 286] width 141 height 28
click at [93, 279] on li "Division" at bounding box center [117, 286] width 141 height 19
type input "Division"
click at [237, 272] on div "Division ​ is any of ​" at bounding box center [278, 258] width 481 height 42
click at [233, 257] on input "is any of" at bounding box center [259, 258] width 112 height 24
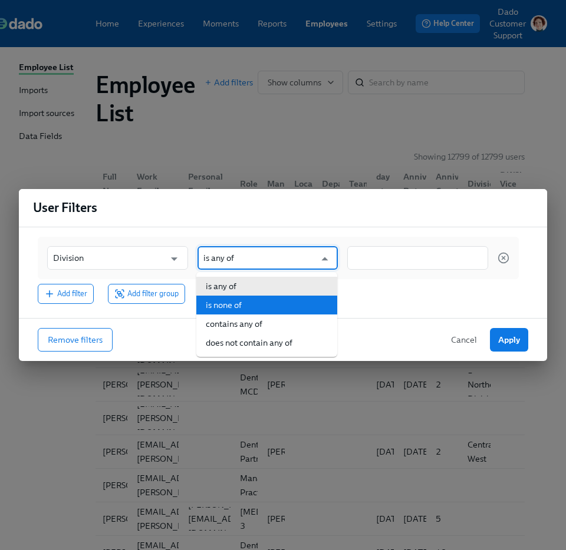
click at [226, 302] on li "is none of" at bounding box center [266, 305] width 141 height 19
type input "is none of"
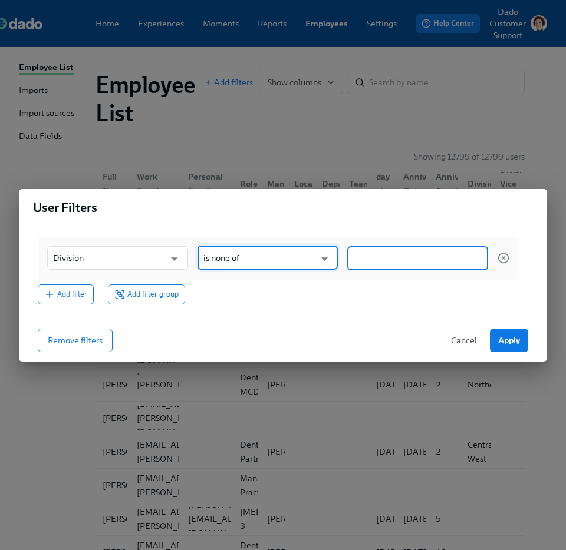
click at [393, 264] on input at bounding box center [417, 258] width 129 height 12
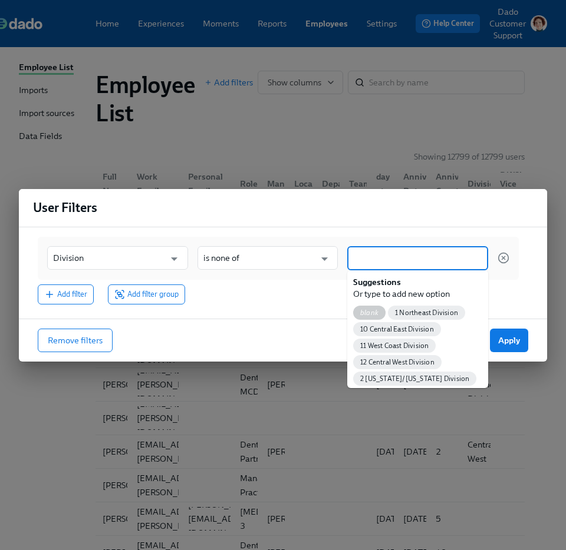
click at [369, 312] on span "blank" at bounding box center [369, 313] width 32 height 9
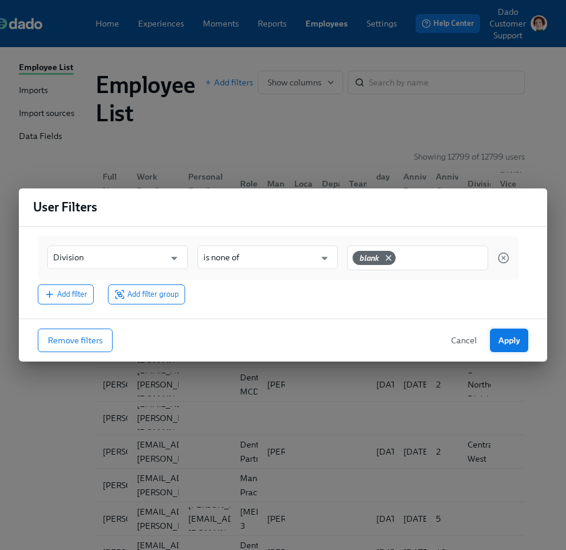
click at [504, 336] on span "Apply" at bounding box center [509, 341] width 22 height 12
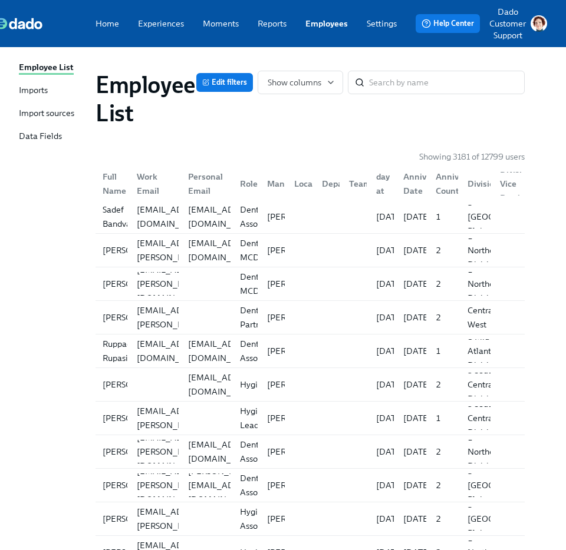
click at [303, 67] on div "Employee List Edit filters Show columns ​" at bounding box center [310, 98] width 448 height 75
click at [296, 79] on span "Show columns" at bounding box center [299, 83] width 65 height 12
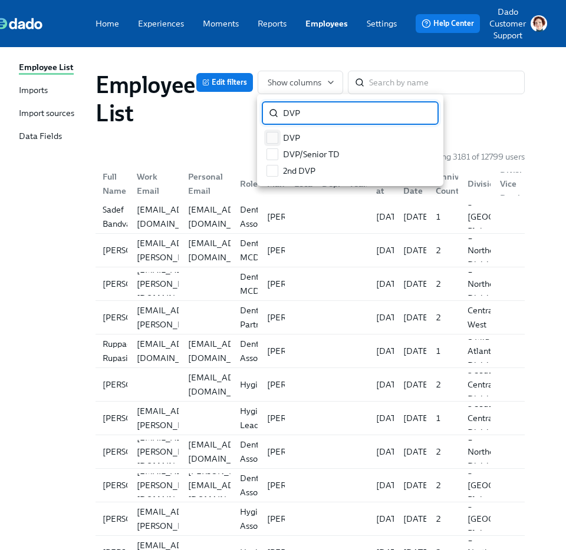
type input "DVP"
click at [268, 136] on input "DVP" at bounding box center [272, 138] width 11 height 11
checkbox input "true"
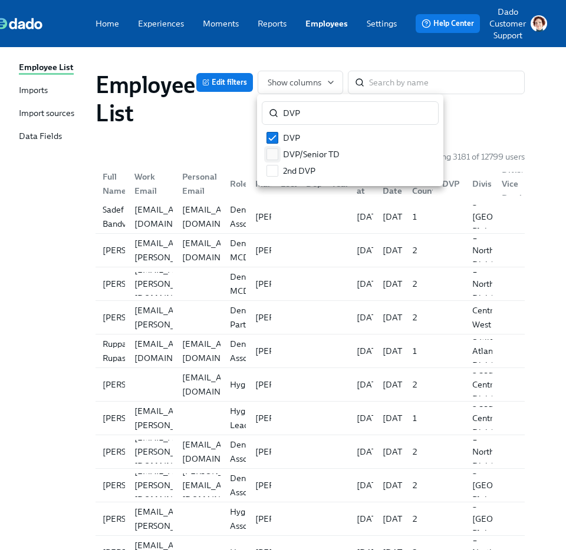
click at [275, 161] on label "DVP/Senior TD" at bounding box center [303, 154] width 82 height 16
click at [275, 160] on input "DVP/Senior TD" at bounding box center [272, 154] width 11 height 11
checkbox input "true"
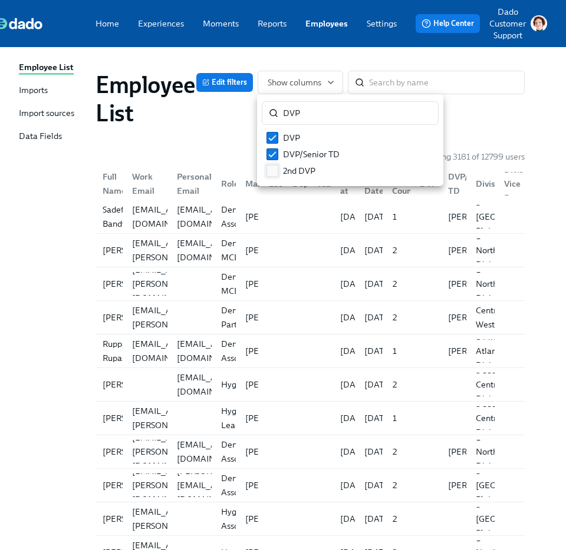
click at [275, 177] on label "2nd DVP" at bounding box center [291, 171] width 58 height 16
click at [275, 176] on input "2nd DVP" at bounding box center [272, 171] width 11 height 11
checkbox input "true"
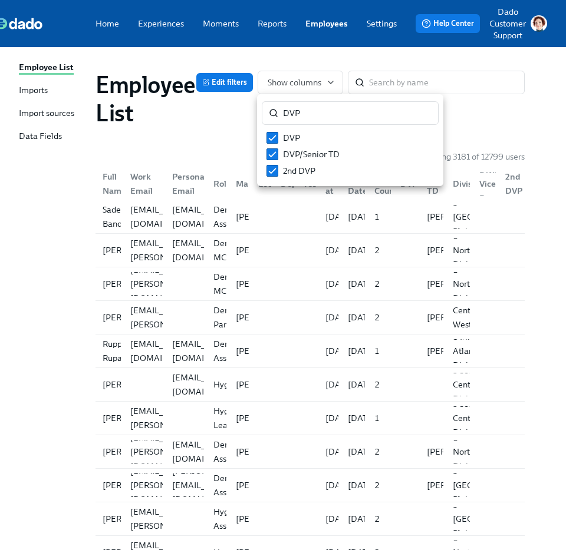
click at [208, 138] on div at bounding box center [283, 275] width 566 height 550
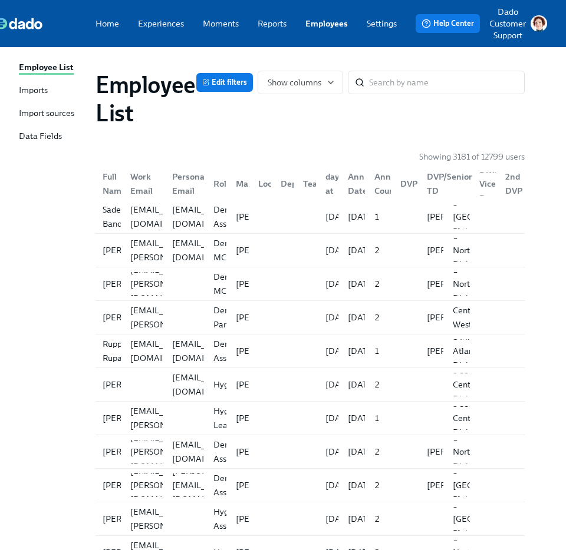
click at [436, 181] on div "DVP/Senior TD" at bounding box center [449, 184] width 55 height 28
click at [432, 167] on div "Full Name Work Email Personal Email Role Manager Location Department Team First…" at bounding box center [309, 182] width 429 height 38
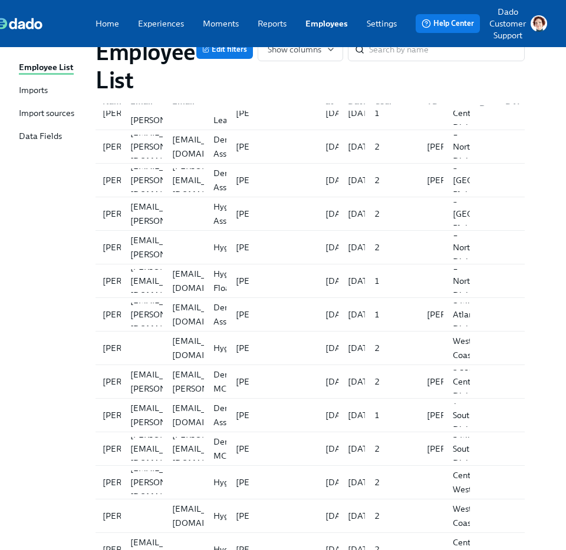
scroll to position [0, 22]
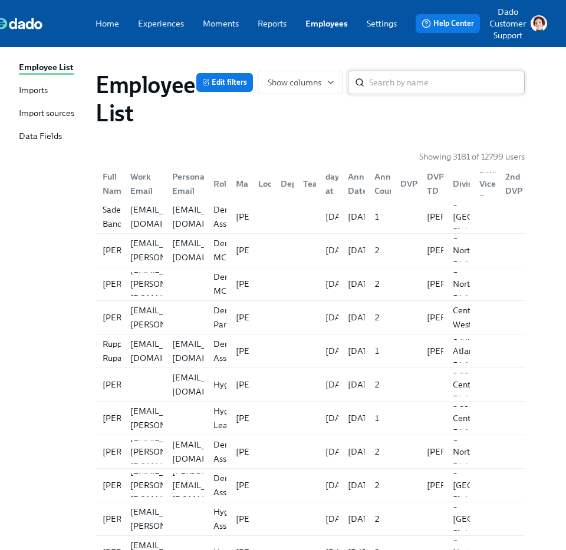
click at [431, 83] on input "search" at bounding box center [447, 83] width 156 height 24
paste input "[PERSON_NAME]"
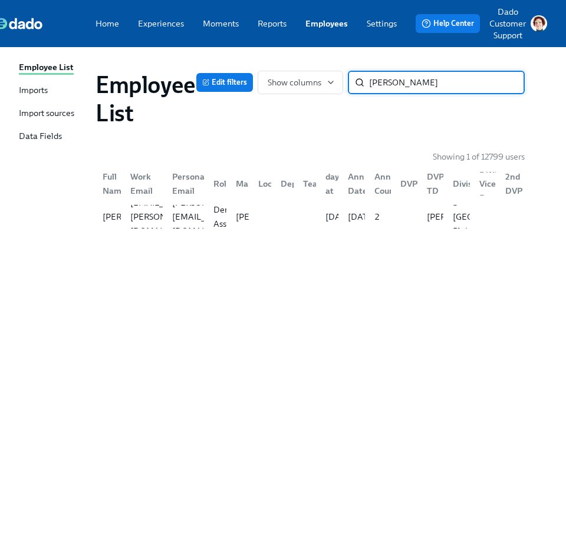
paste input "helsea"
type input "Dye"
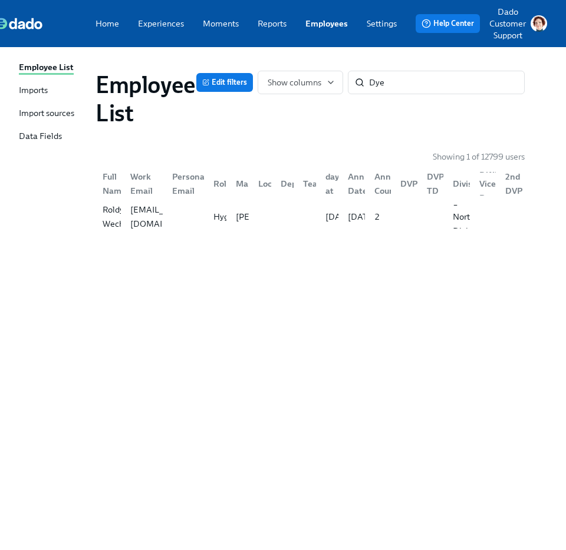
click at [34, 91] on div "Imports" at bounding box center [33, 91] width 29 height 14
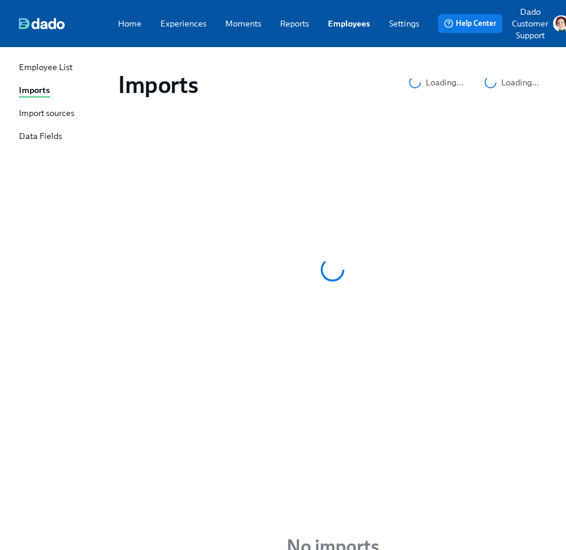
click at [49, 118] on div "Import sources" at bounding box center [46, 114] width 55 height 14
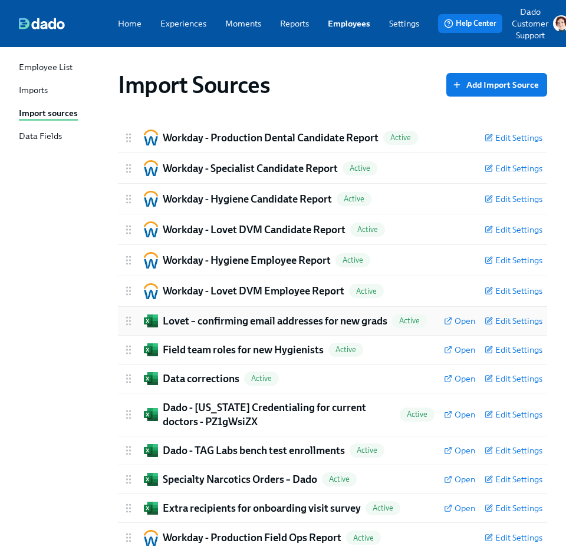
scroll to position [195, 0]
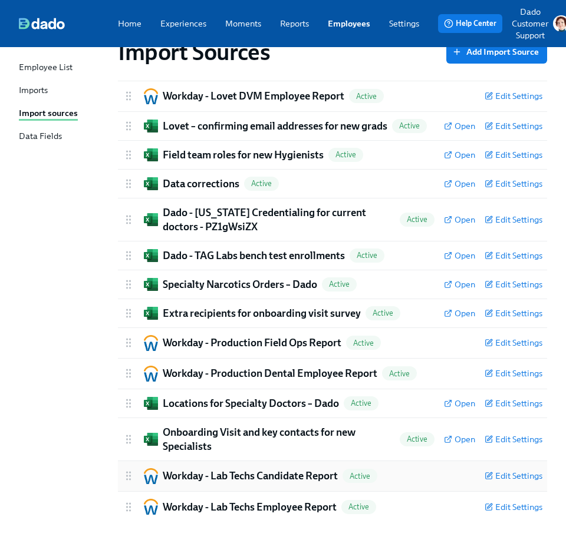
click at [252, 471] on h2 "Workday - Lab Techs Candidate Report" at bounding box center [250, 476] width 175 height 14
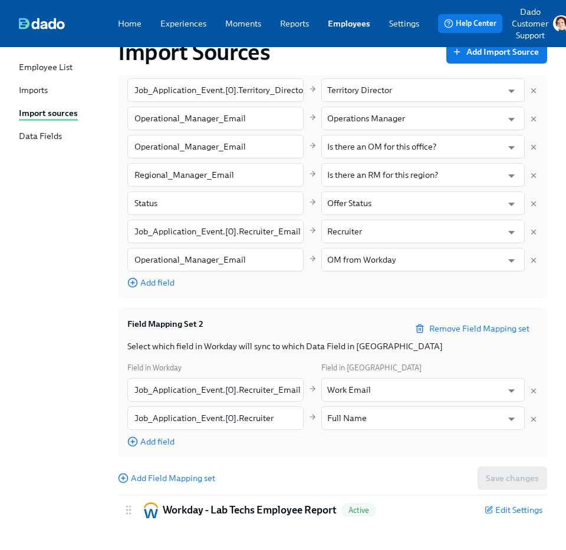
scroll to position [995, 0]
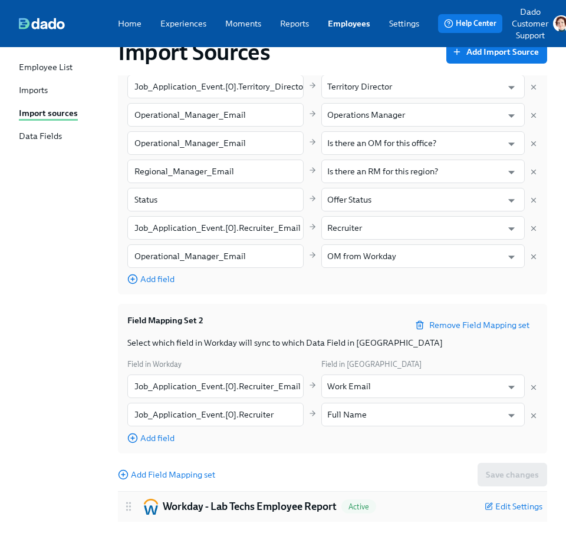
click at [237, 506] on h2 "Workday - Lab Techs Employee Report" at bounding box center [250, 507] width 174 height 14
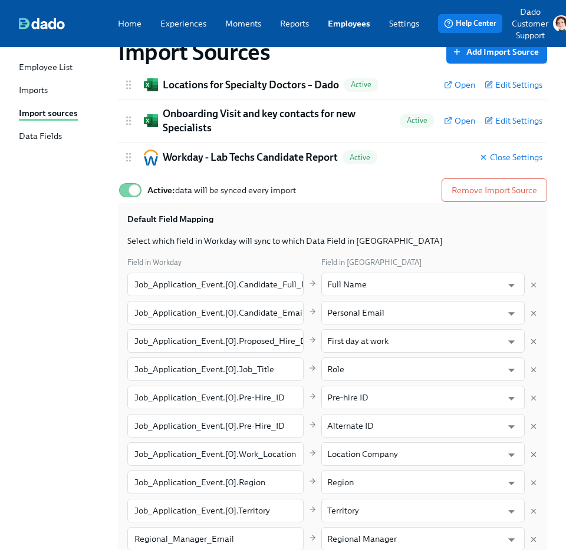
scroll to position [465, 0]
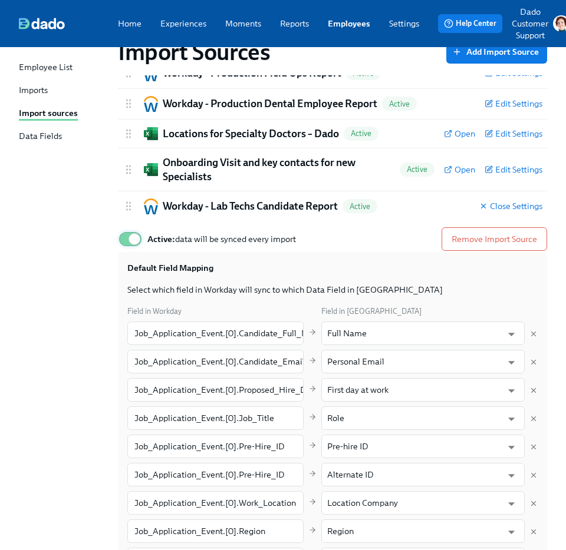
click at [124, 239] on input "Active: data will be synced every import" at bounding box center [134, 239] width 78 height 26
checkbox input "false"
click at [31, 92] on div "Imports" at bounding box center [33, 91] width 29 height 14
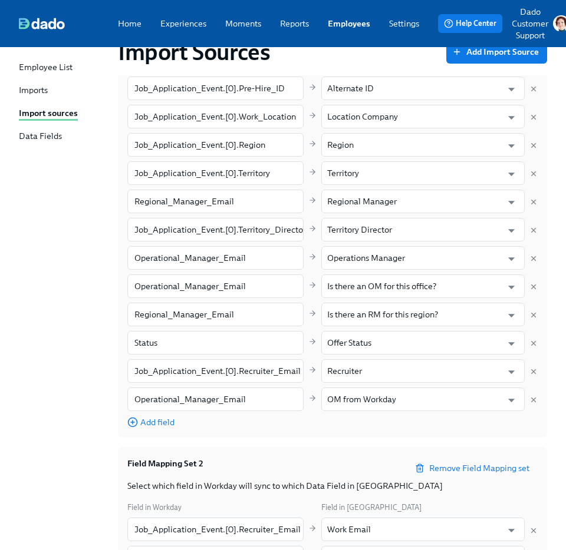
scroll to position [878, 0]
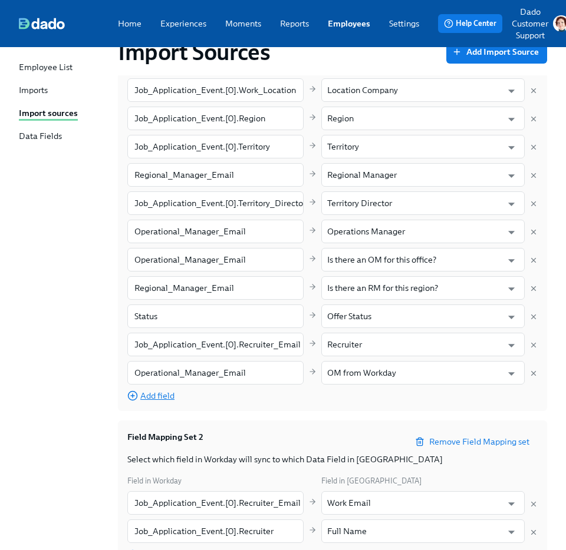
click at [142, 396] on span "Add field" at bounding box center [150, 396] width 47 height 12
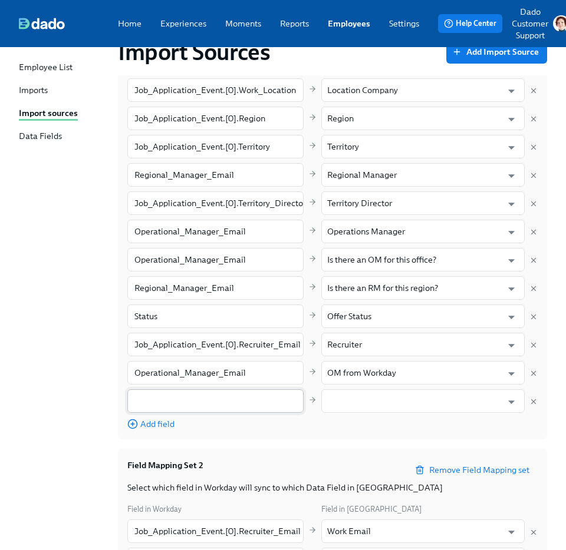
click at [177, 396] on input "text" at bounding box center [215, 401] width 176 height 24
paste input "Job_Application_Event.[0].Division"
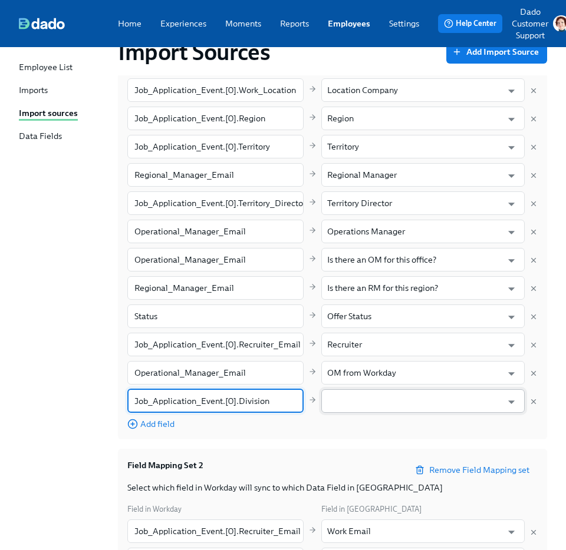
type input "Job_Application_Event.[0].Division"
click at [394, 402] on input "text" at bounding box center [414, 401] width 175 height 24
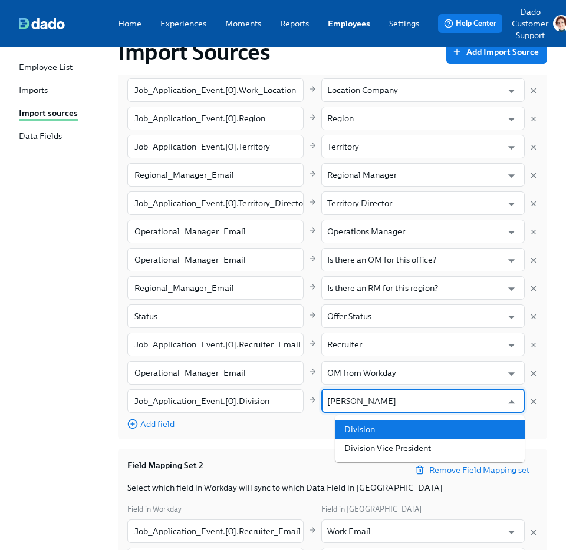
click at [405, 433] on li "Division" at bounding box center [430, 429] width 190 height 19
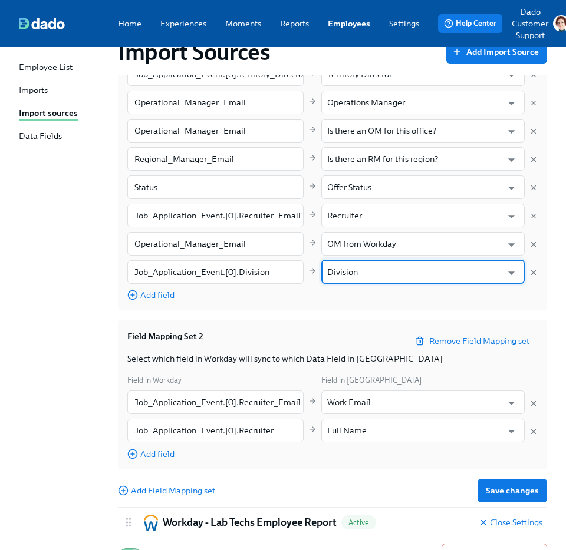
scroll to position [1010, 0]
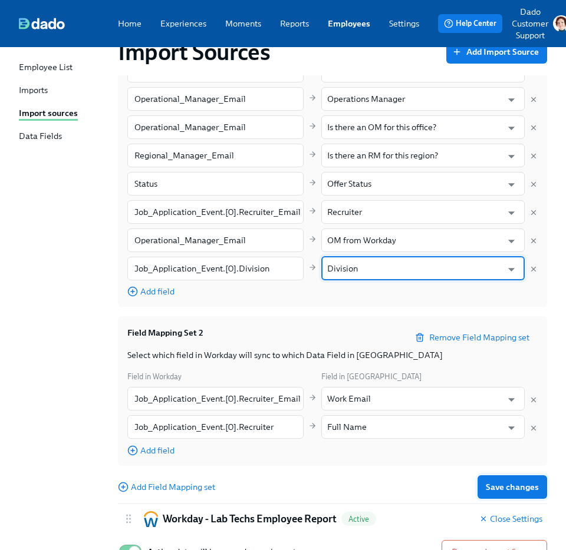
type input "Division"
click at [532, 491] on span "Save changes" at bounding box center [511, 487] width 53 height 12
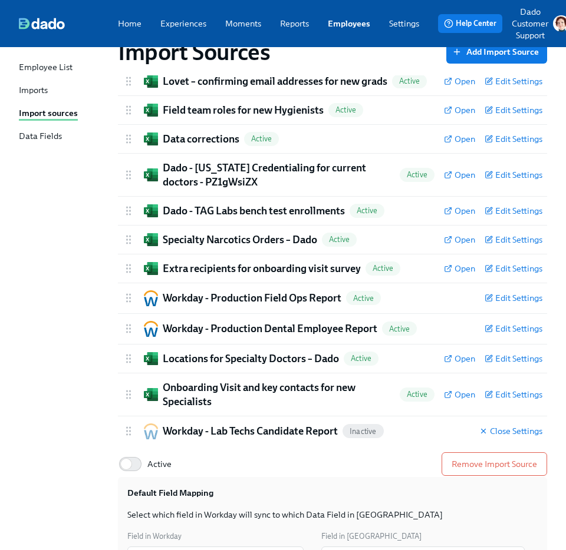
scroll to position [243, 0]
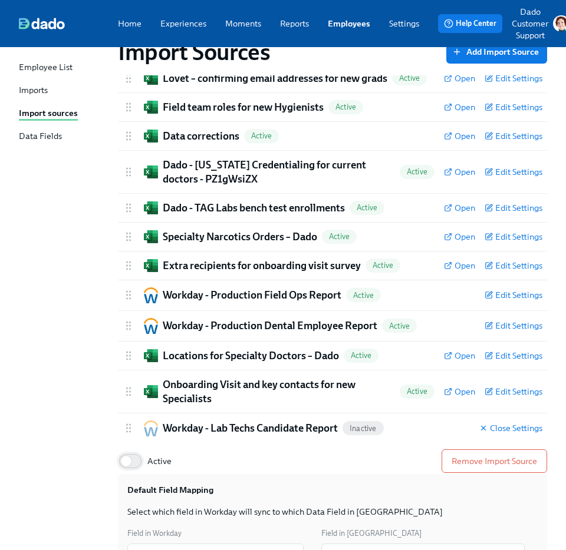
click at [128, 454] on input "Active" at bounding box center [126, 461] width 78 height 26
checkbox input "true"
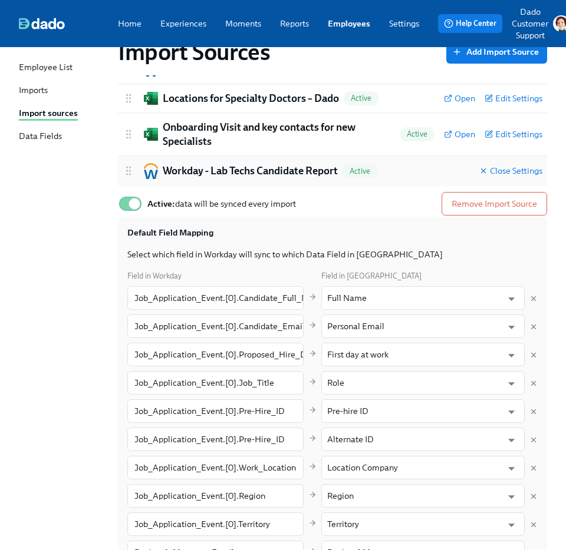
scroll to position [550, 0]
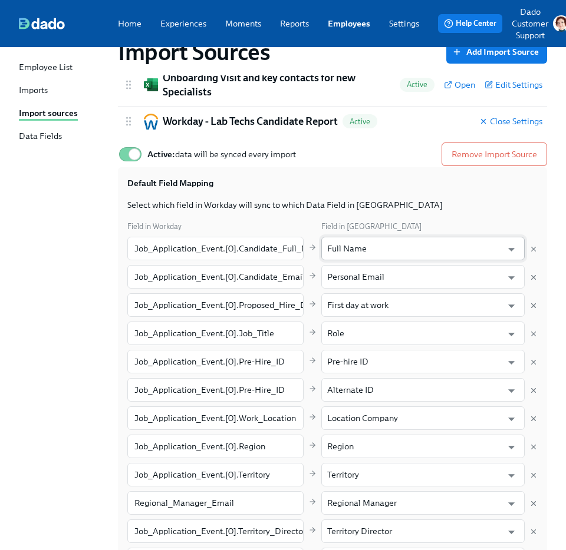
click at [382, 246] on input "Full Name" at bounding box center [414, 249] width 175 height 24
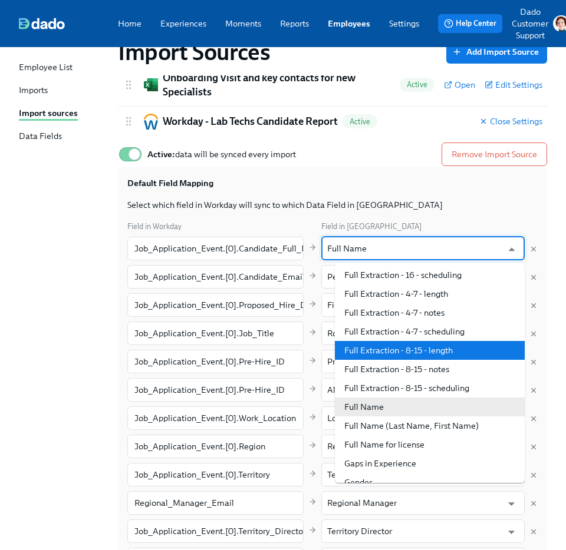
scroll to position [5093, 0]
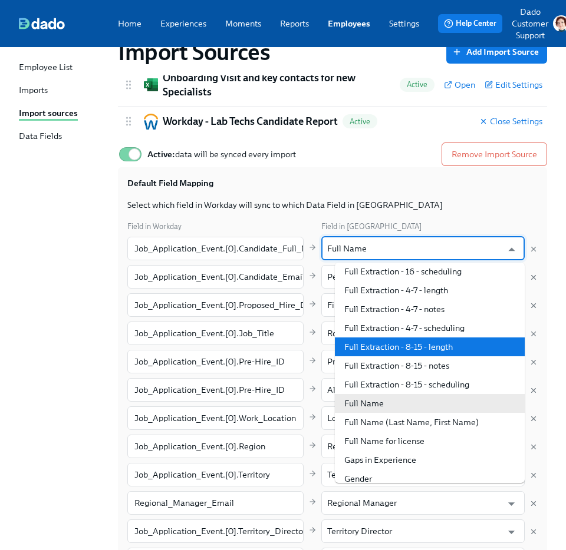
click at [402, 421] on li "Full Name (Last Name, First Name)" at bounding box center [430, 422] width 190 height 19
type input "Full Name (Last Name, First Name)"
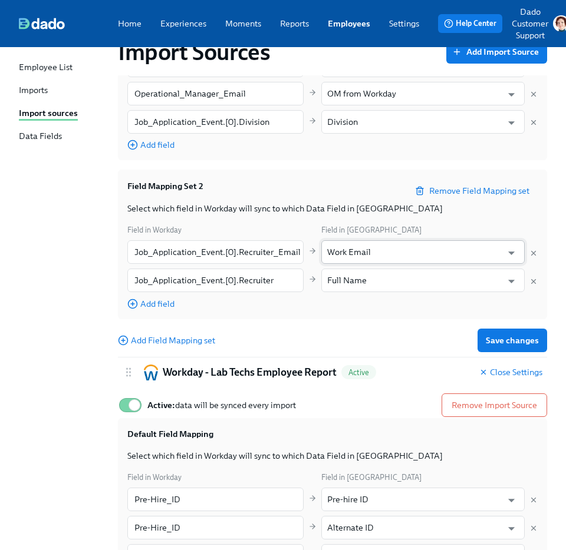
scroll to position [1208, 0]
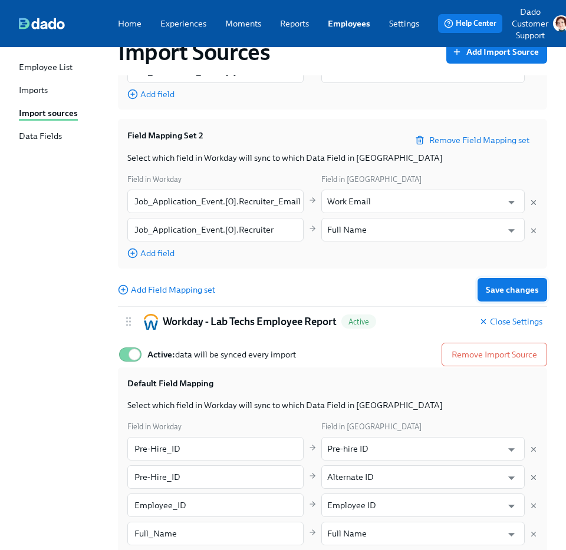
click at [501, 285] on span "Save changes" at bounding box center [511, 290] width 53 height 12
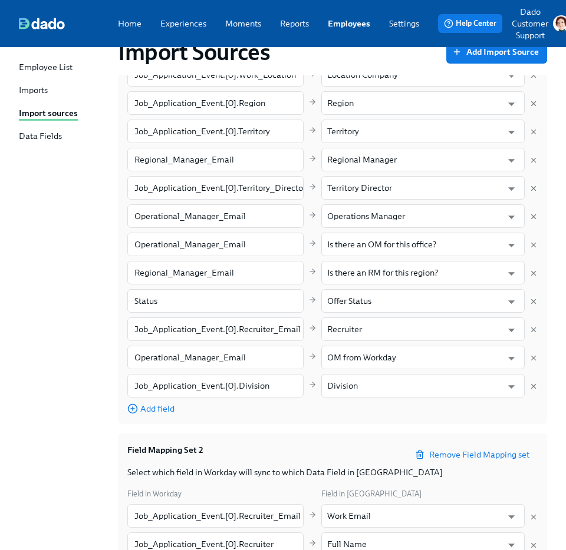
scroll to position [894, 0]
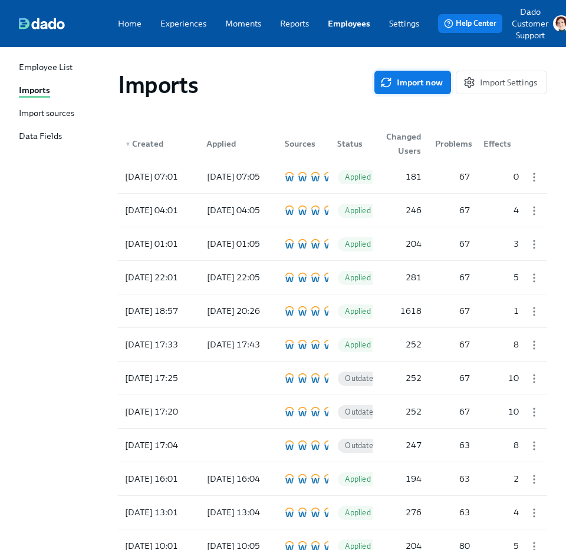
click at [417, 74] on button "Import now" at bounding box center [412, 83] width 77 height 24
click at [217, 164] on div "[DATE] 09:29 In progress 0 0 0" at bounding box center [332, 176] width 429 height 33
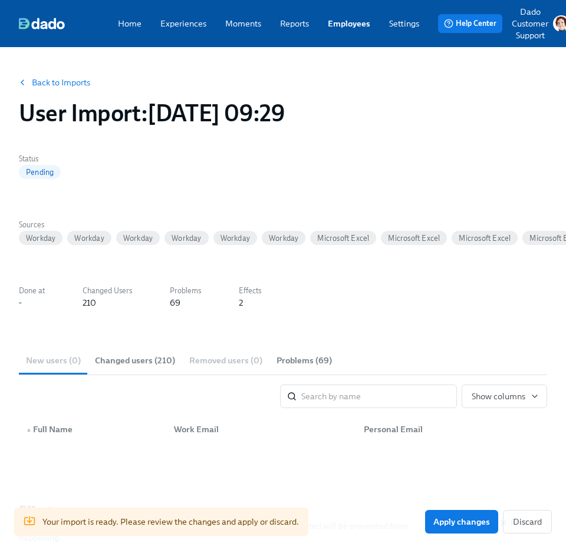
click at [158, 351] on button "Changed users (210)" at bounding box center [135, 360] width 94 height 28
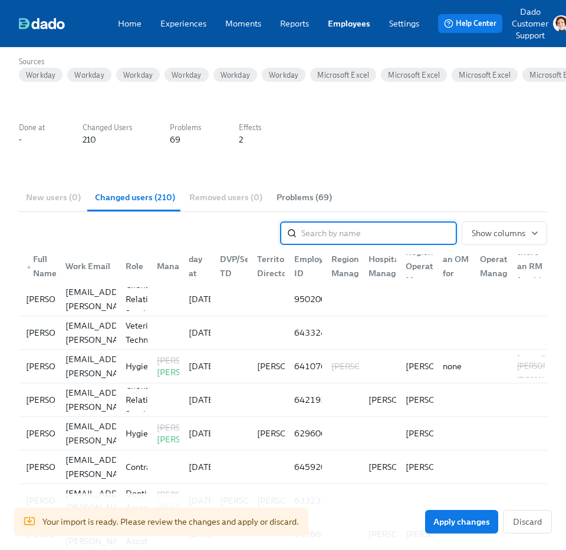
scroll to position [163, 0]
click at [29, 260] on div "▲ Full Name" at bounding box center [41, 267] width 40 height 28
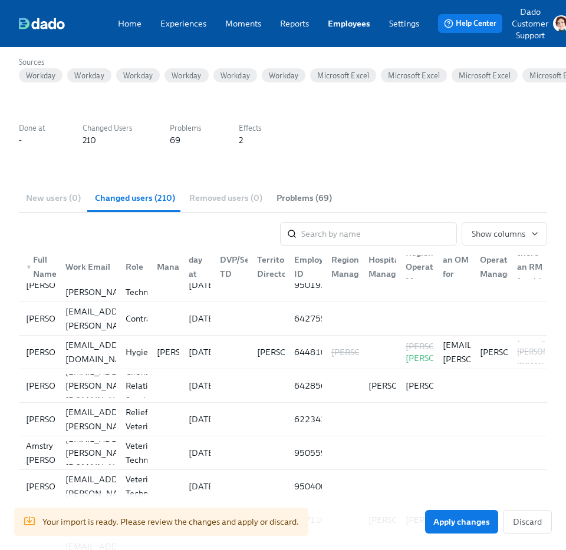
scroll to position [2272, 0]
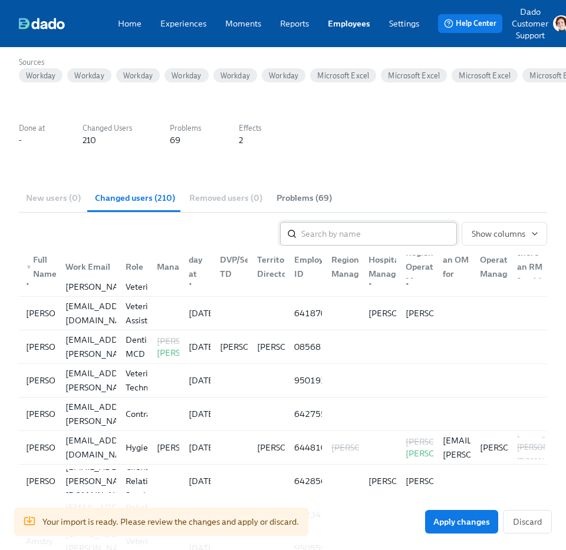
click at [380, 233] on input "search" at bounding box center [379, 234] width 156 height 24
paste input "Wix,Brian"
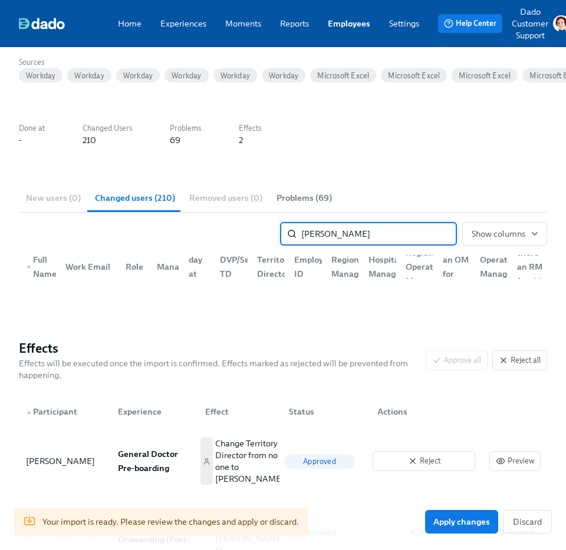
scroll to position [300, 0]
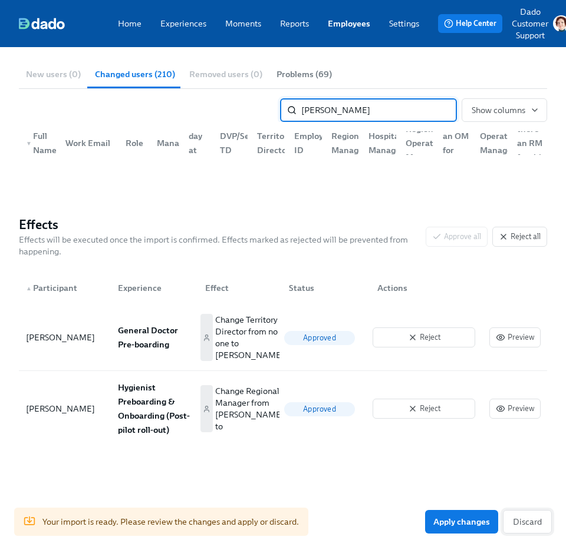
type input "Wix,Brian"
click at [528, 526] on span "Discard" at bounding box center [527, 522] width 29 height 12
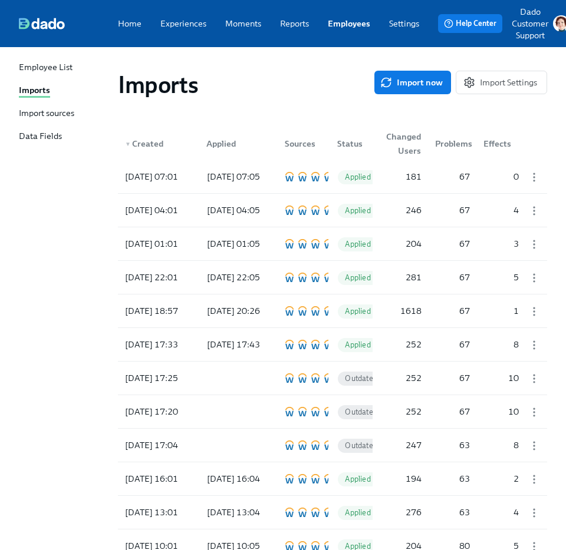
click at [386, 68] on div "Imports Import now Import Settings" at bounding box center [332, 84] width 448 height 47
click at [401, 80] on span "Import now" at bounding box center [412, 83] width 60 height 12
click at [150, 181] on div "2025/09/30 09:35" at bounding box center [151, 177] width 62 height 14
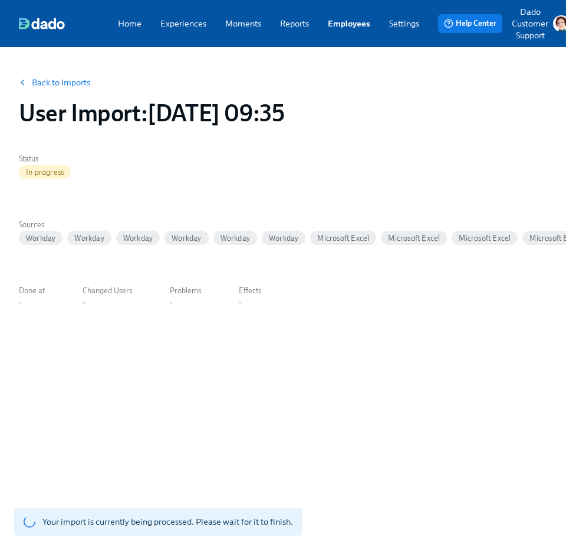
click at [64, 77] on link "Back to Imports" at bounding box center [61, 83] width 58 height 12
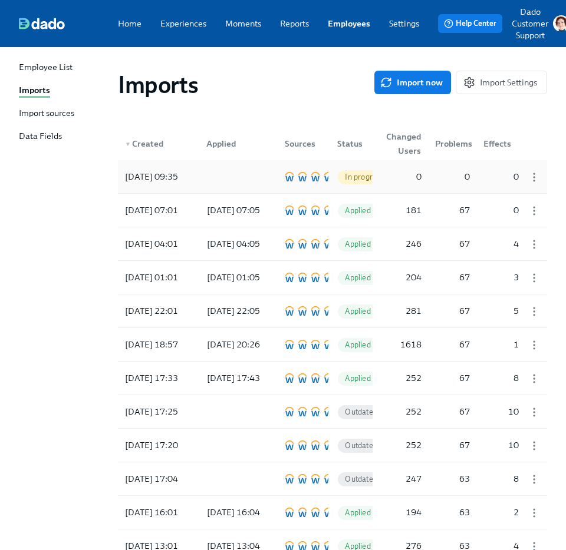
click at [158, 174] on div "2025/09/30 09:35" at bounding box center [151, 177] width 62 height 14
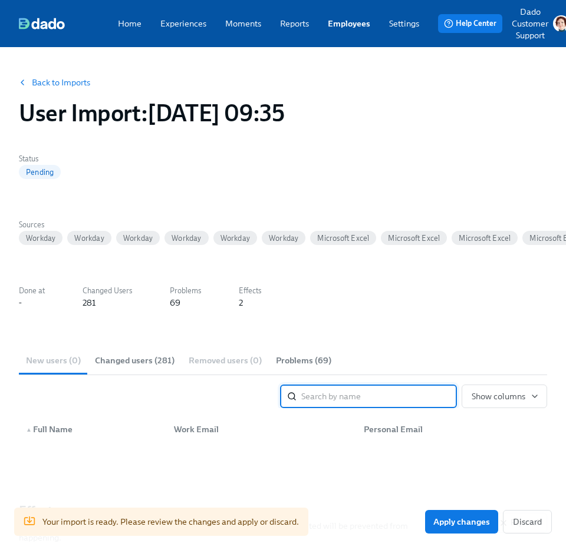
click at [121, 362] on span "Changed users (281)" at bounding box center [135, 361] width 80 height 14
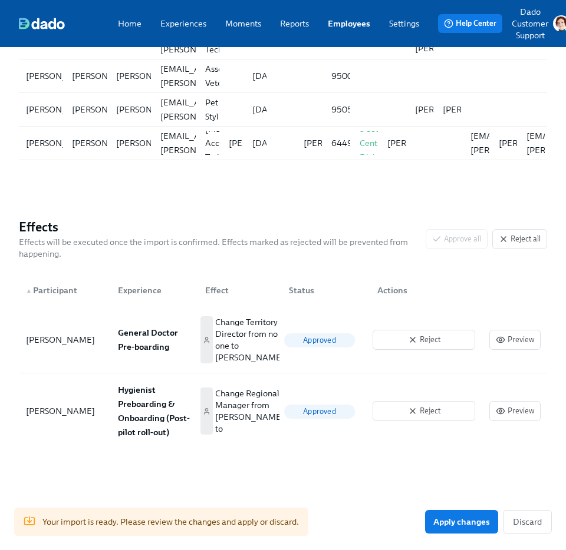
scroll to position [675, 0]
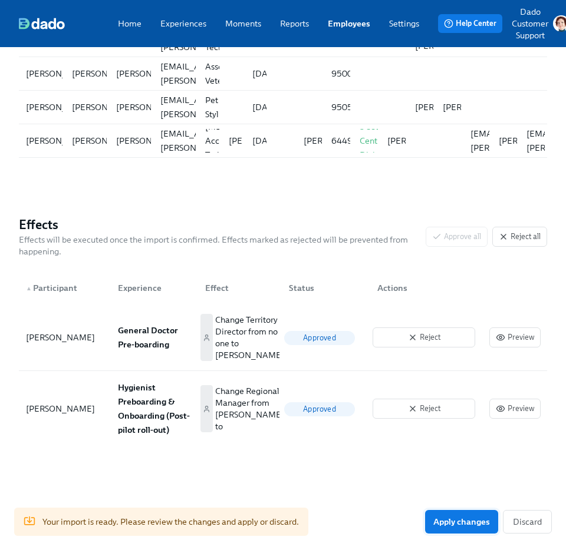
click at [468, 520] on span "Apply changes" at bounding box center [461, 522] width 57 height 12
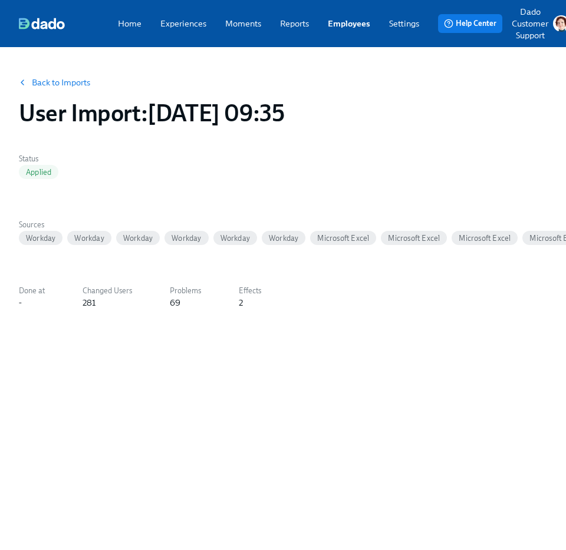
scroll to position [0, 0]
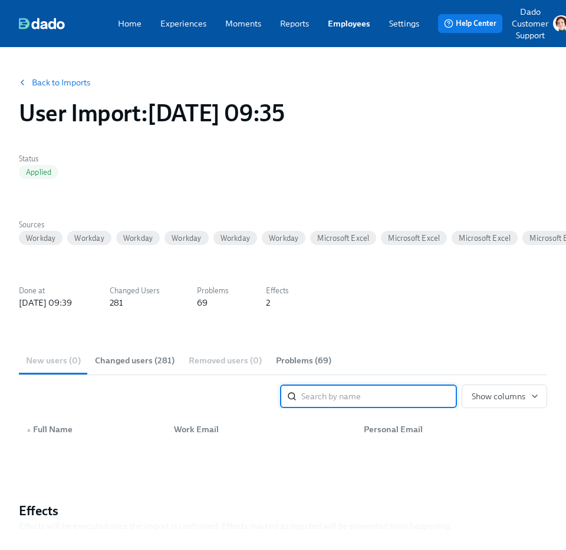
click at [119, 357] on span "Changed users (281)" at bounding box center [135, 361] width 80 height 14
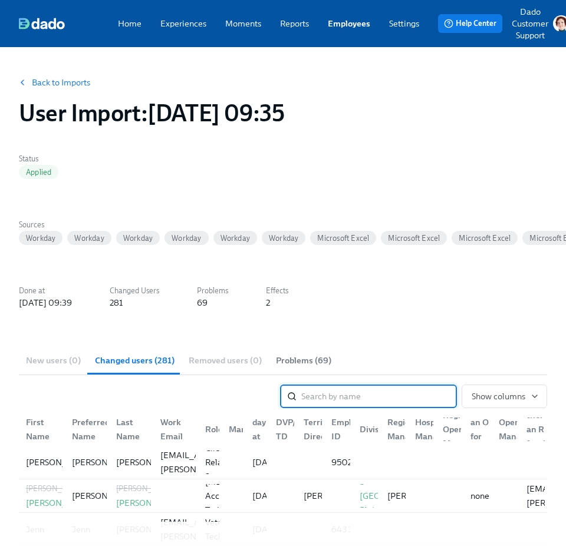
click at [45, 85] on link "Back to Imports" at bounding box center [61, 83] width 58 height 12
